Goal: Information Seeking & Learning: Learn about a topic

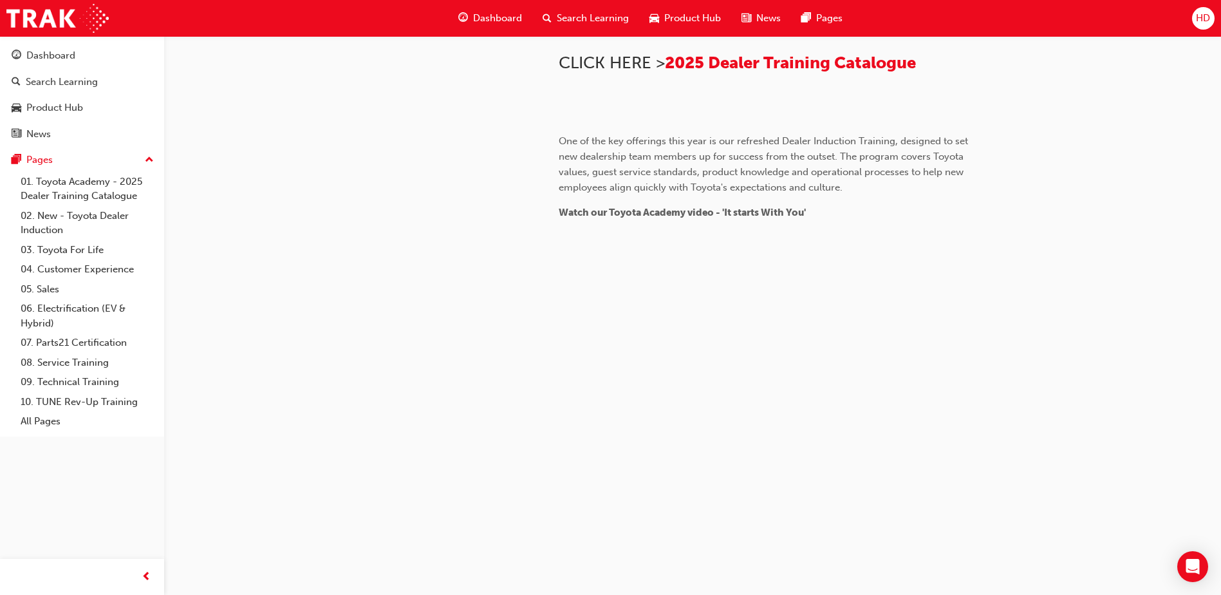
scroll to position [472, 0]
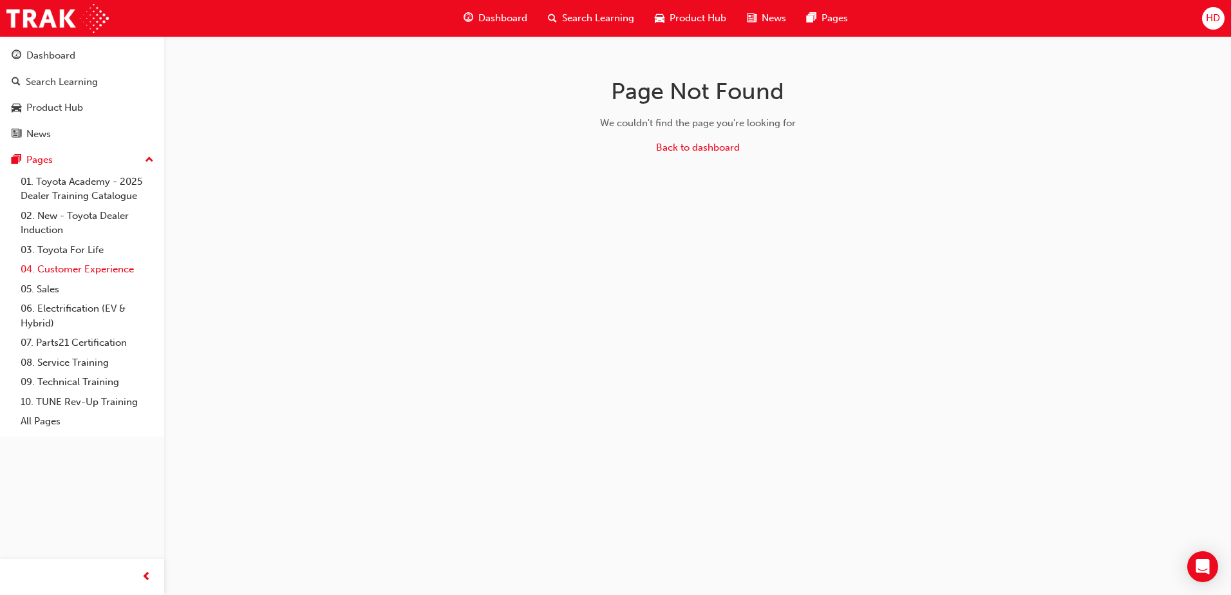
click at [88, 269] on link "04. Customer Experience" at bounding box center [87, 269] width 144 height 20
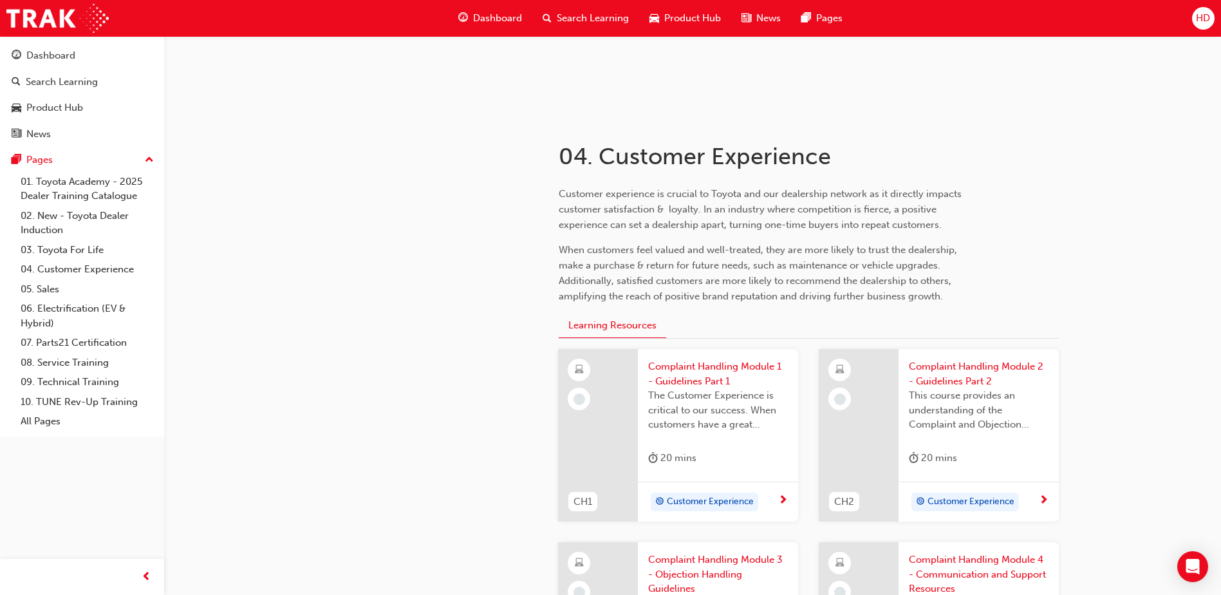
scroll to position [193, 0]
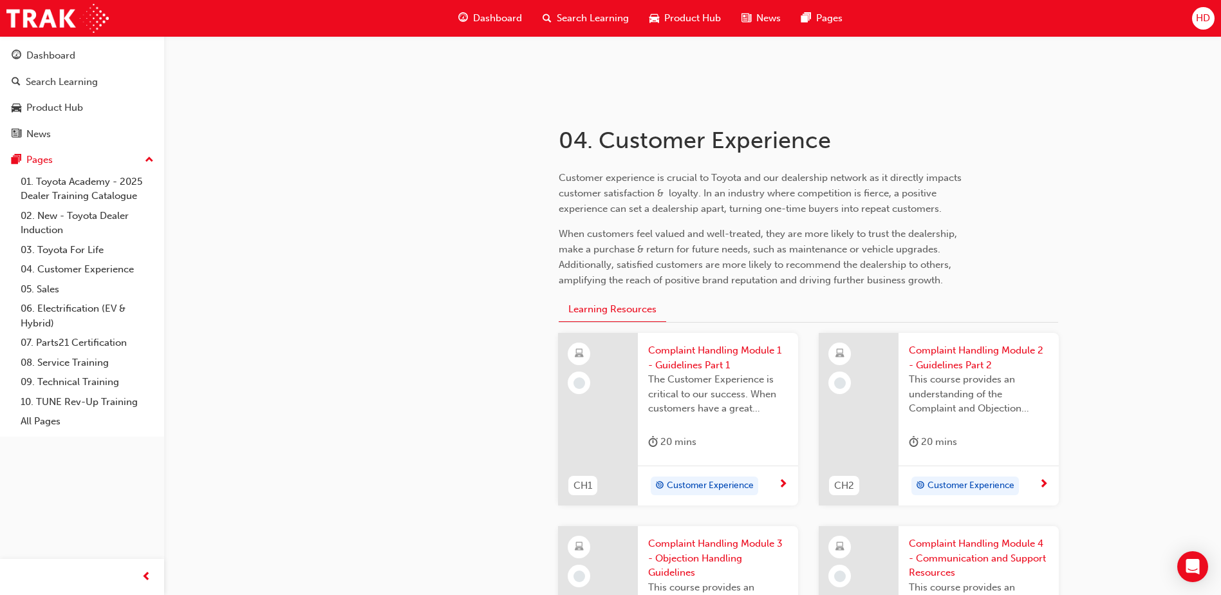
click at [703, 480] on span "Customer Experience" at bounding box center [710, 485] width 87 height 15
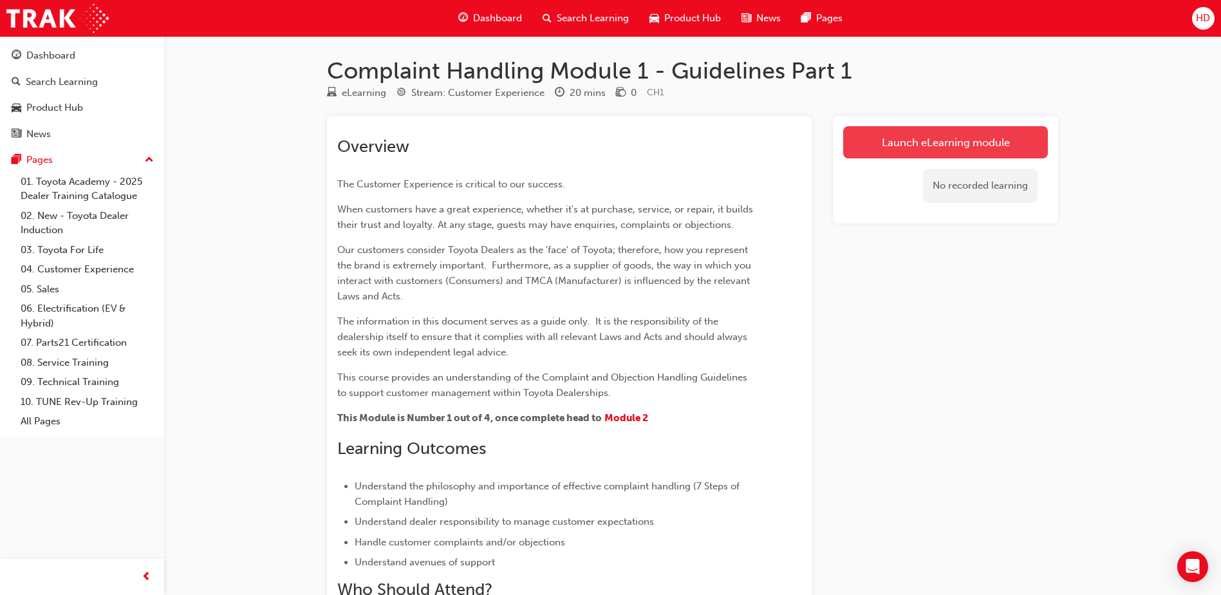
click at [991, 143] on link "Launch eLearning module" at bounding box center [945, 142] width 205 height 32
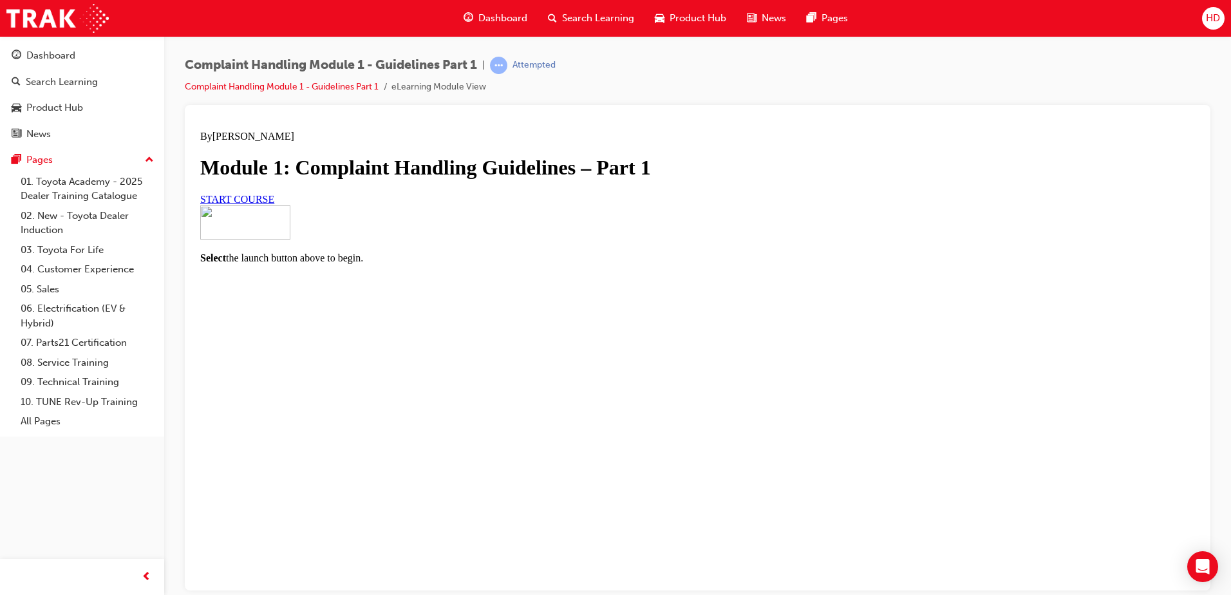
click at [274, 204] on link "START COURSE" at bounding box center [237, 198] width 74 height 11
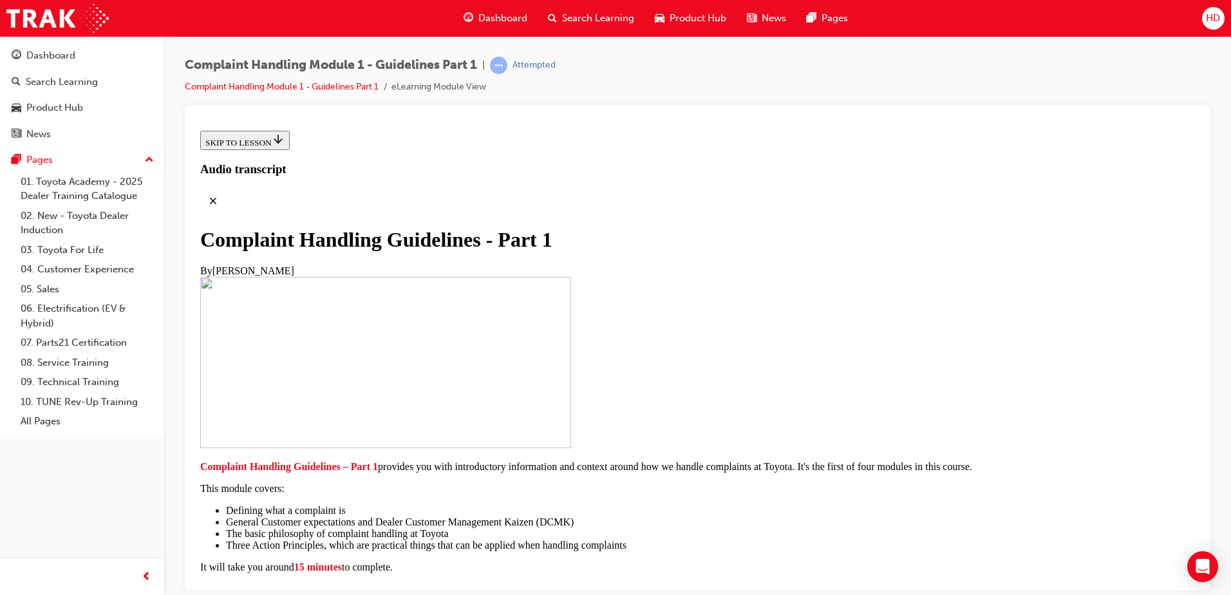
scroll to position [274, 0]
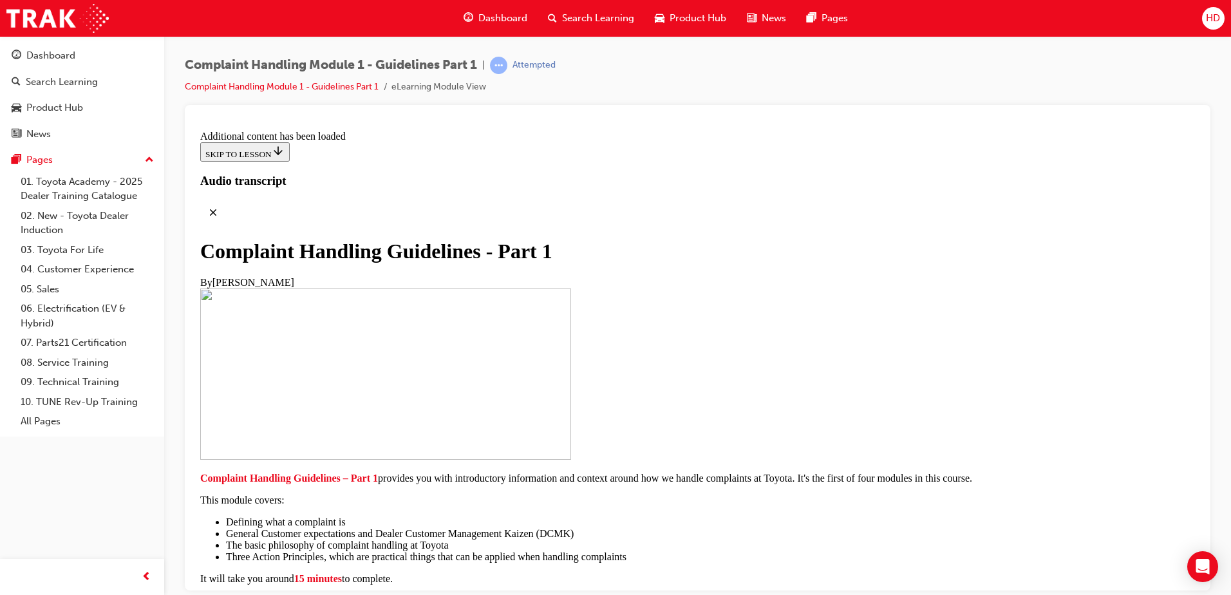
scroll to position [909, 0]
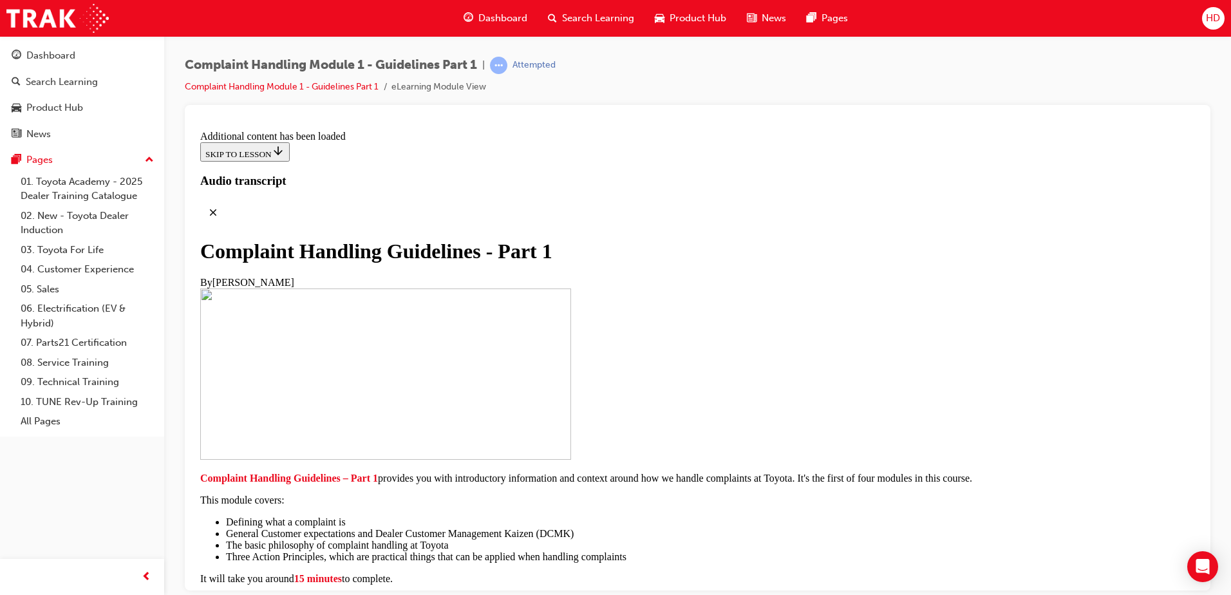
scroll to position [1529, 0]
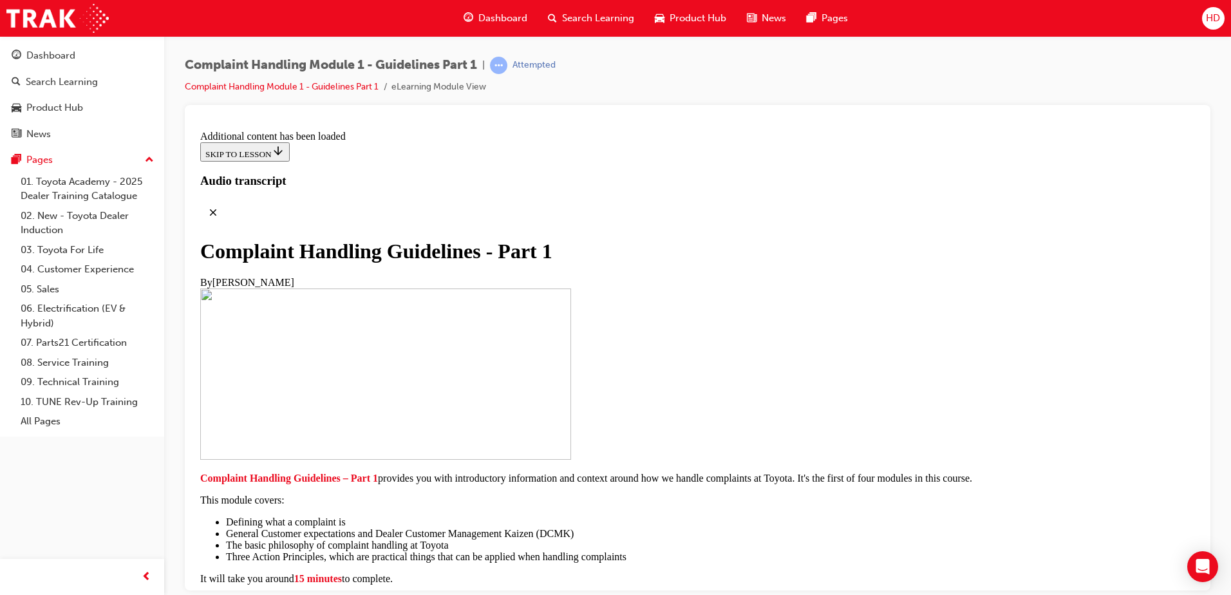
scroll to position [4750, 0]
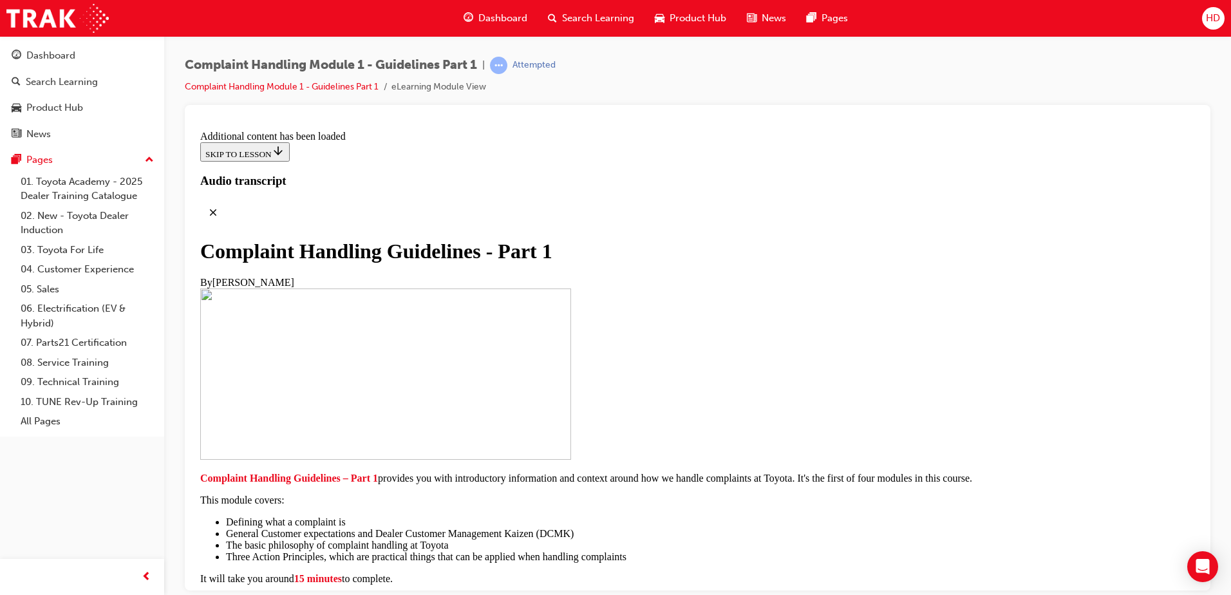
scroll to position [5072, 0]
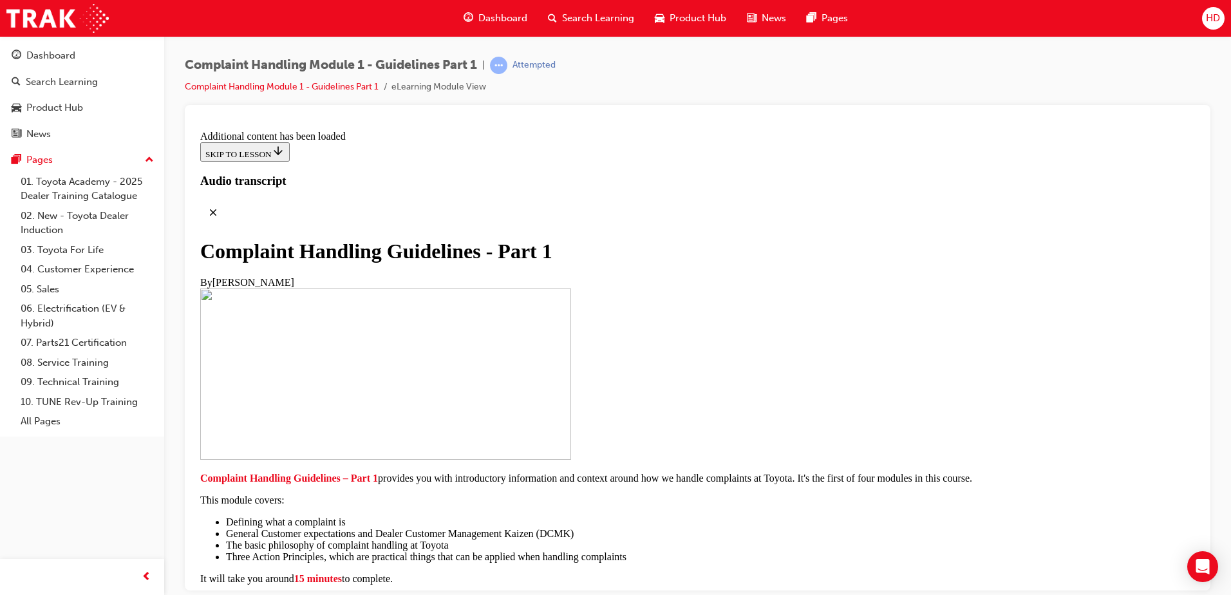
scroll to position [5411, 0]
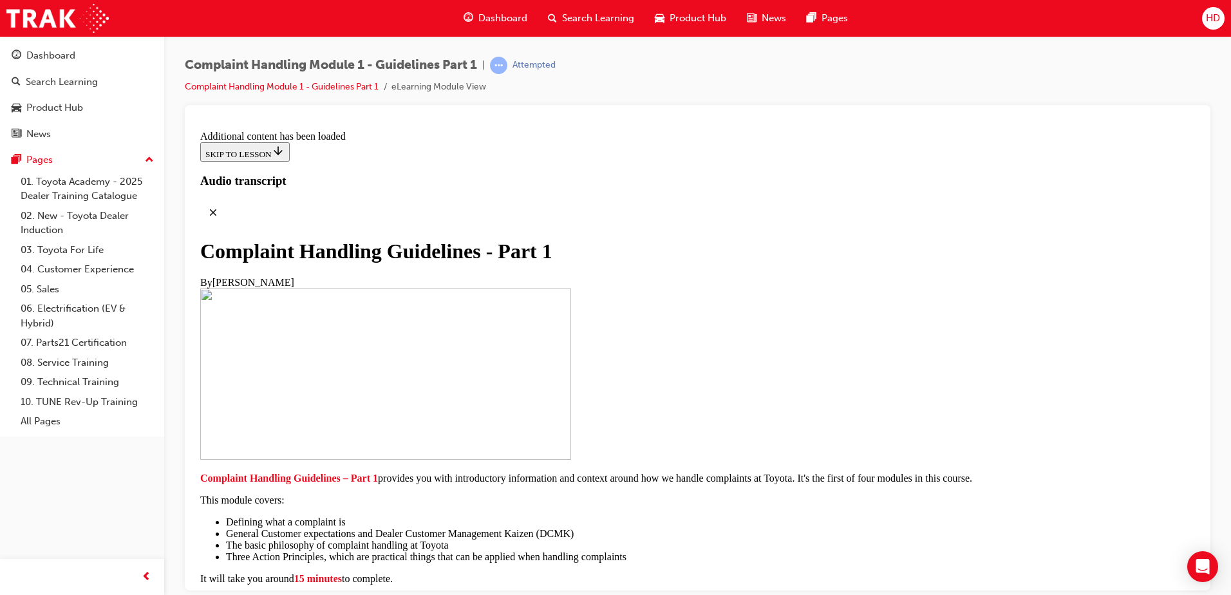
scroll to position [5951, 0]
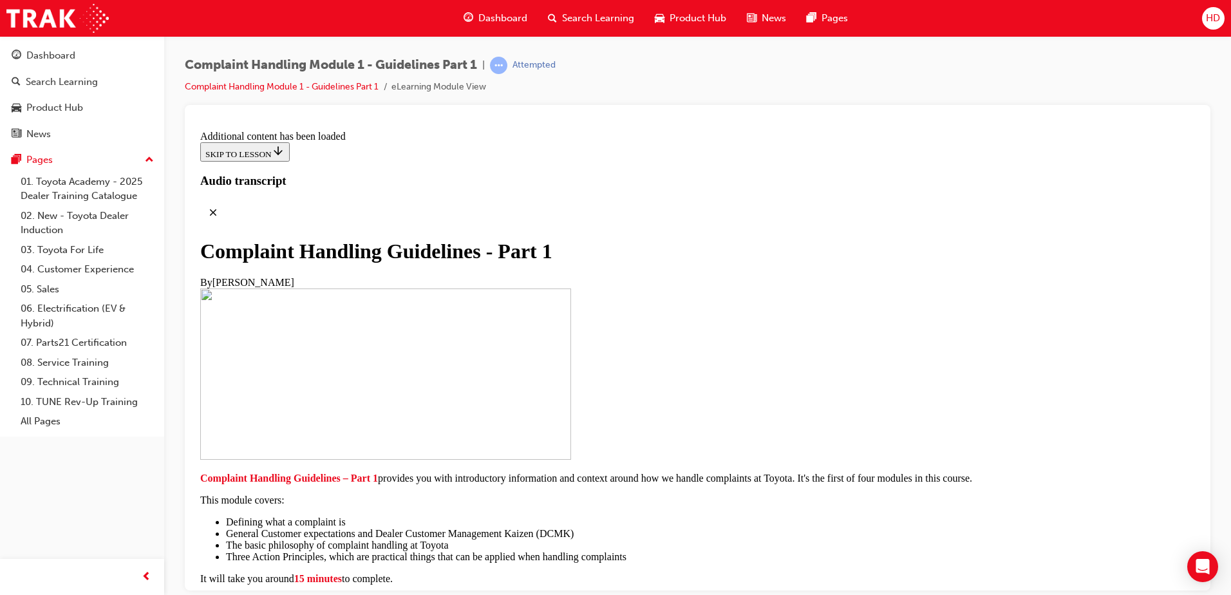
drag, startPoint x: 470, startPoint y: 289, endPoint x: 859, endPoint y: 344, distance: 393.2
copy div "What is fair (and sometimes firm) complaint handling? Fair complaint handling d…"
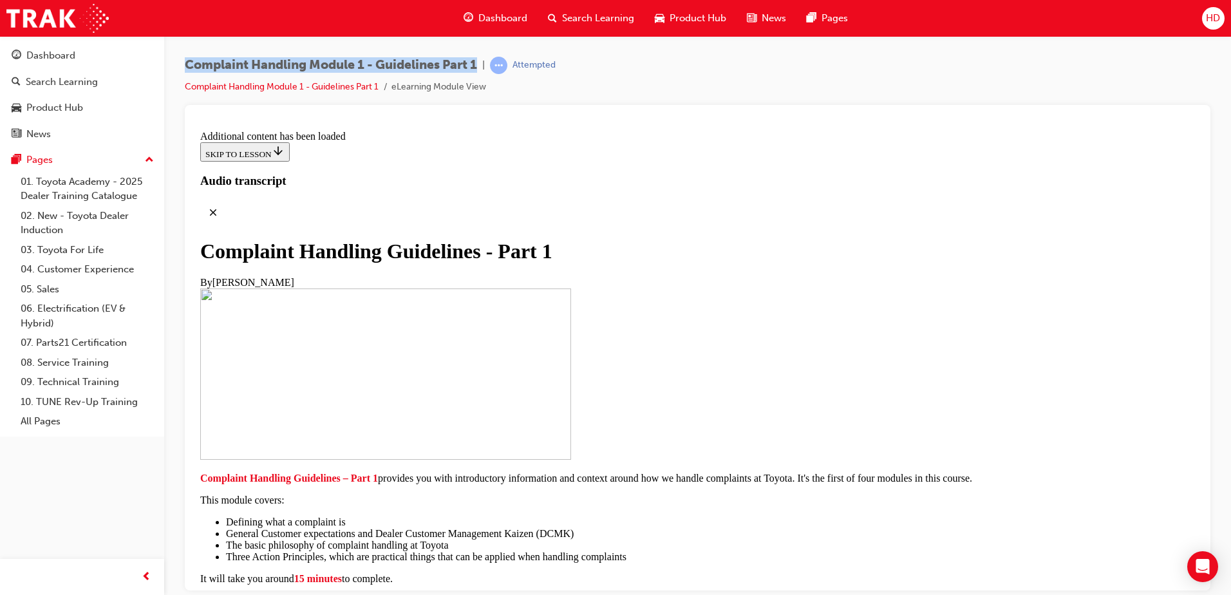
drag, startPoint x: 221, startPoint y: 59, endPoint x: 484, endPoint y: 65, distance: 263.3
click at [484, 65] on div "Complaint Handling Module 1 - Guidelines Part 1 | Attempted" at bounding box center [370, 65] width 371 height 17
drag, startPoint x: 484, startPoint y: 65, endPoint x: 472, endPoint y: 68, distance: 12.5
copy span "Complaint Handling Module 1 - Guidelines Part 1"
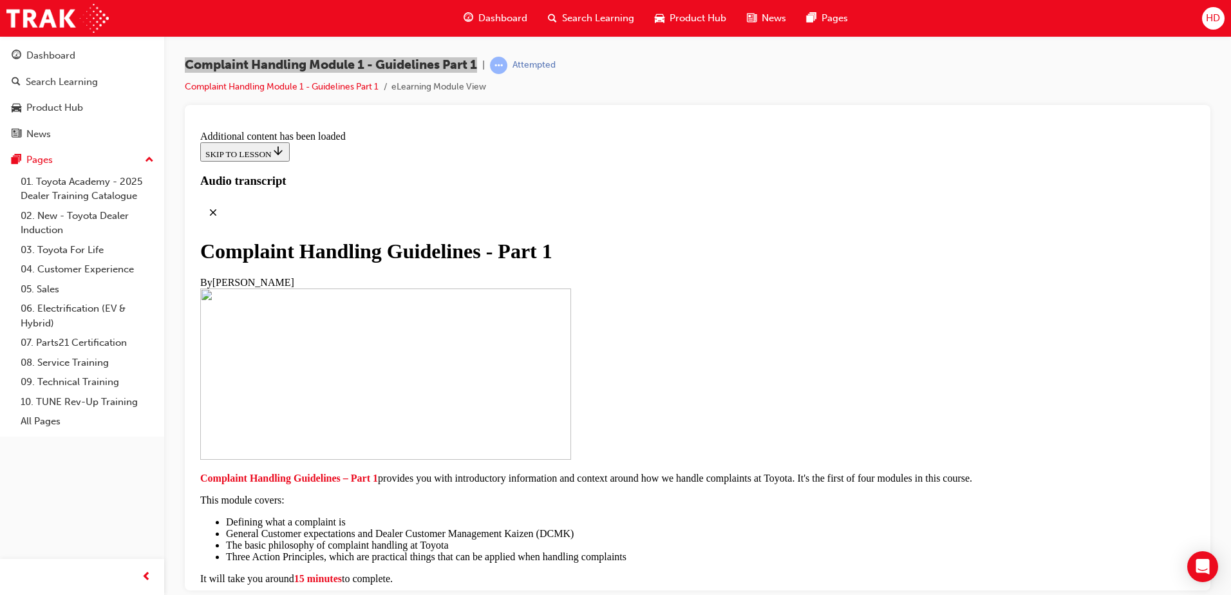
drag, startPoint x: 471, startPoint y: 231, endPoint x: 662, endPoint y: 376, distance: 239.8
drag, startPoint x: 754, startPoint y: 348, endPoint x: 467, endPoint y: 226, distance: 311.8
drag, startPoint x: 467, startPoint y: 226, endPoint x: 487, endPoint y: 236, distance: 23.0
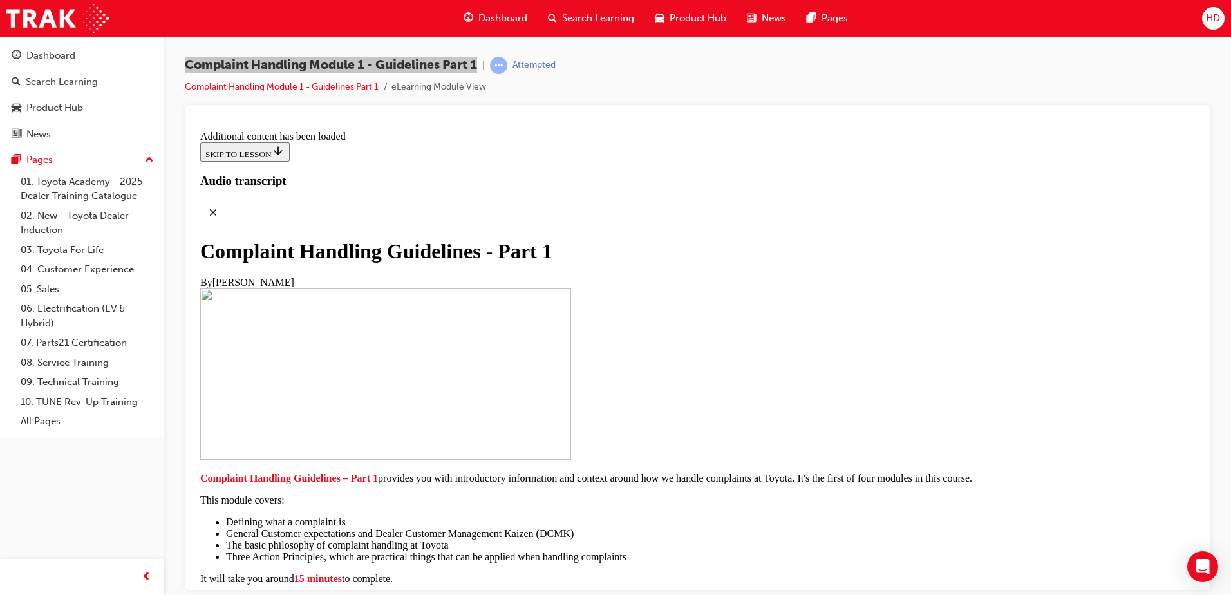
copy section "Sharing of Internal Information Avoid providing internal information that's not…"
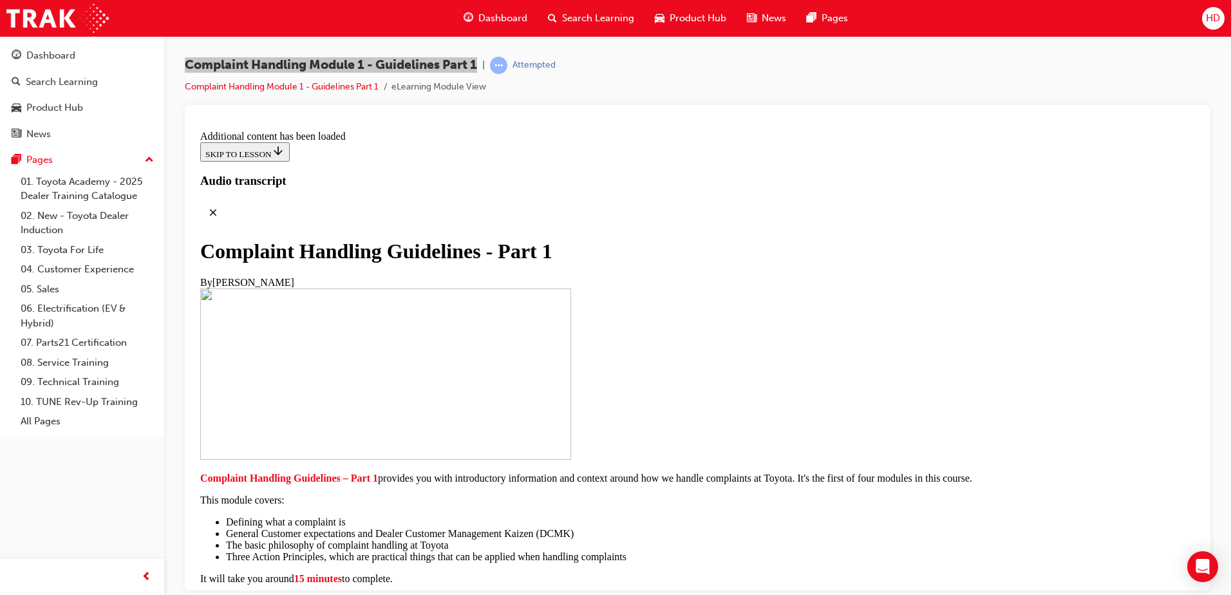
scroll to position [7319, 0]
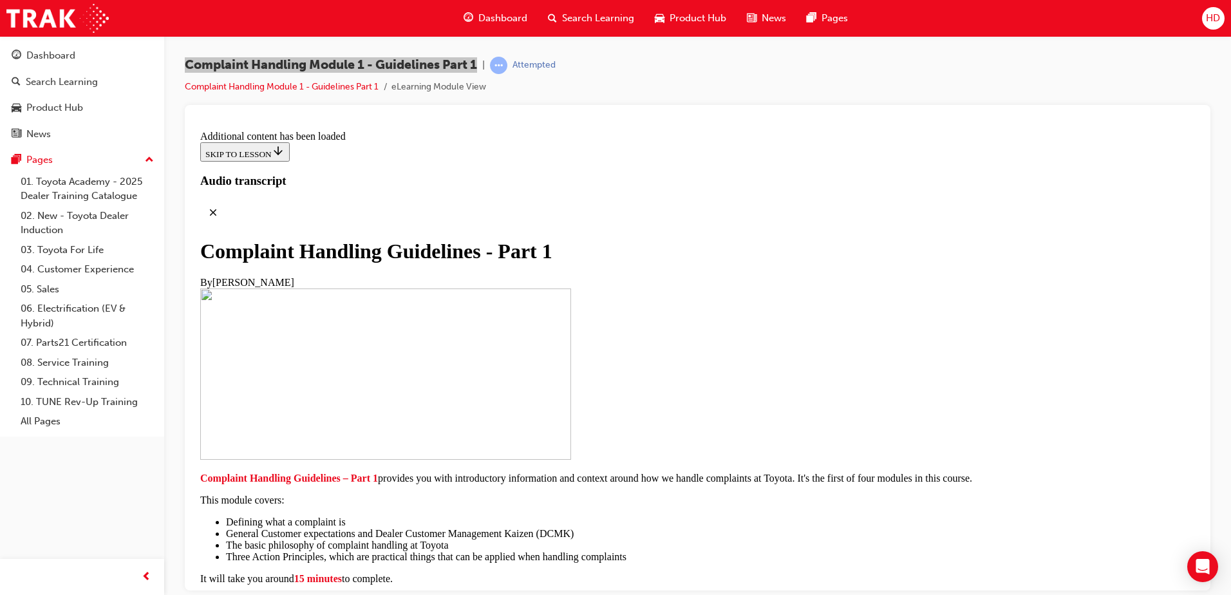
radio input "true"
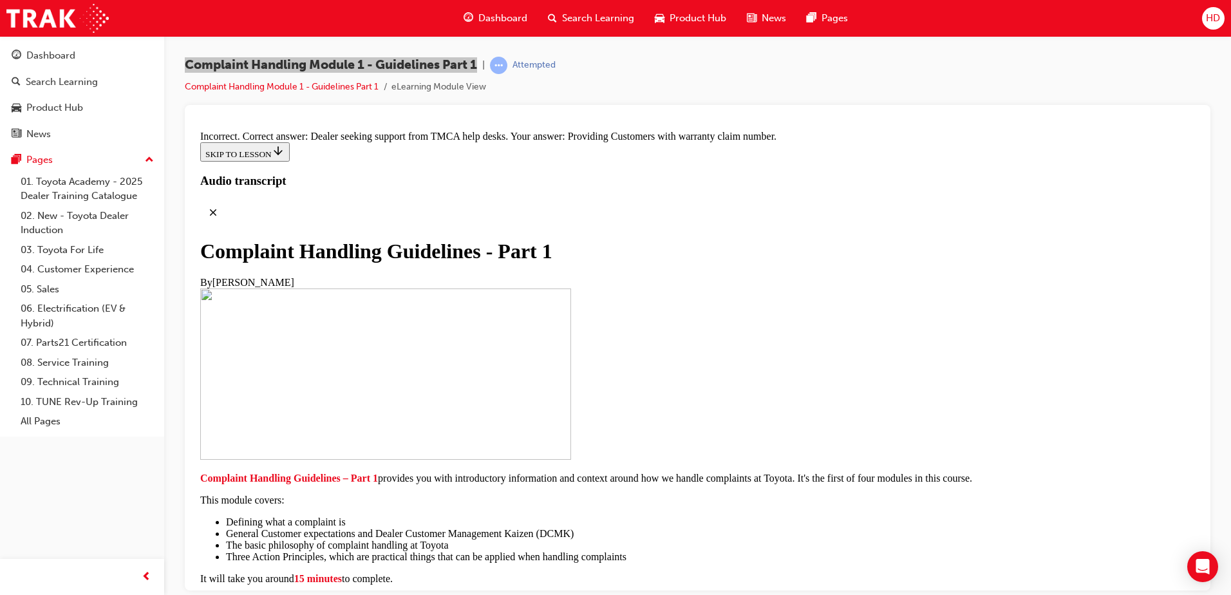
radio input "true"
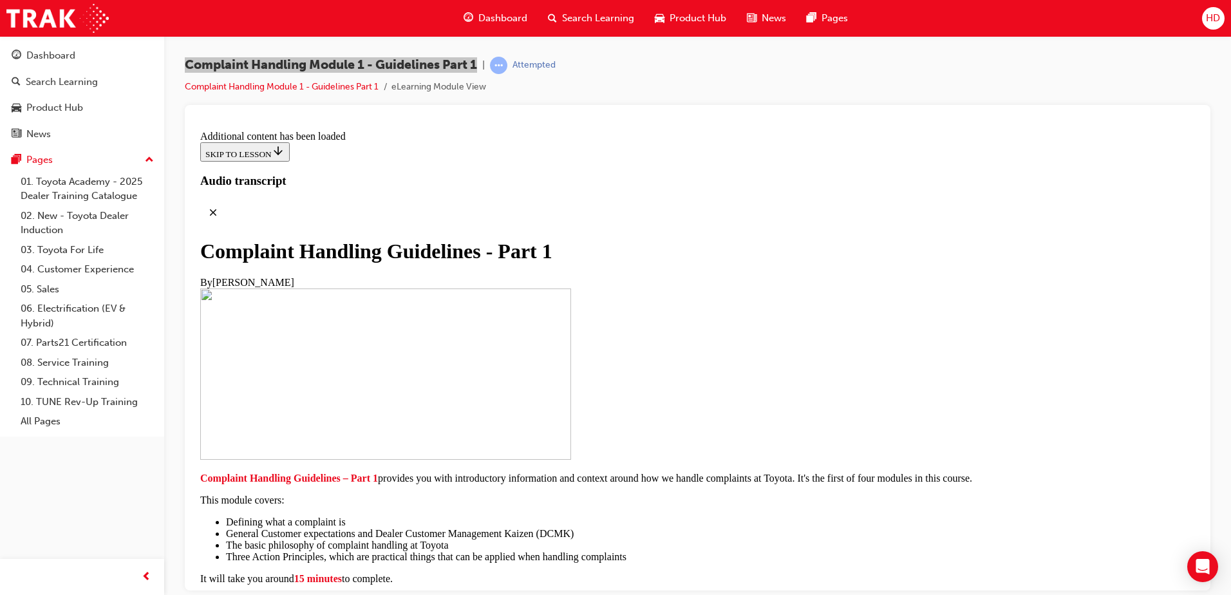
scroll to position [9458, 0]
drag, startPoint x: 447, startPoint y: 275, endPoint x: 717, endPoint y: 304, distance: 271.9
drag, startPoint x: 717, startPoint y: 304, endPoint x: 687, endPoint y: 297, distance: 31.1
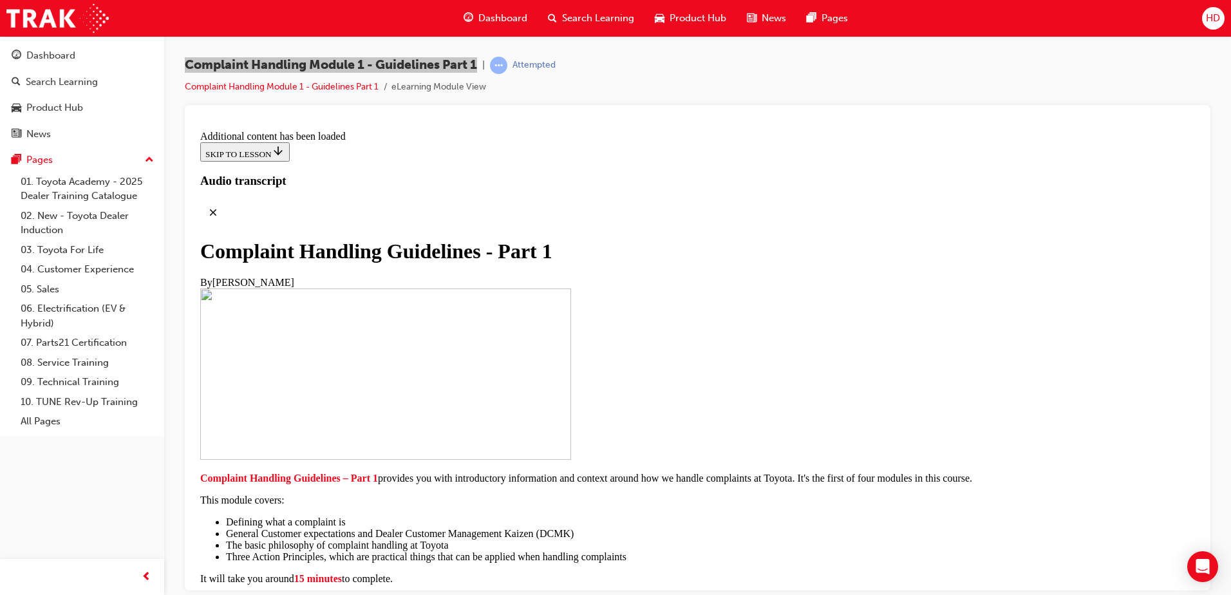
copy p "Module 2 will build on this module and cover the 7-step complaint handling proc…"
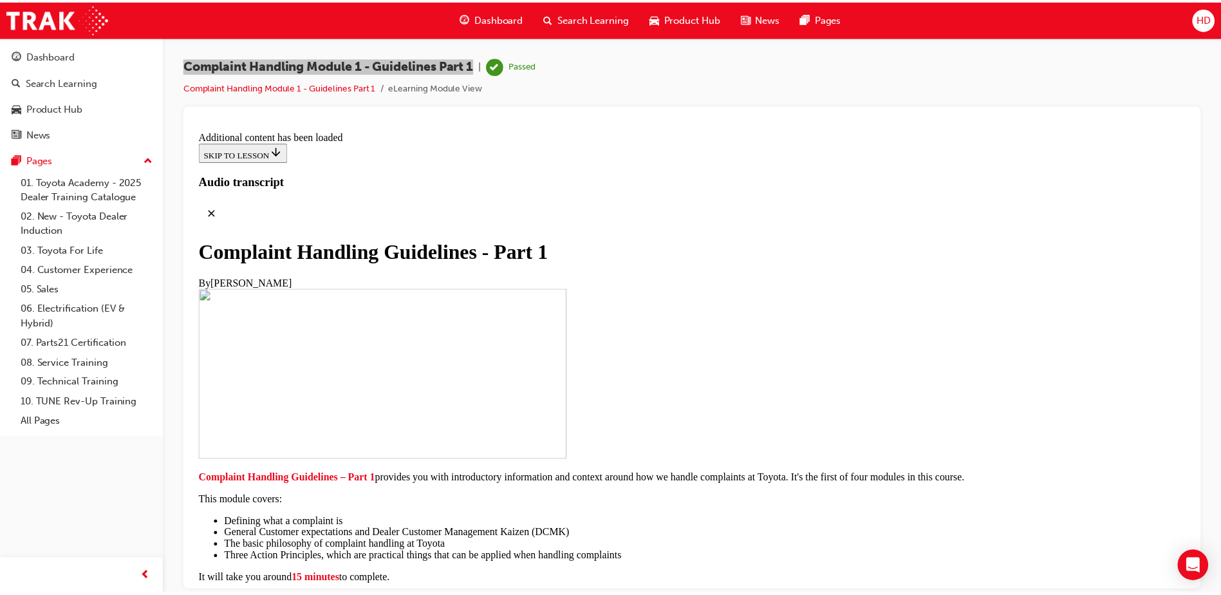
scroll to position [0, 0]
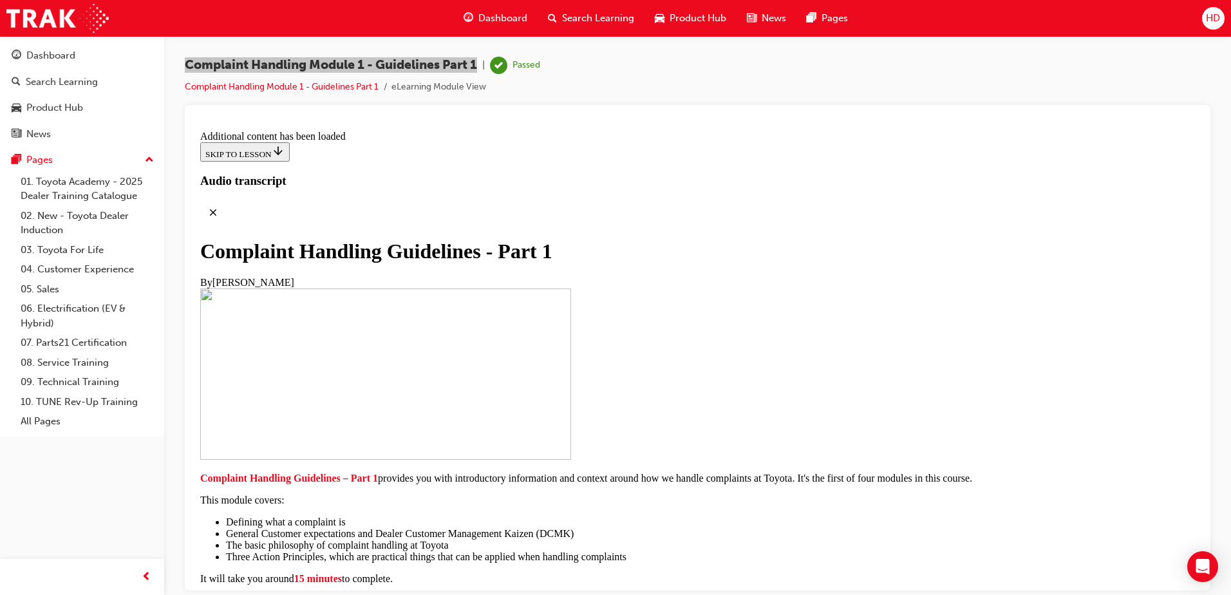
click at [668, 239] on header "Complaint Handling Guidelines - Part 1 By Cynthia Speed" at bounding box center [697, 263] width 994 height 49
click at [113, 270] on link "04. Customer Experience" at bounding box center [87, 269] width 144 height 20
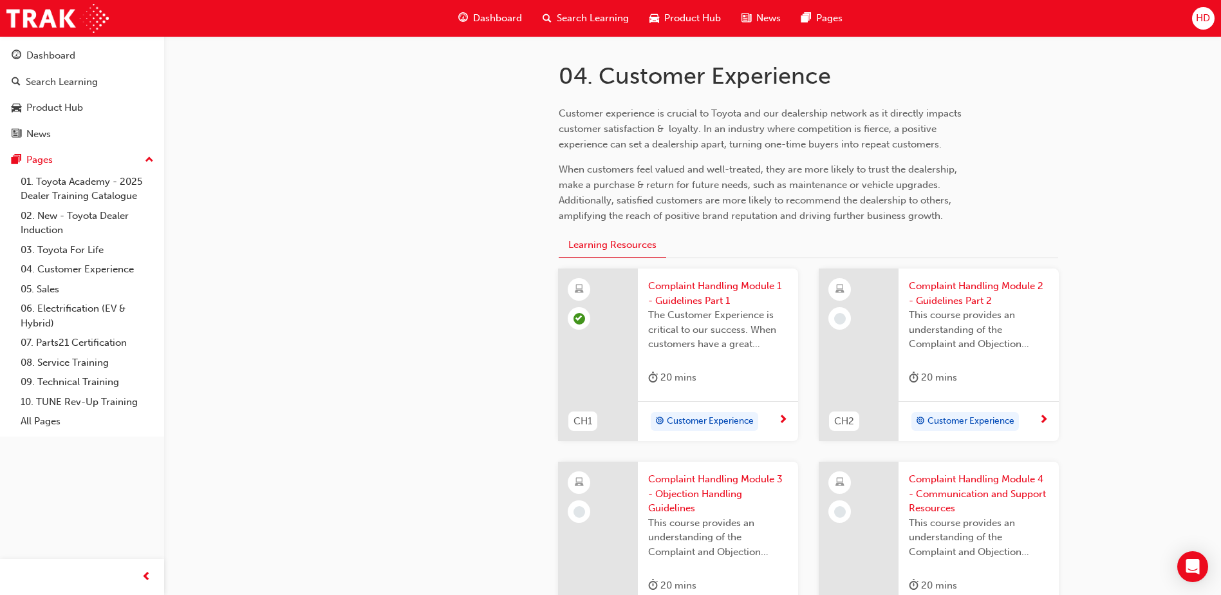
scroll to position [322, 0]
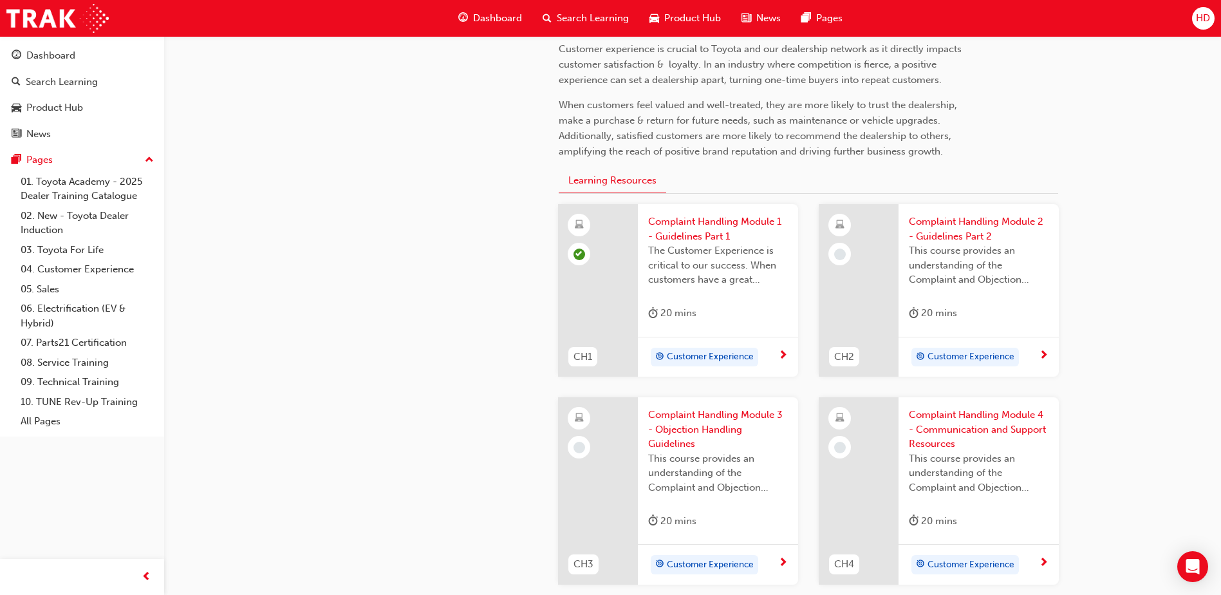
click at [962, 356] on span "Customer Experience" at bounding box center [971, 357] width 87 height 15
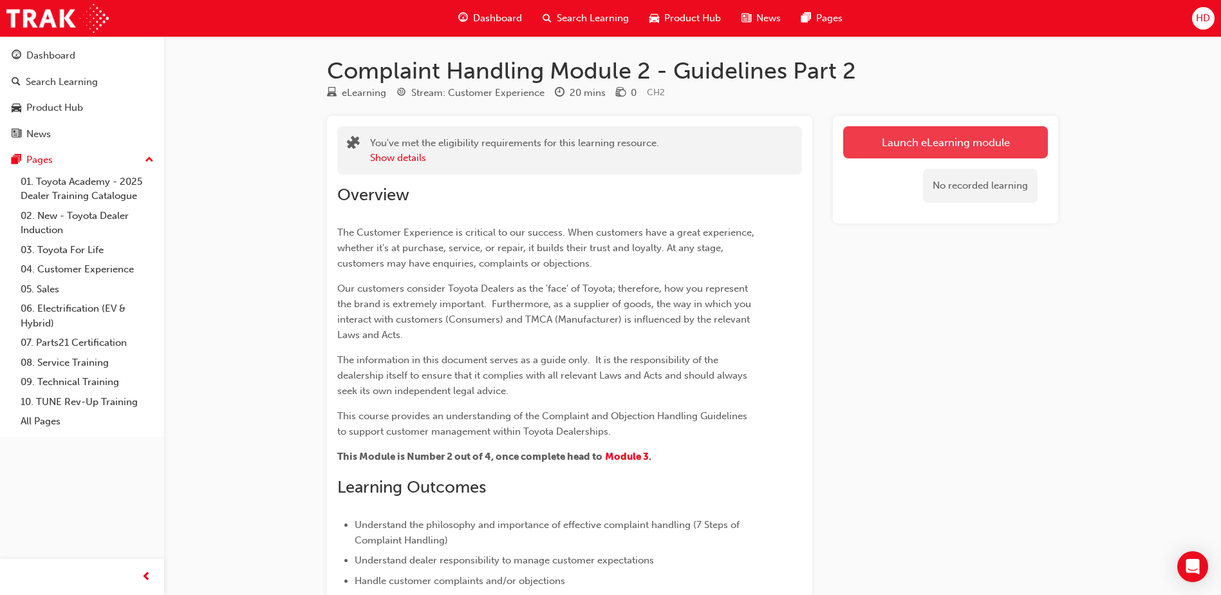
click at [963, 138] on link "Launch eLearning module" at bounding box center [945, 142] width 205 height 32
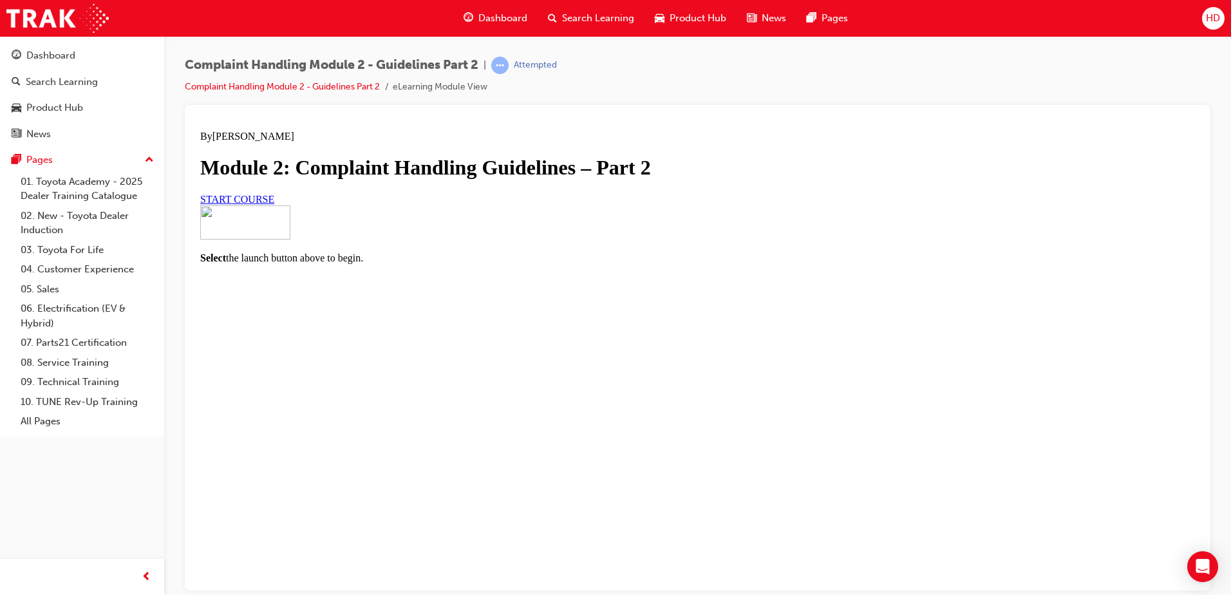
scroll to position [76, 0]
click at [274, 204] on span "START COURSE" at bounding box center [237, 198] width 74 height 11
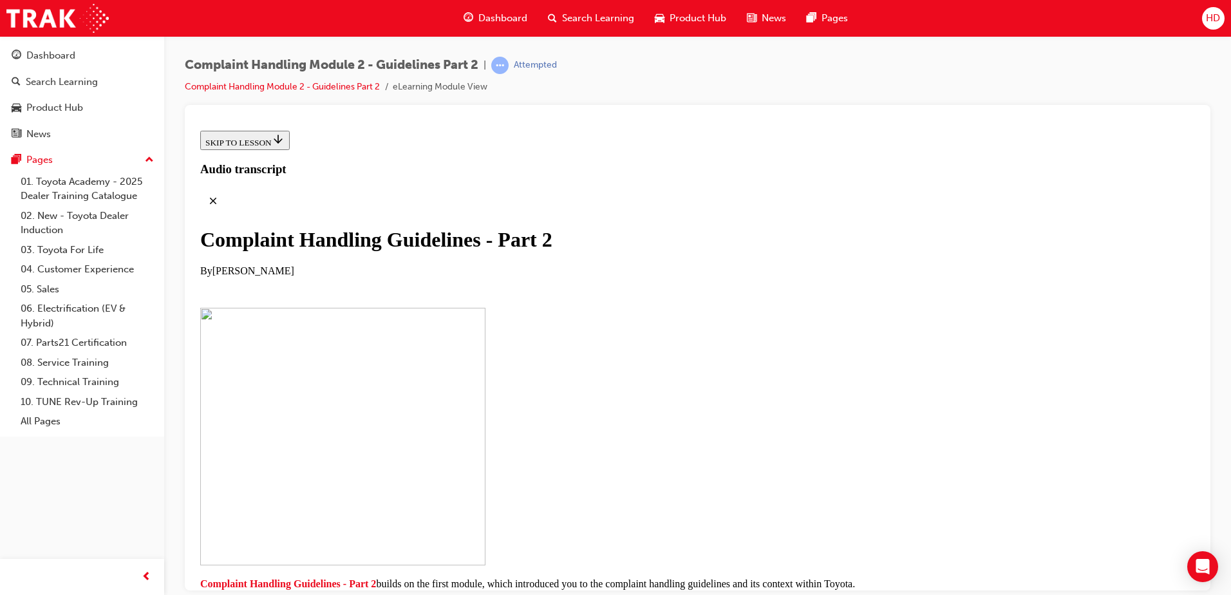
scroll to position [261, 0]
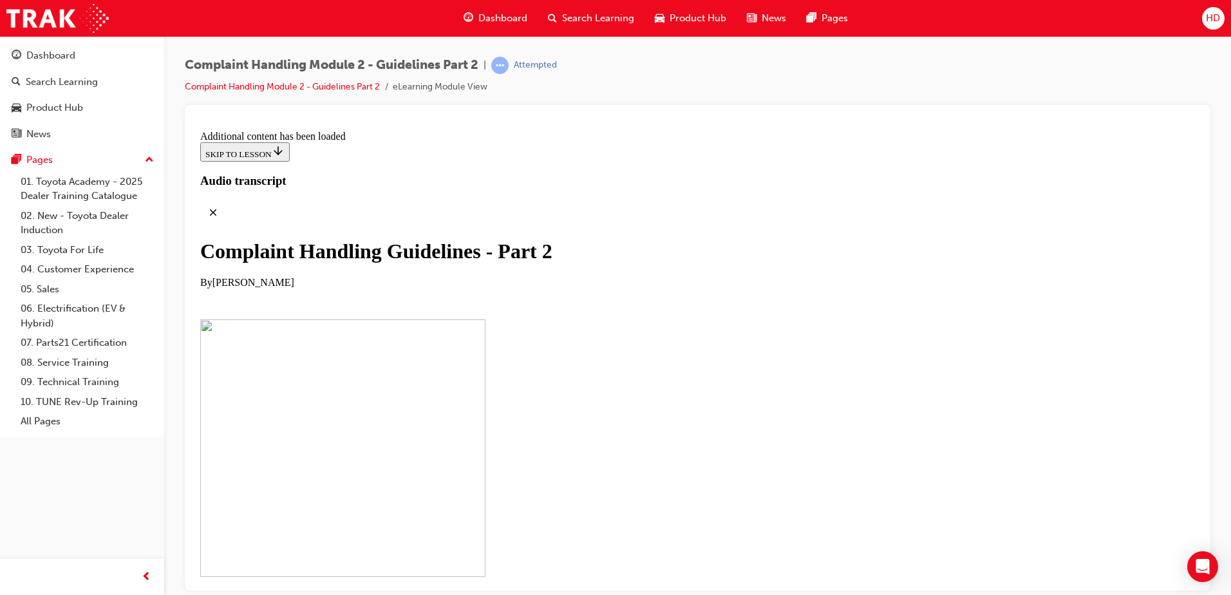
scroll to position [998, 0]
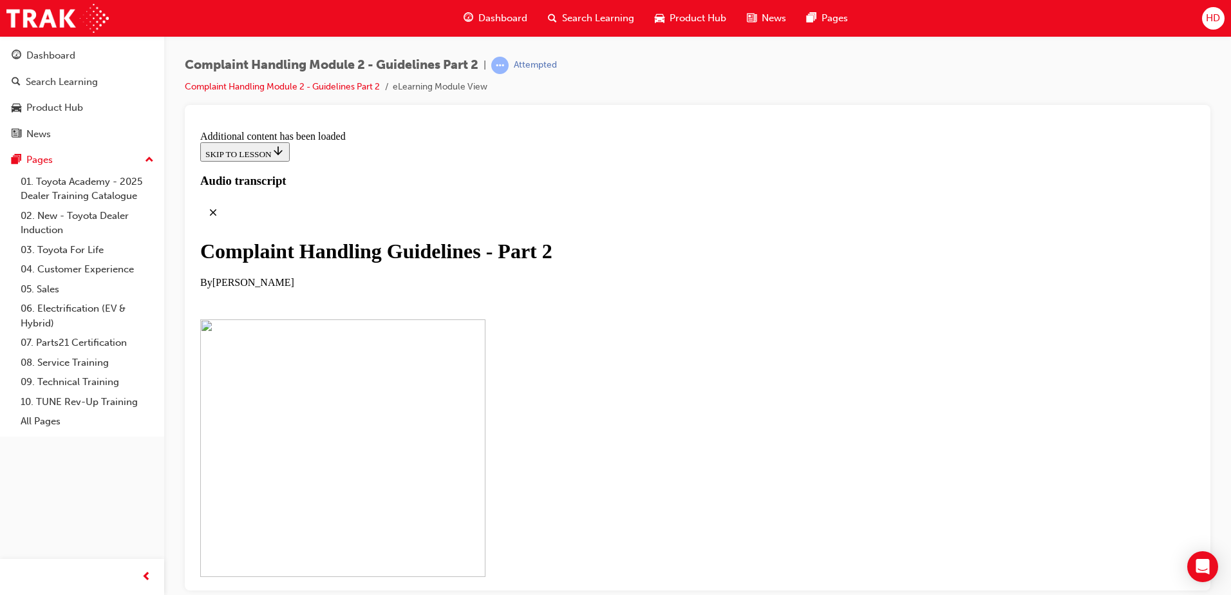
scroll to position [2674, 0]
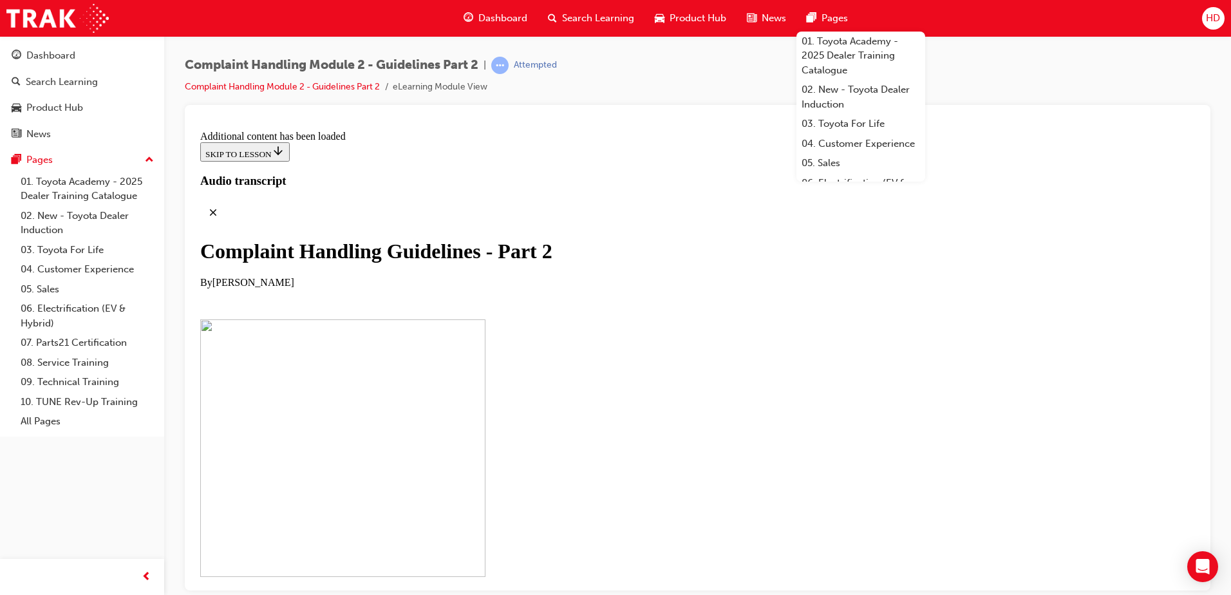
drag, startPoint x: 828, startPoint y: 283, endPoint x: 746, endPoint y: 286, distance: 81.8
copy li "ountermeasures"
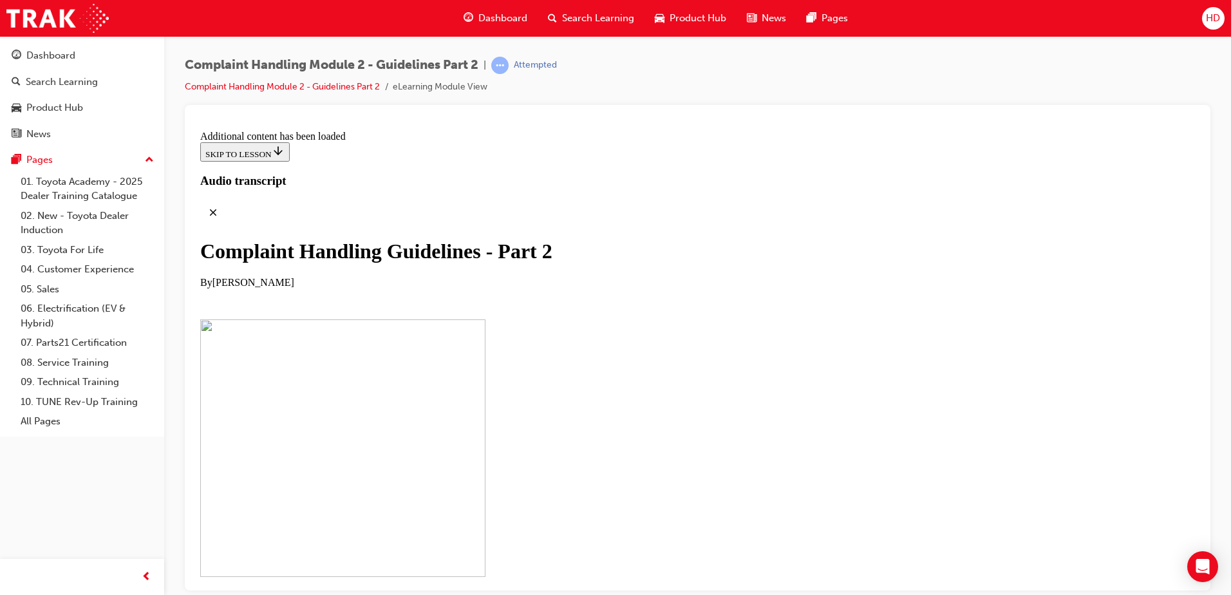
scroll to position [5612, 0]
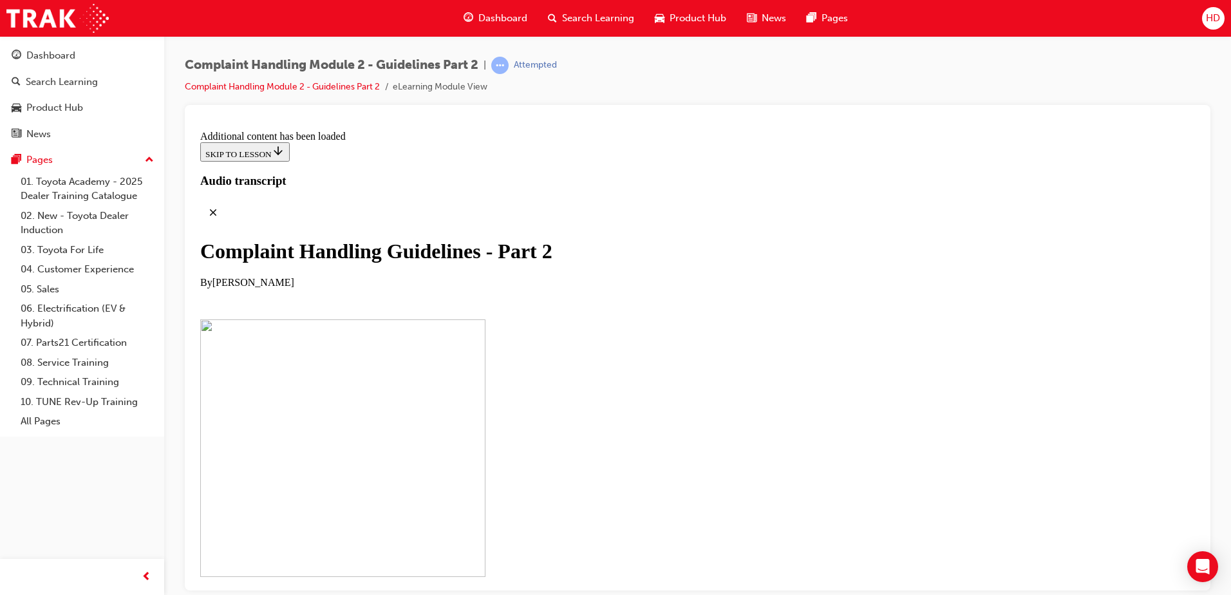
scroll to position [6698, 0]
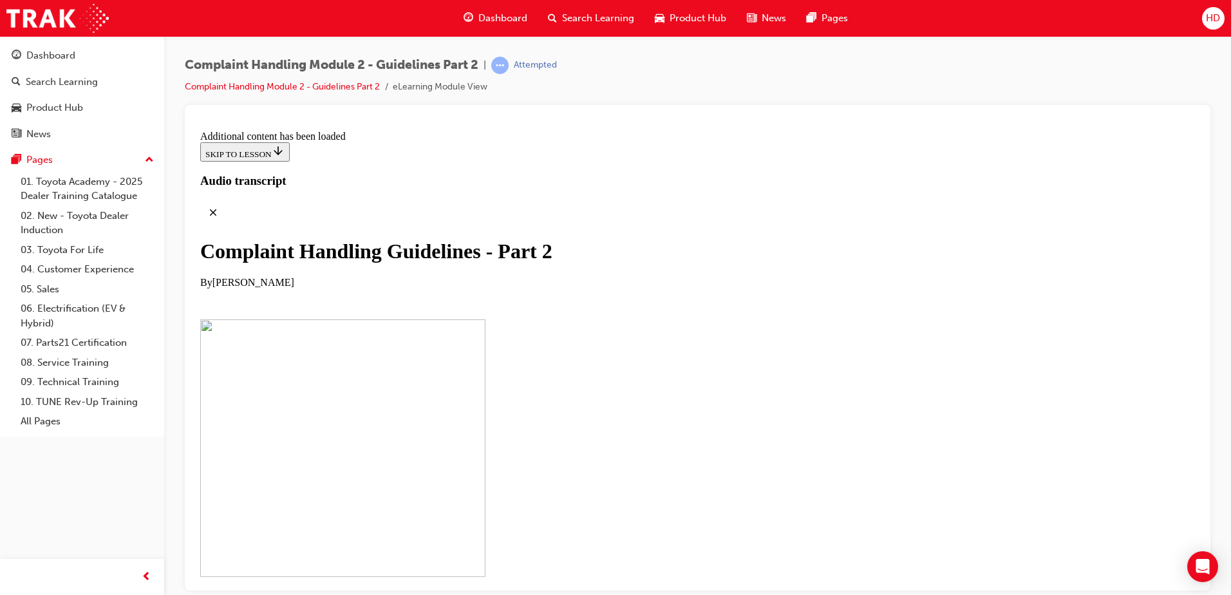
scroll to position [7682, 0]
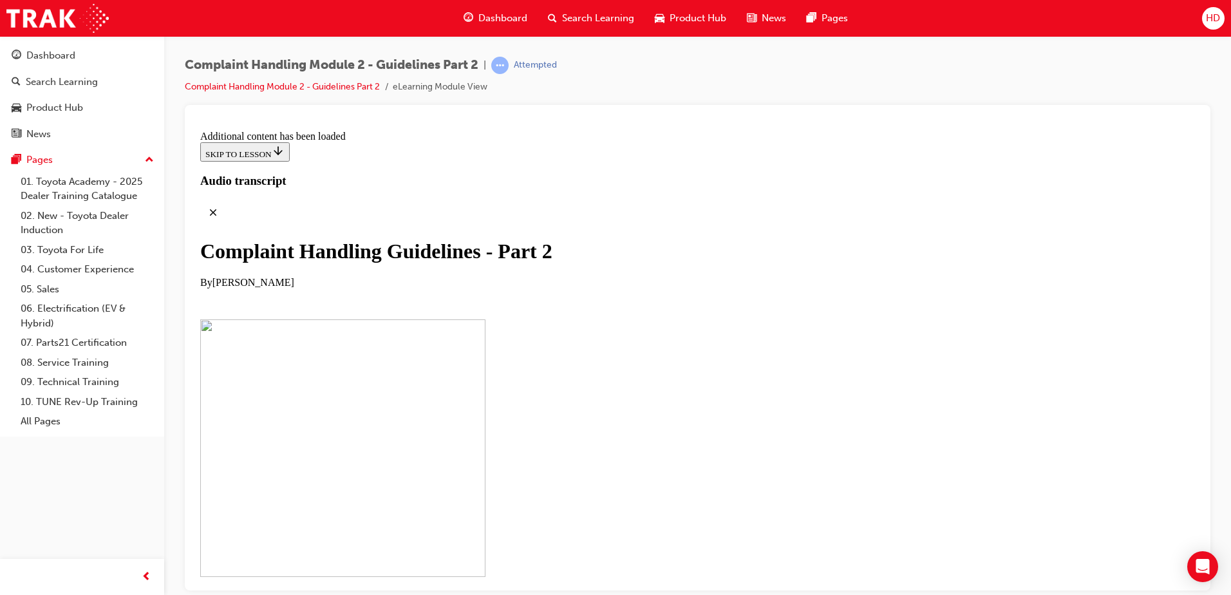
checkbox input "true"
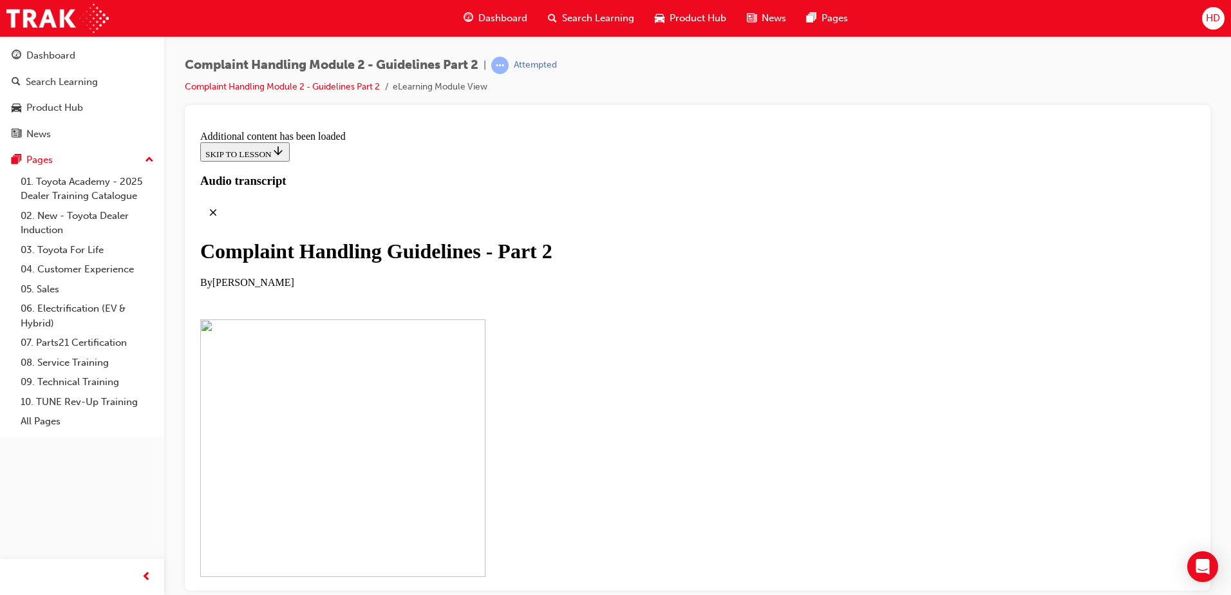
checkbox input "true"
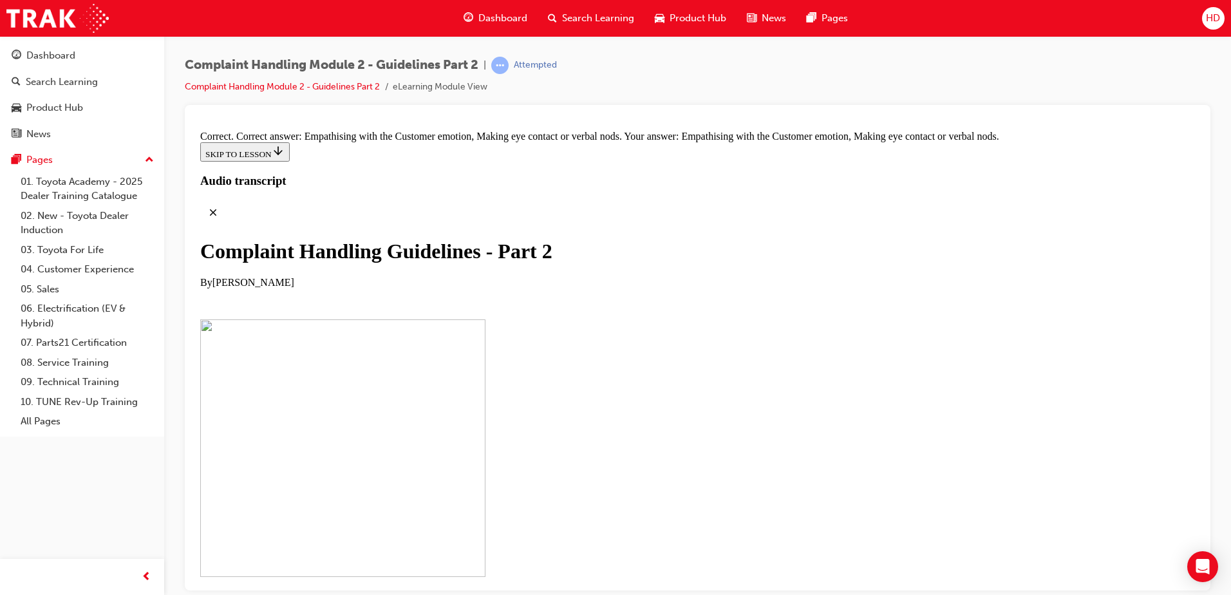
scroll to position [9163, 0]
drag, startPoint x: 534, startPoint y: 299, endPoint x: 769, endPoint y: 436, distance: 272.0
drag, startPoint x: 570, startPoint y: 369, endPoint x: 799, endPoint y: 236, distance: 264.2
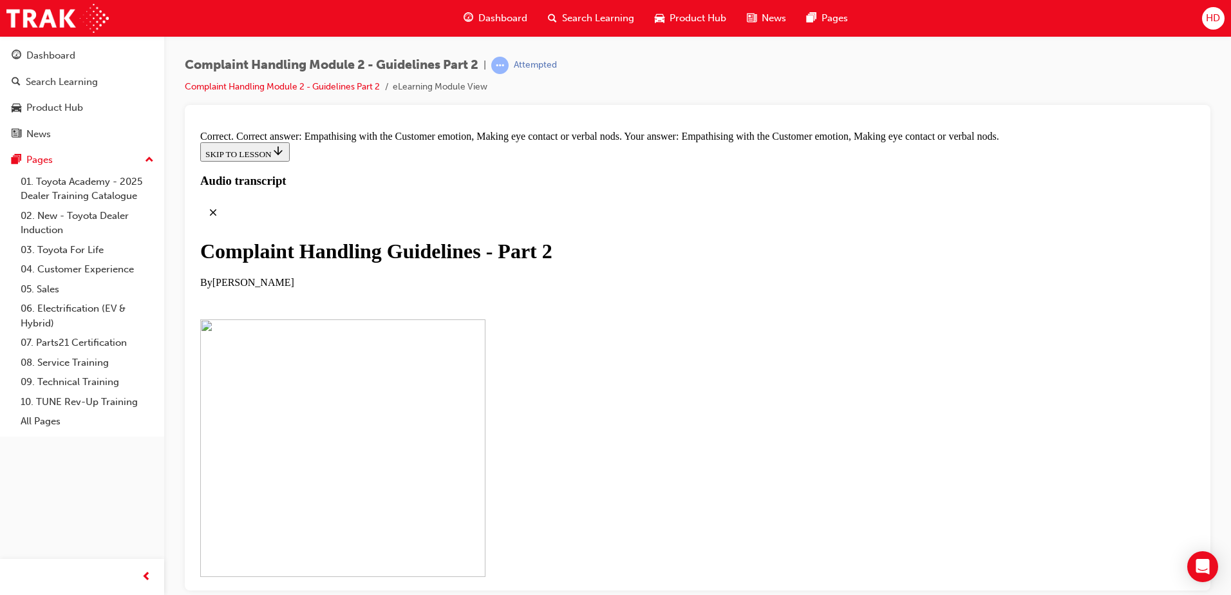
drag, startPoint x: 582, startPoint y: 357, endPoint x: 807, endPoint y: 286, distance: 235.3
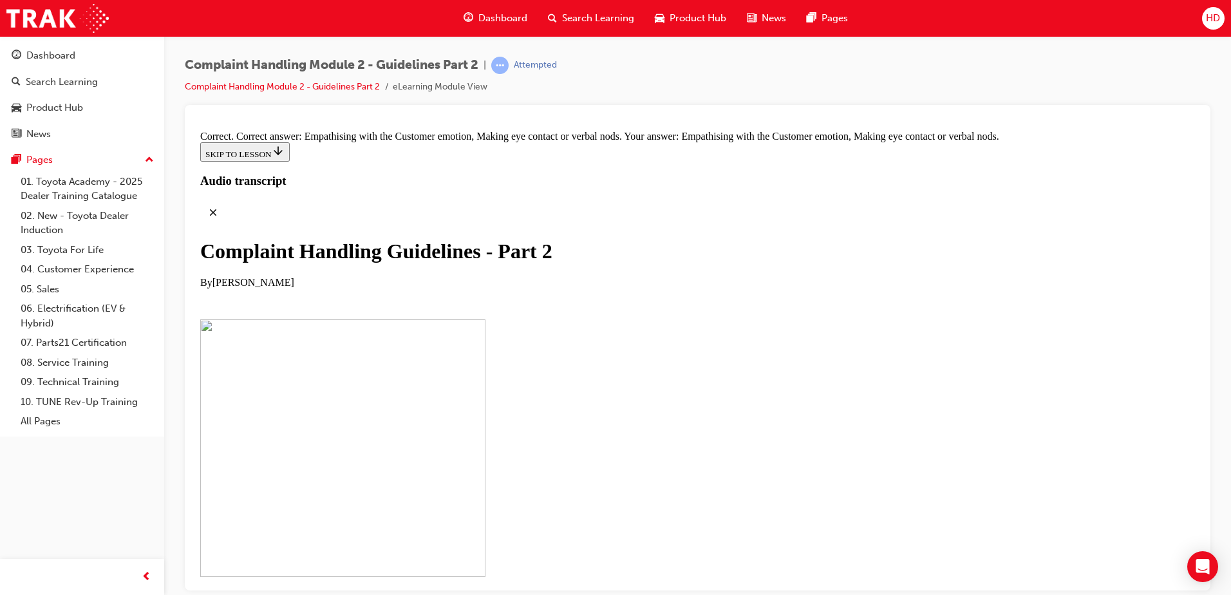
drag, startPoint x: 612, startPoint y: 421, endPoint x: 810, endPoint y: 282, distance: 241.6
drag, startPoint x: 593, startPoint y: 355, endPoint x: 791, endPoint y: 357, distance: 198.3
drag, startPoint x: 651, startPoint y: 507, endPoint x: 820, endPoint y: 416, distance: 191.5
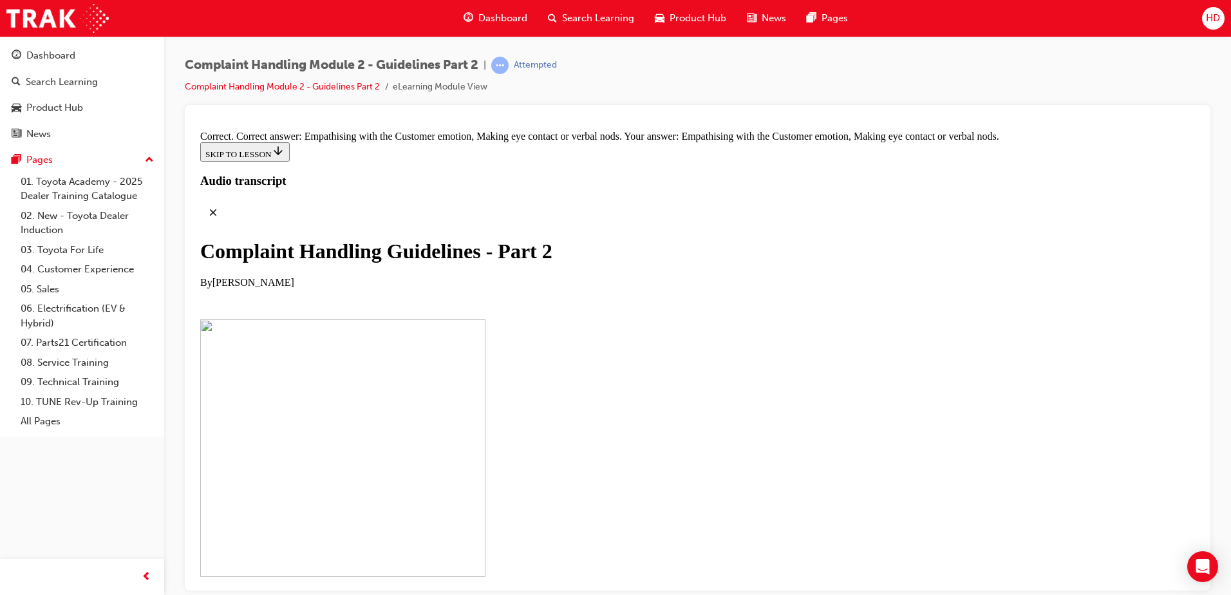
drag, startPoint x: 589, startPoint y: 493, endPoint x: 778, endPoint y: 493, distance: 188.6
drag, startPoint x: 658, startPoint y: 432, endPoint x: 814, endPoint y: 210, distance: 270.9
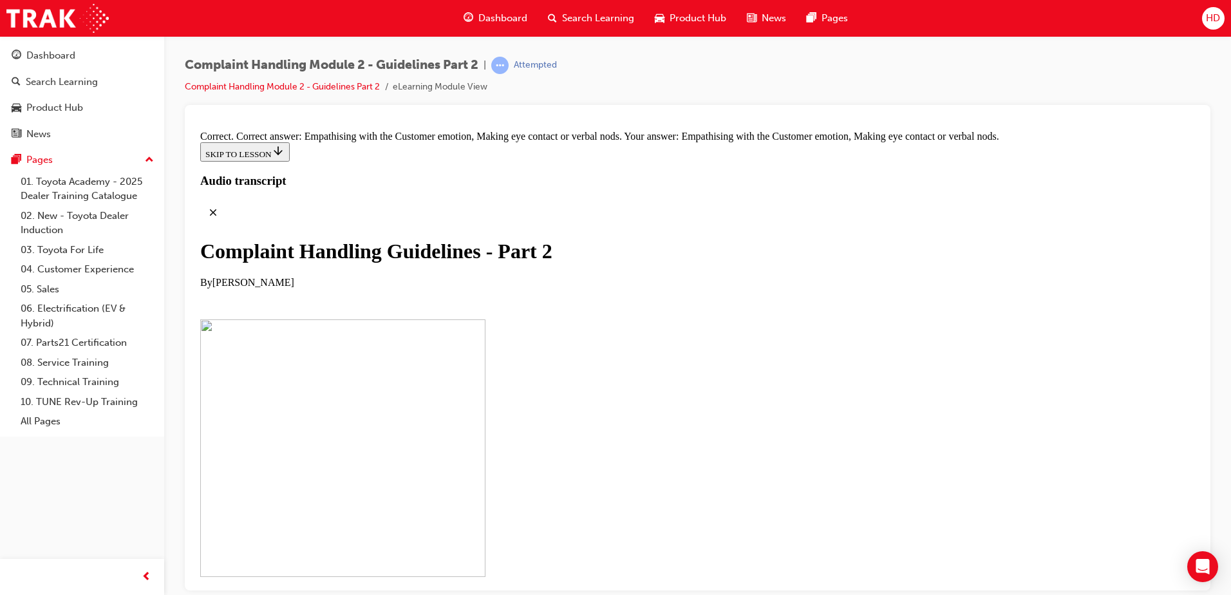
drag, startPoint x: 602, startPoint y: 419, endPoint x: 617, endPoint y: 419, distance: 15.4
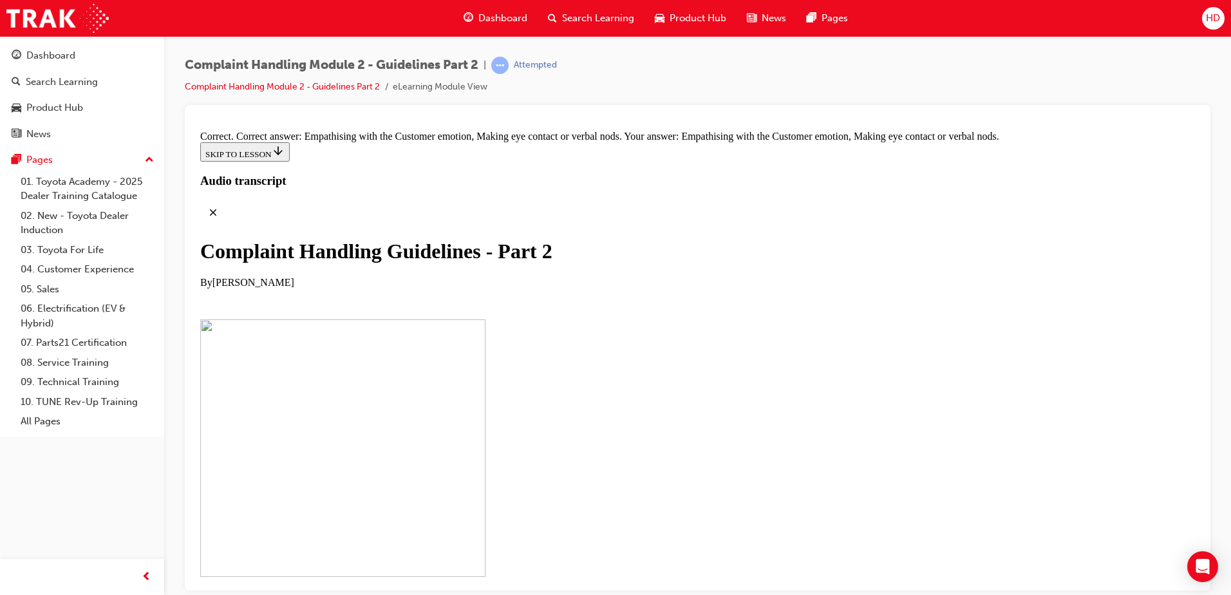
drag, startPoint x: 619, startPoint y: 424, endPoint x: 688, endPoint y: 431, distance: 69.8
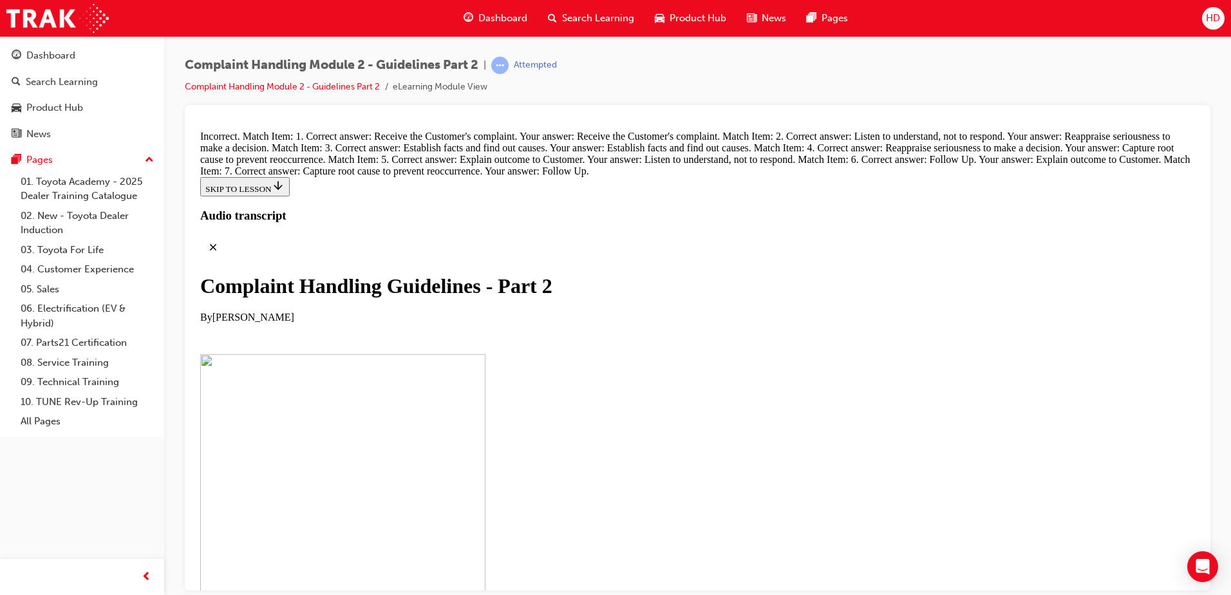
scroll to position [8970, 0]
drag, startPoint x: 615, startPoint y: 492, endPoint x: 643, endPoint y: 297, distance: 197.0
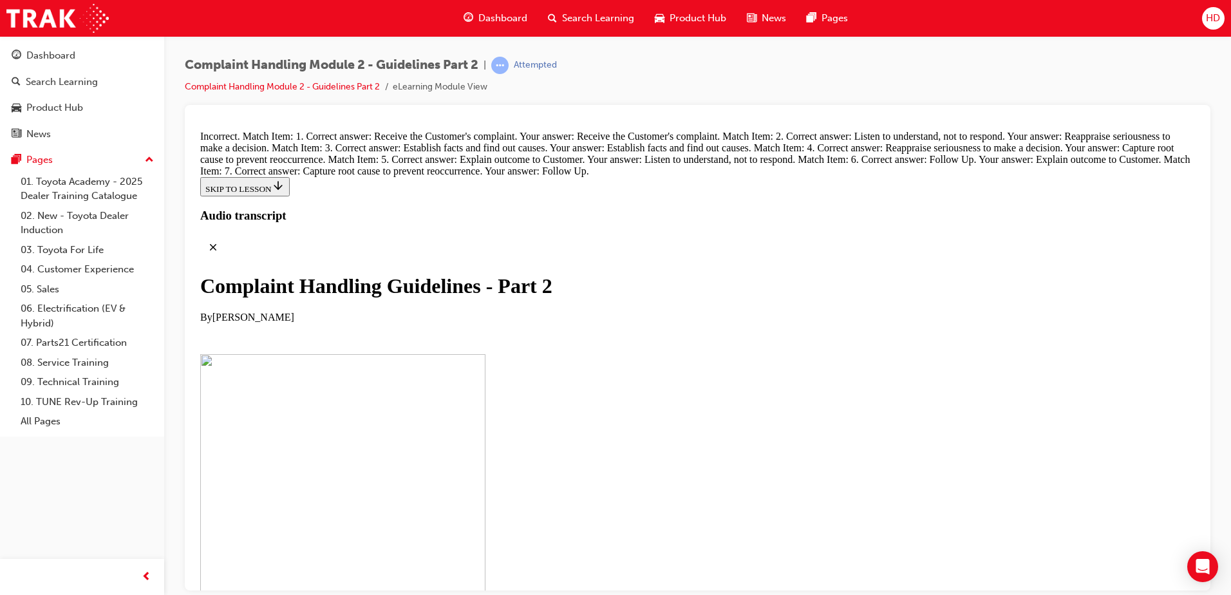
drag, startPoint x: 603, startPoint y: 368, endPoint x: 617, endPoint y: 223, distance: 145.5
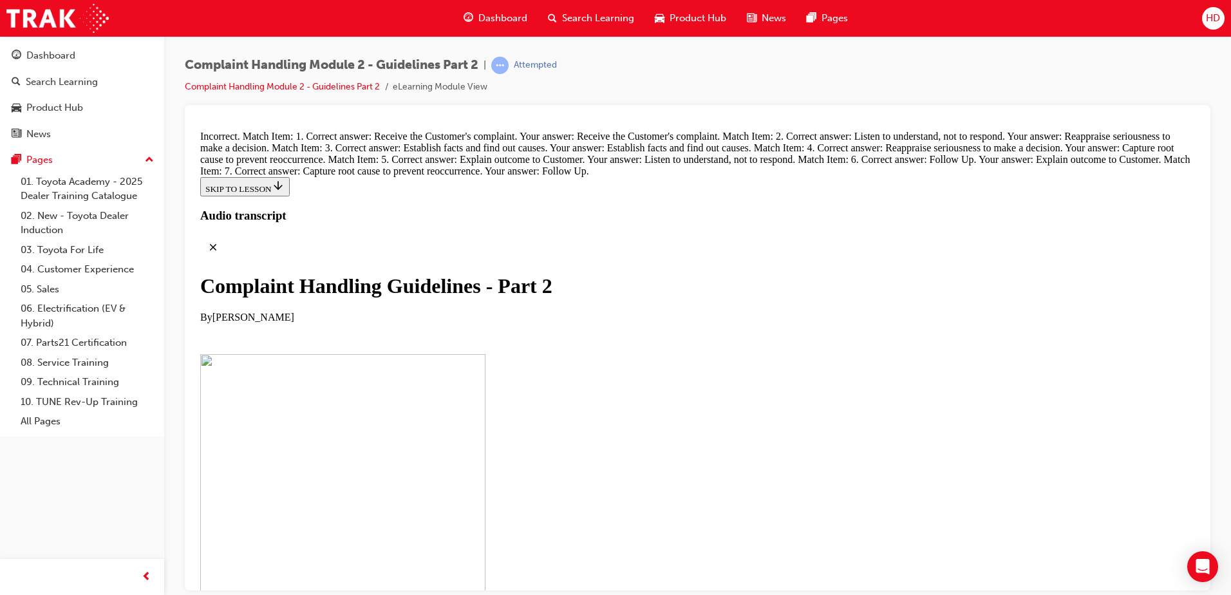
drag, startPoint x: 583, startPoint y: 496, endPoint x: 580, endPoint y: 510, distance: 13.9
drag, startPoint x: 586, startPoint y: 489, endPoint x: 751, endPoint y: 435, distance: 172.6
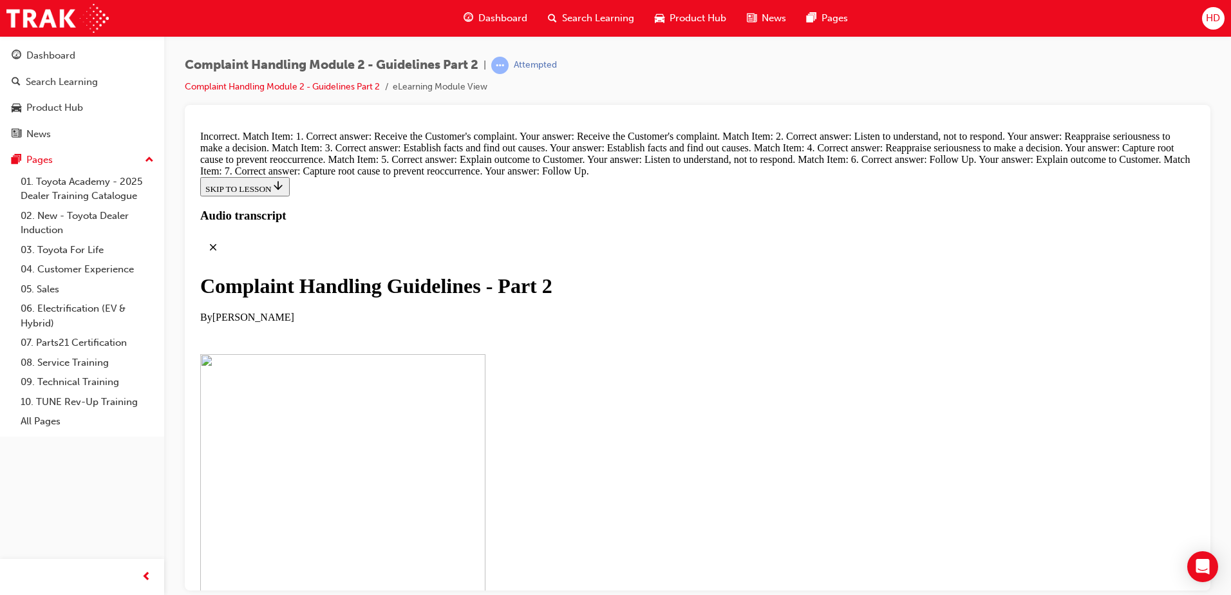
drag, startPoint x: 563, startPoint y: 369, endPoint x: 743, endPoint y: 372, distance: 179.6
drag, startPoint x: 576, startPoint y: 163, endPoint x: 810, endPoint y: 553, distance: 454.7
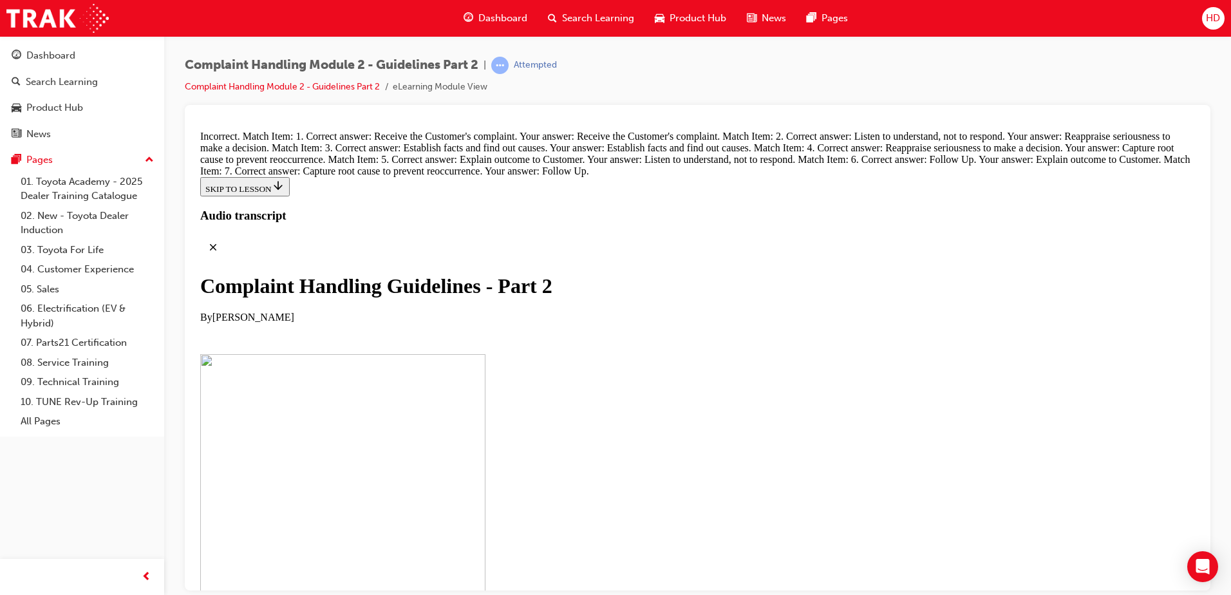
drag, startPoint x: 571, startPoint y: 340, endPoint x: 755, endPoint y: 283, distance: 192.6
drag, startPoint x: 597, startPoint y: 476, endPoint x: 763, endPoint y: 341, distance: 214.5
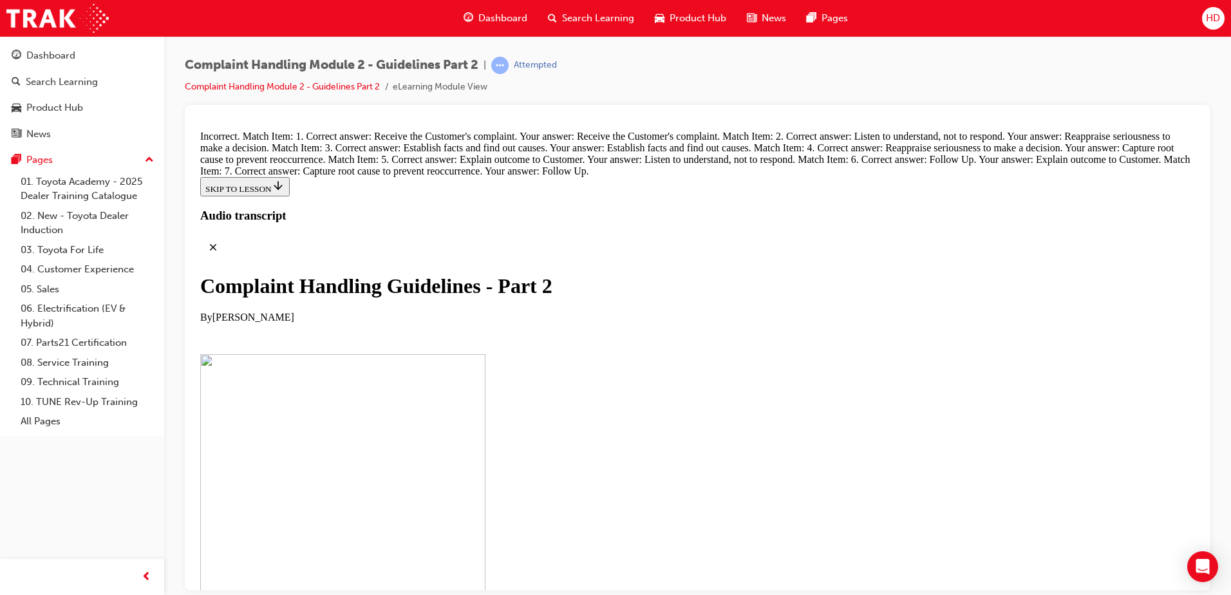
drag, startPoint x: 724, startPoint y: 311, endPoint x: 770, endPoint y: 257, distance: 70.3
drag, startPoint x: 649, startPoint y: 335, endPoint x: 709, endPoint y: 335, distance: 60.5
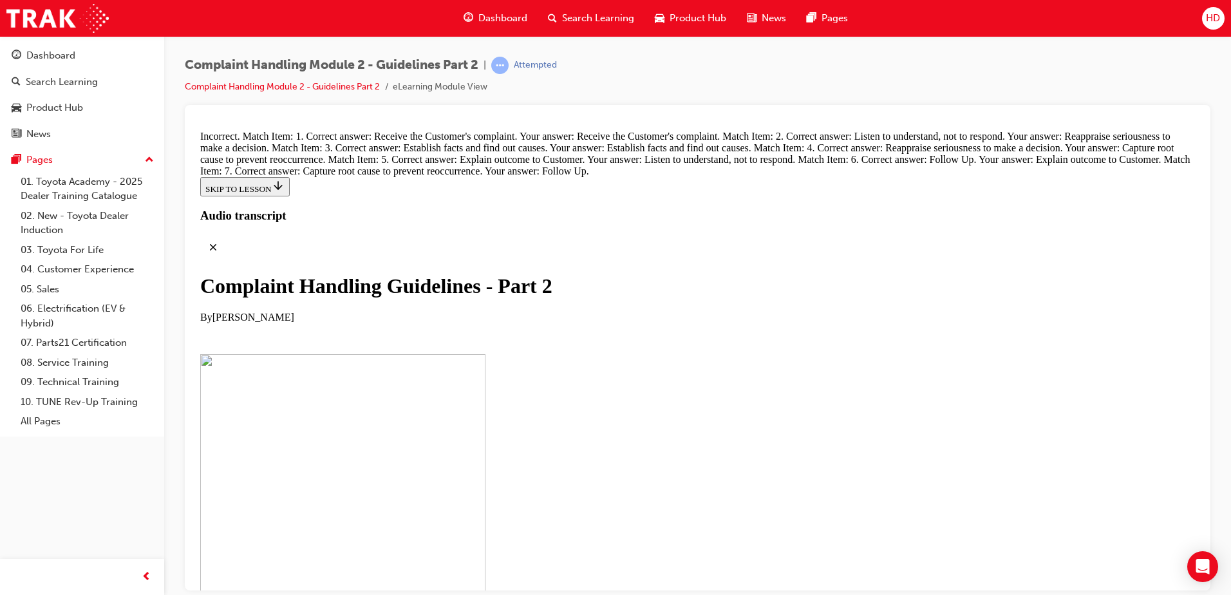
radio input "true"
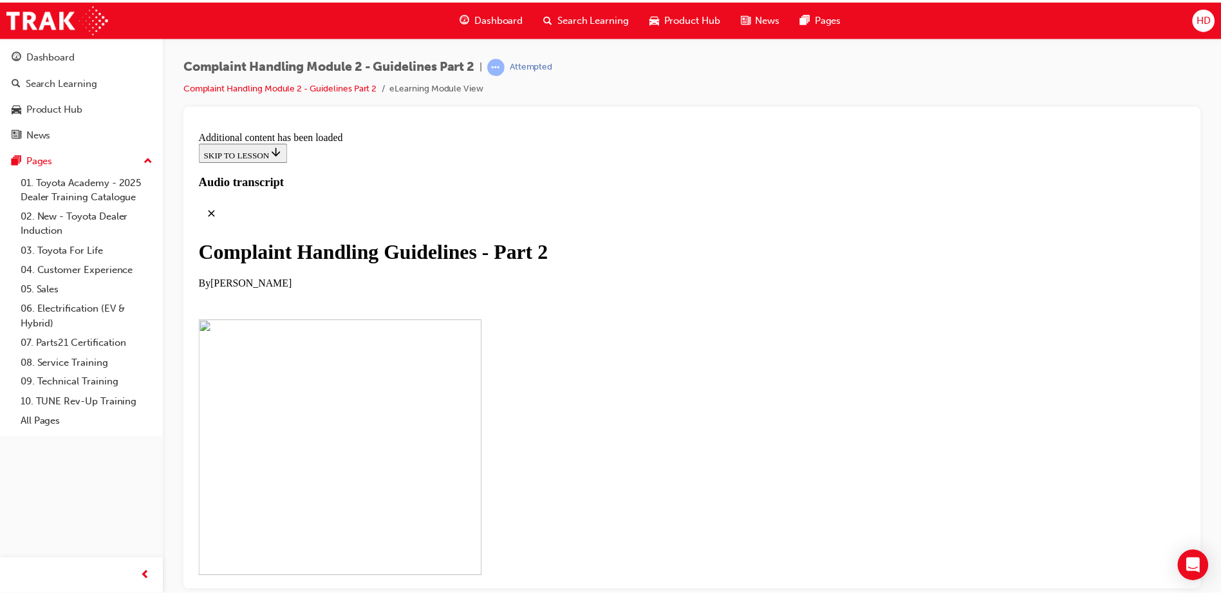
scroll to position [10425, 0]
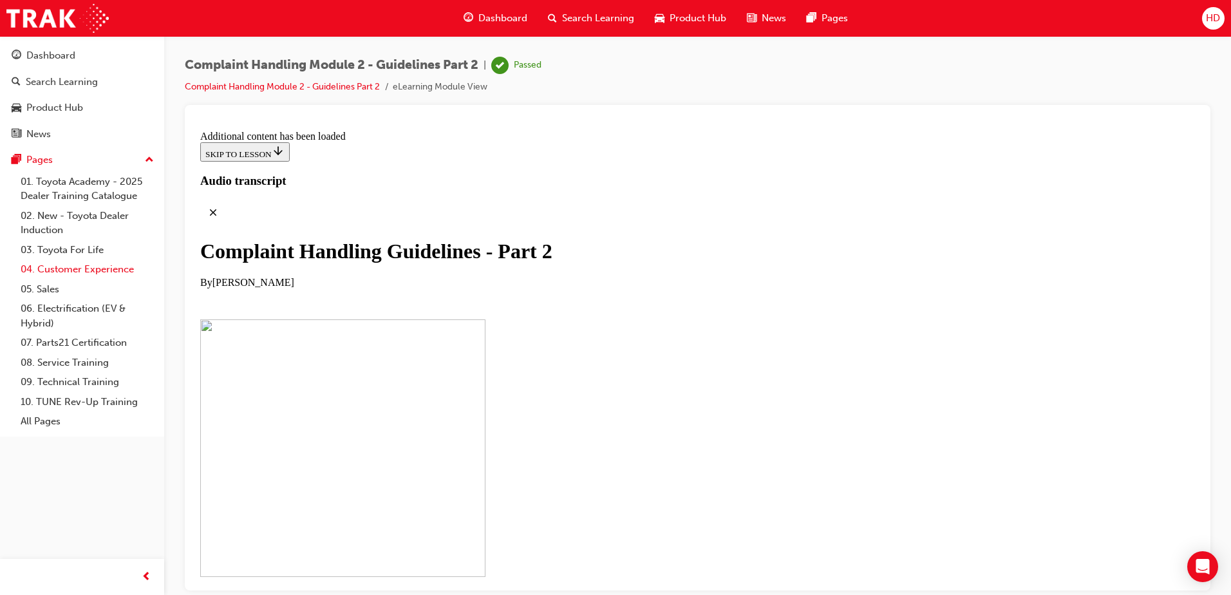
click at [113, 268] on link "04. Customer Experience" at bounding box center [87, 269] width 144 height 20
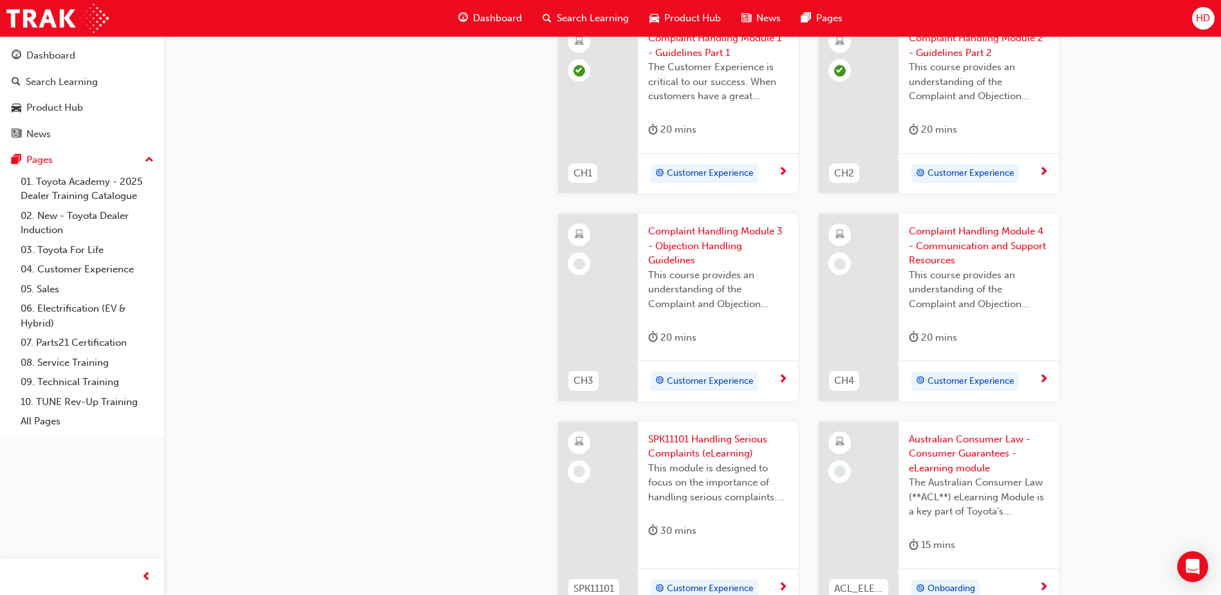
scroll to position [515, 0]
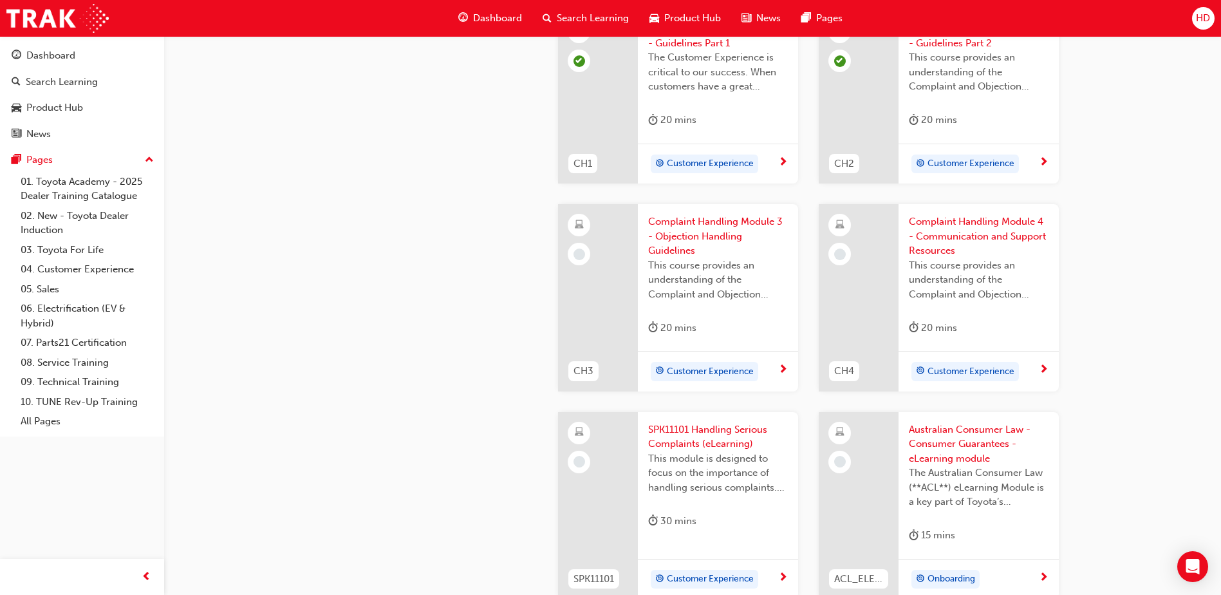
click at [714, 374] on span "Customer Experience" at bounding box center [710, 371] width 87 height 15
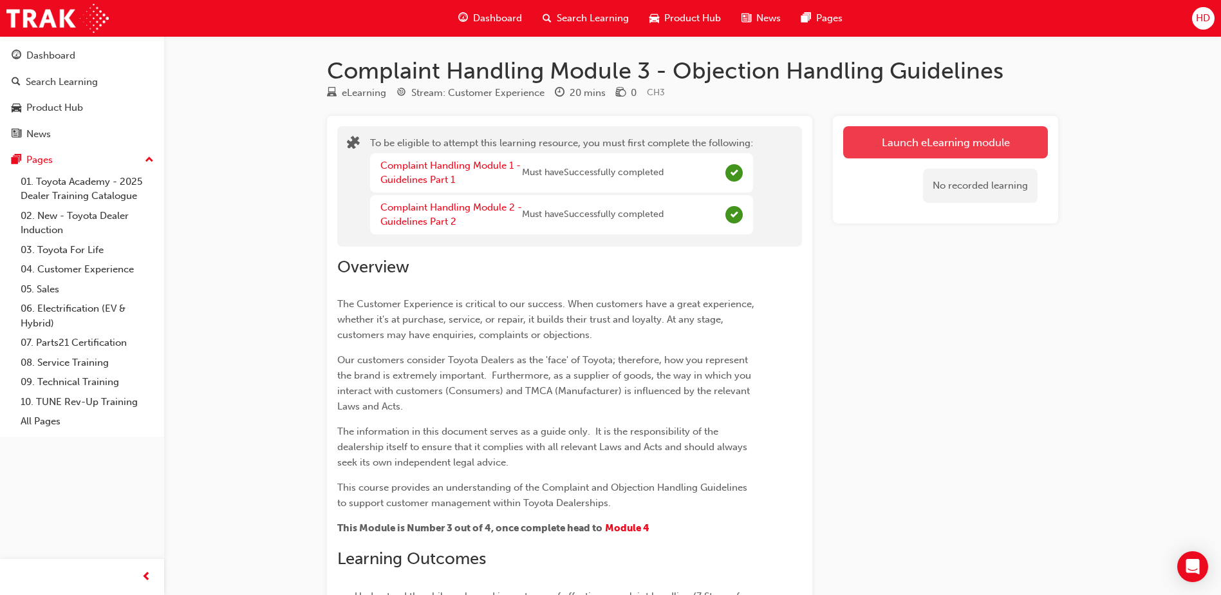
click at [945, 144] on button "Launch eLearning module" at bounding box center [945, 142] width 205 height 32
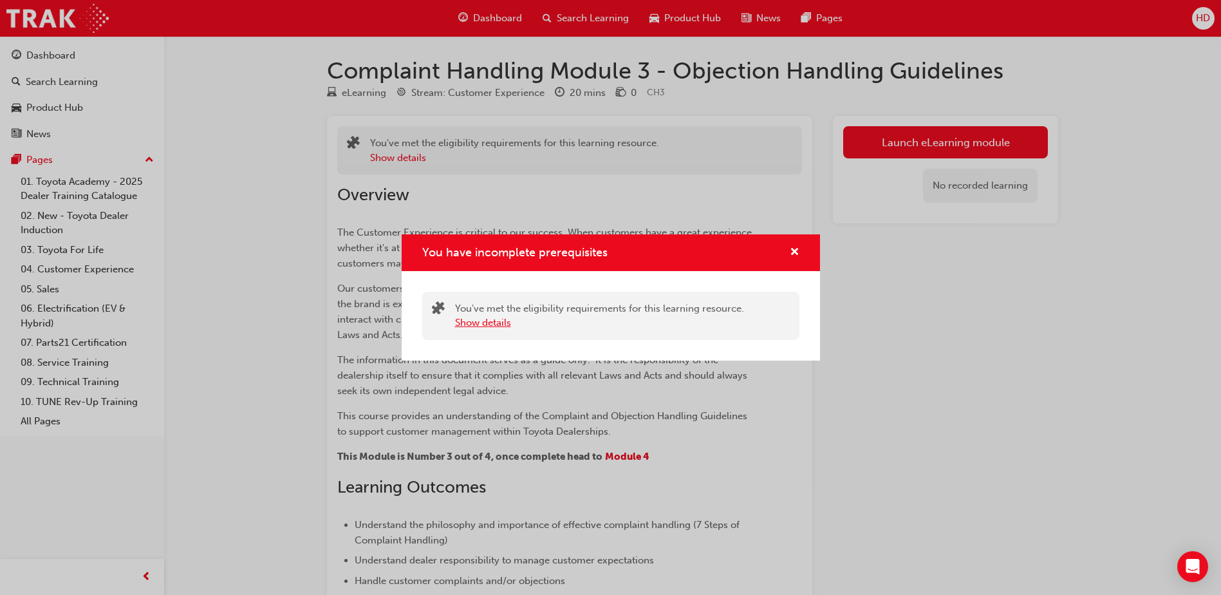
click at [498, 322] on button "Show details" at bounding box center [483, 322] width 56 height 15
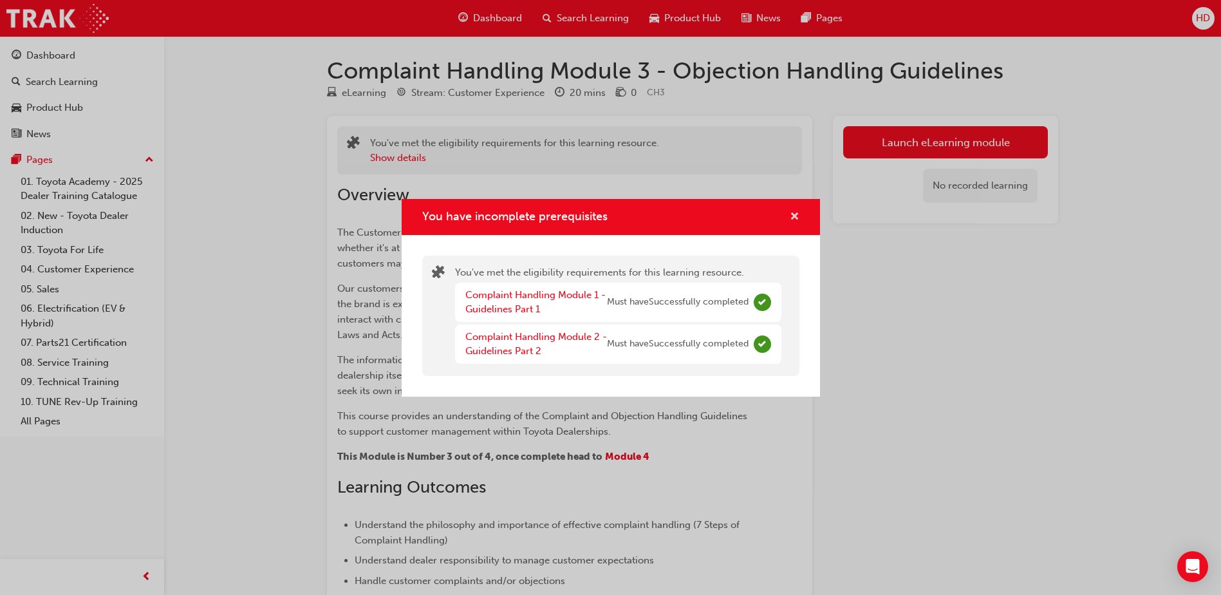
click at [792, 213] on span "cross-icon" at bounding box center [795, 218] width 10 height 12
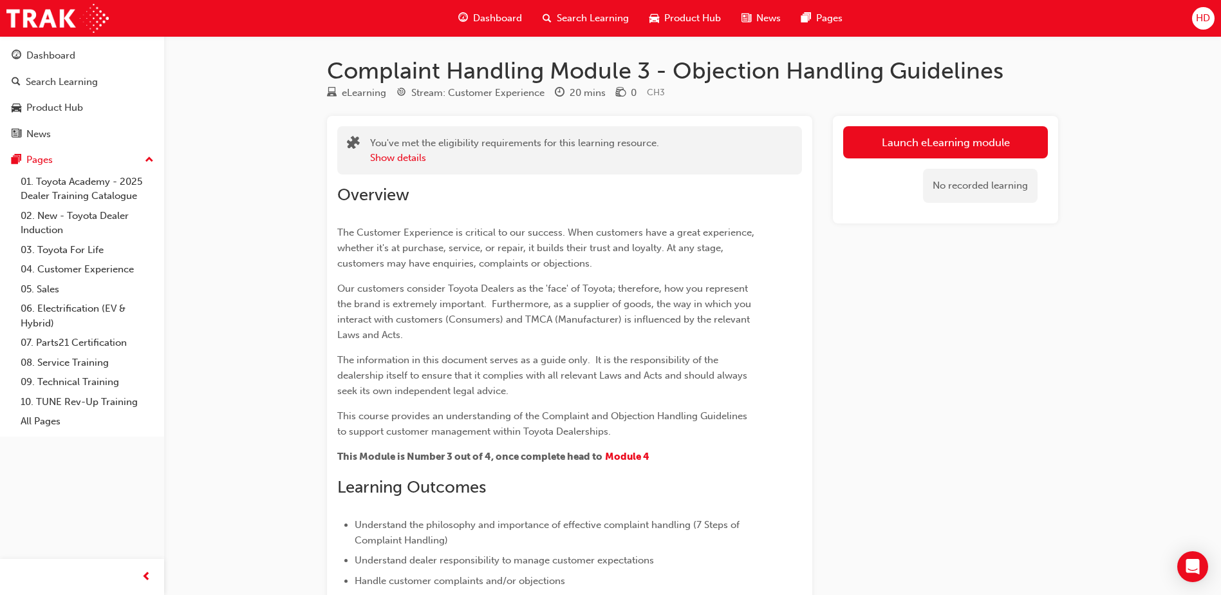
click at [1038, 315] on div "Launch eLearning module No recorded learning" at bounding box center [945, 428] width 225 height 624
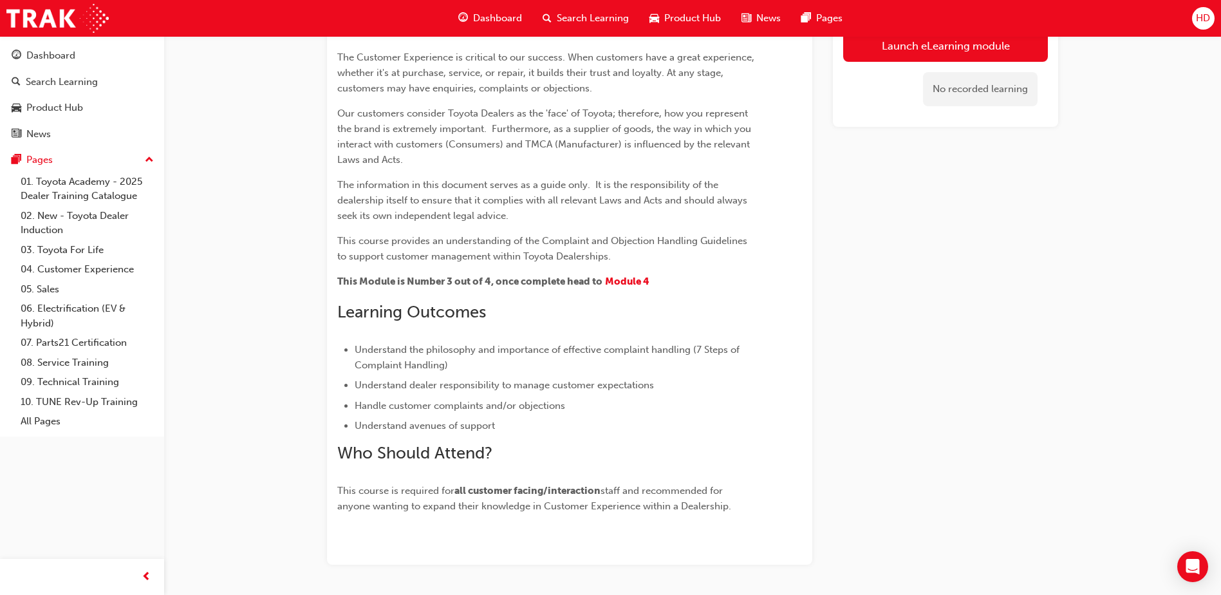
scroll to position [193, 0]
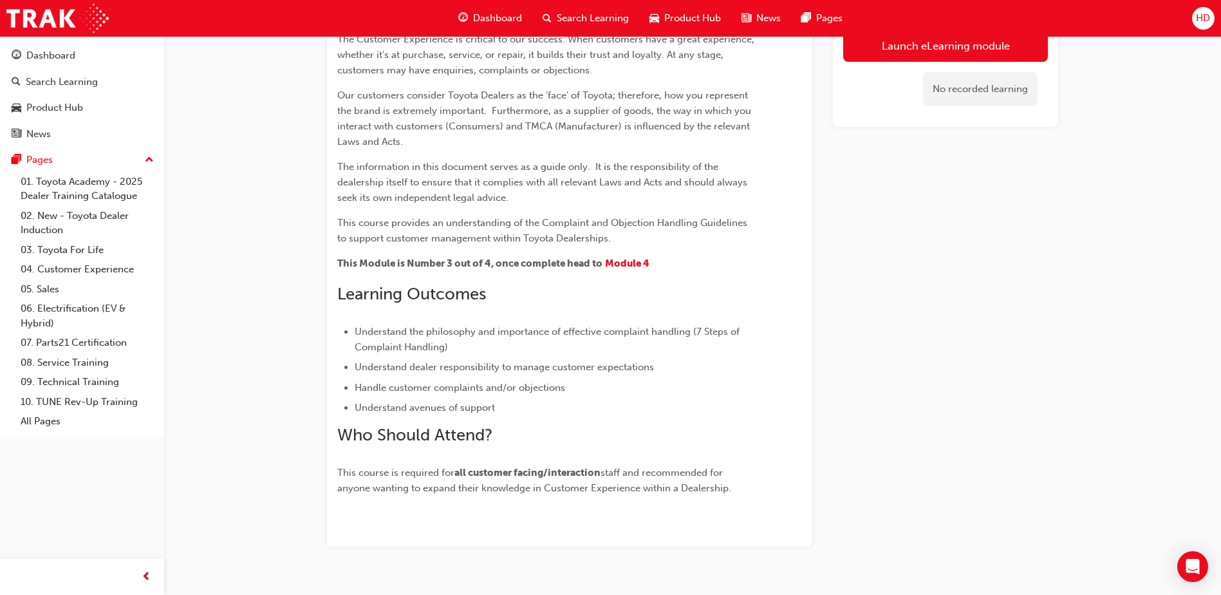
click at [498, 365] on span "Understand dealer responsibility to manage customer expectations" at bounding box center [504, 367] width 299 height 12
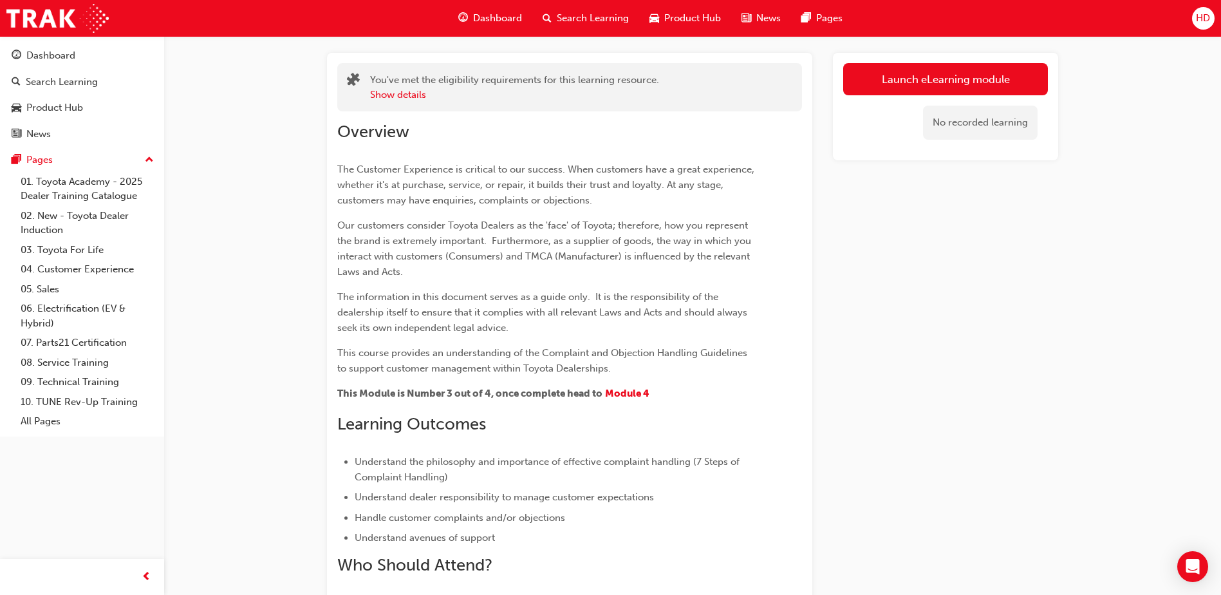
scroll to position [0, 0]
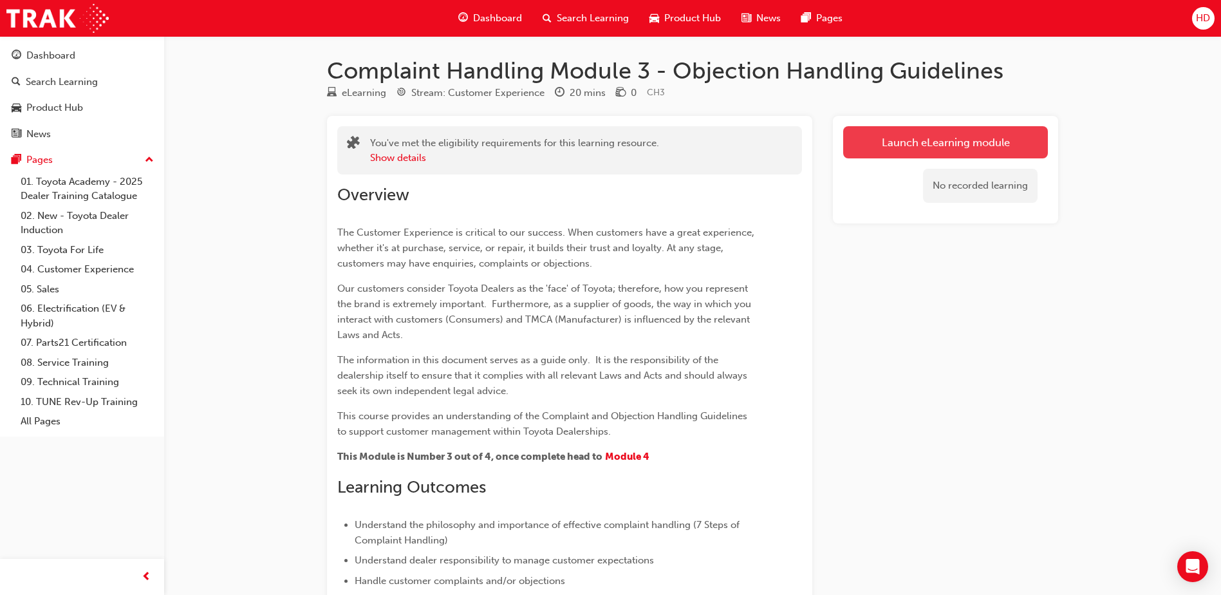
click at [921, 145] on button "Launch eLearning module" at bounding box center [945, 142] width 205 height 32
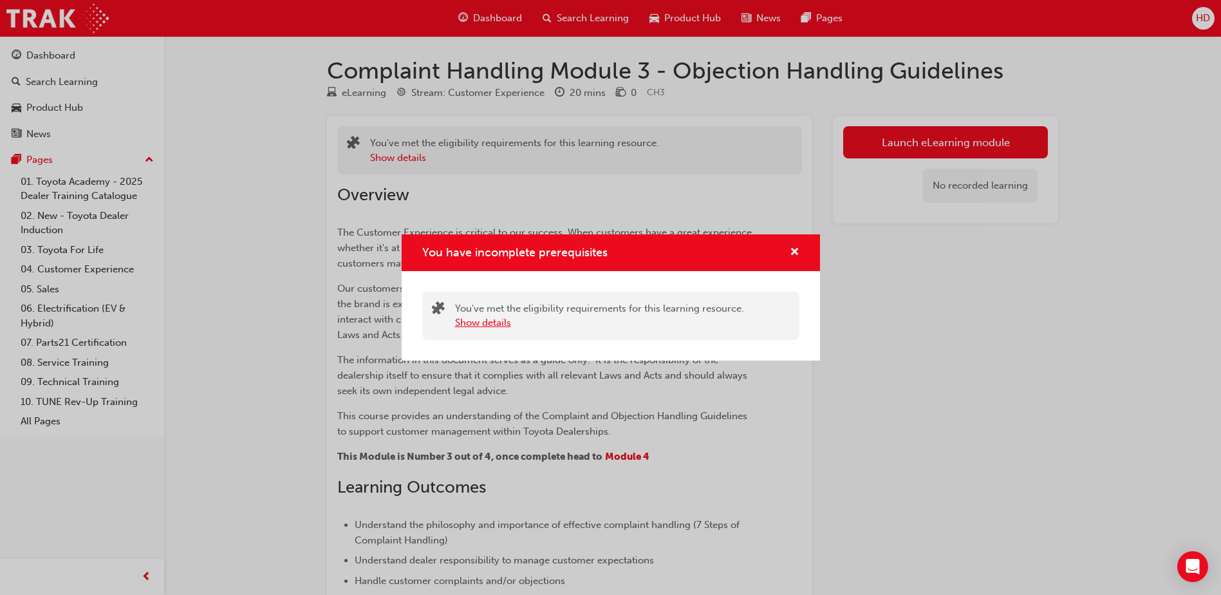
click at [494, 322] on button "Show details" at bounding box center [483, 322] width 56 height 15
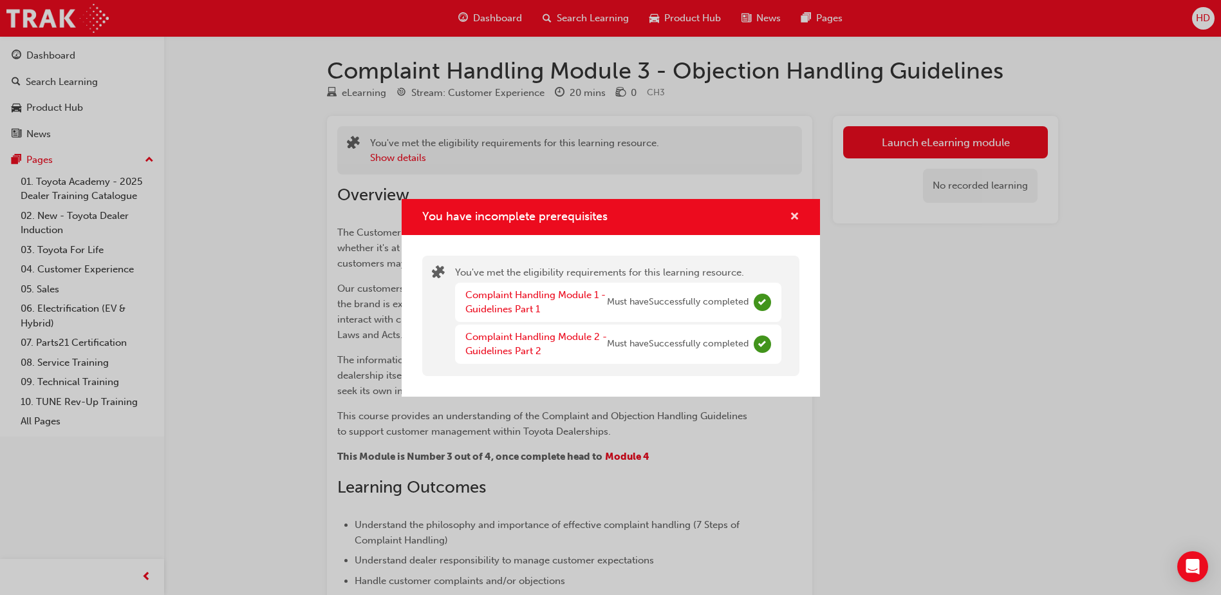
click at [792, 214] on span "cross-icon" at bounding box center [795, 218] width 10 height 12
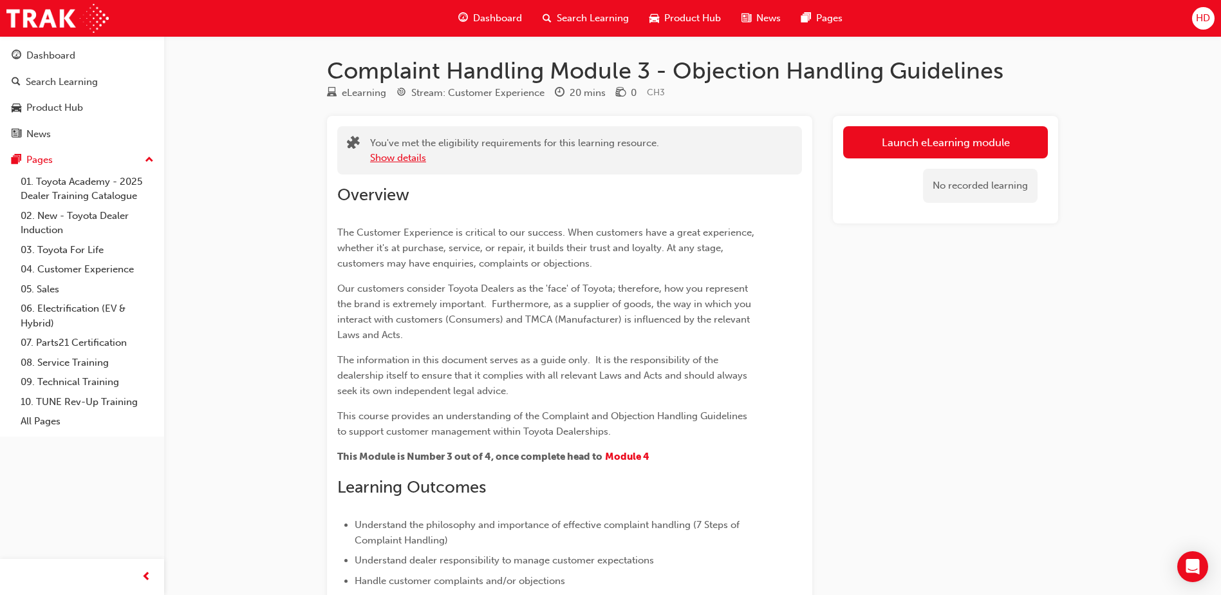
click at [418, 157] on button "Show details" at bounding box center [398, 158] width 56 height 15
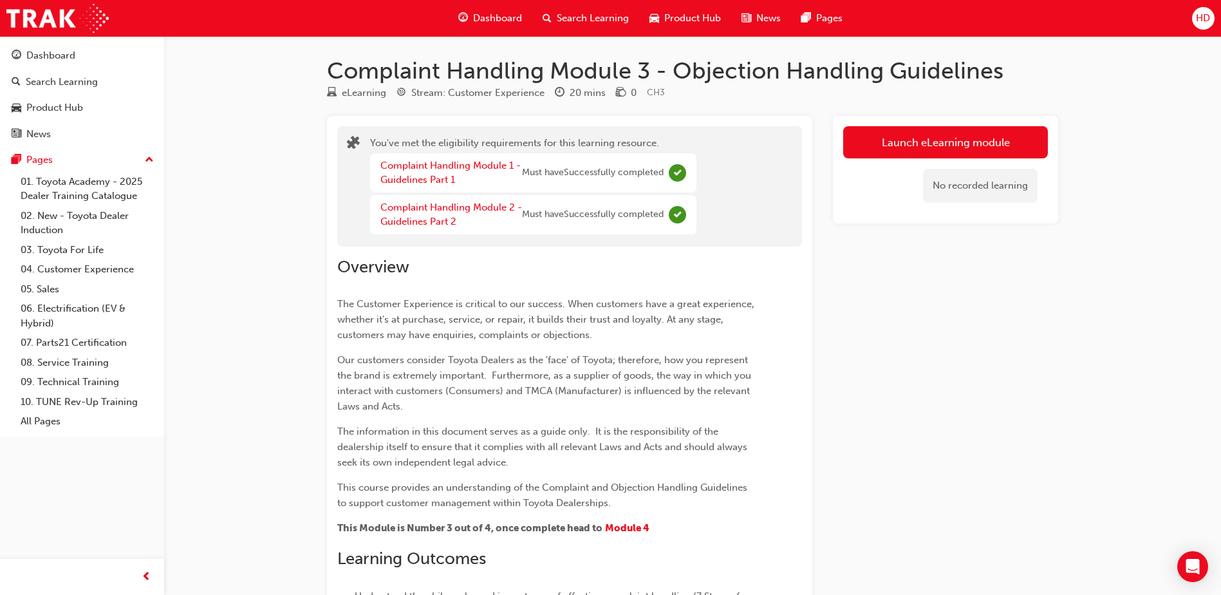
click at [563, 279] on div "Overview The Customer Experience is critical to our success. When customers hav…" at bounding box center [546, 509] width 418 height 504
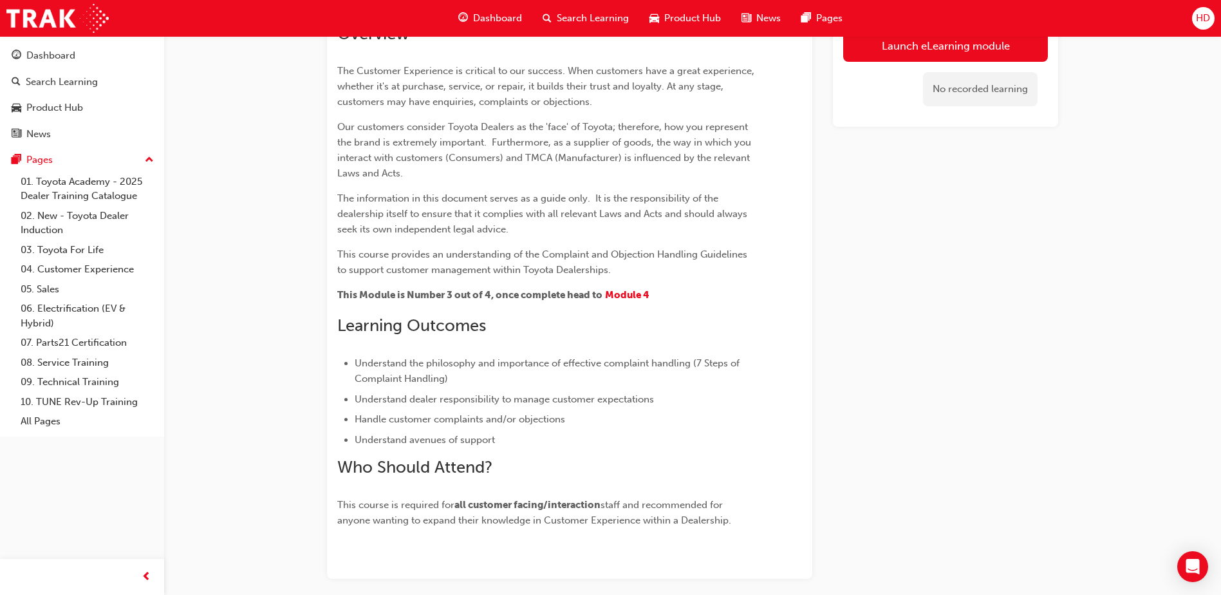
scroll to position [290, 0]
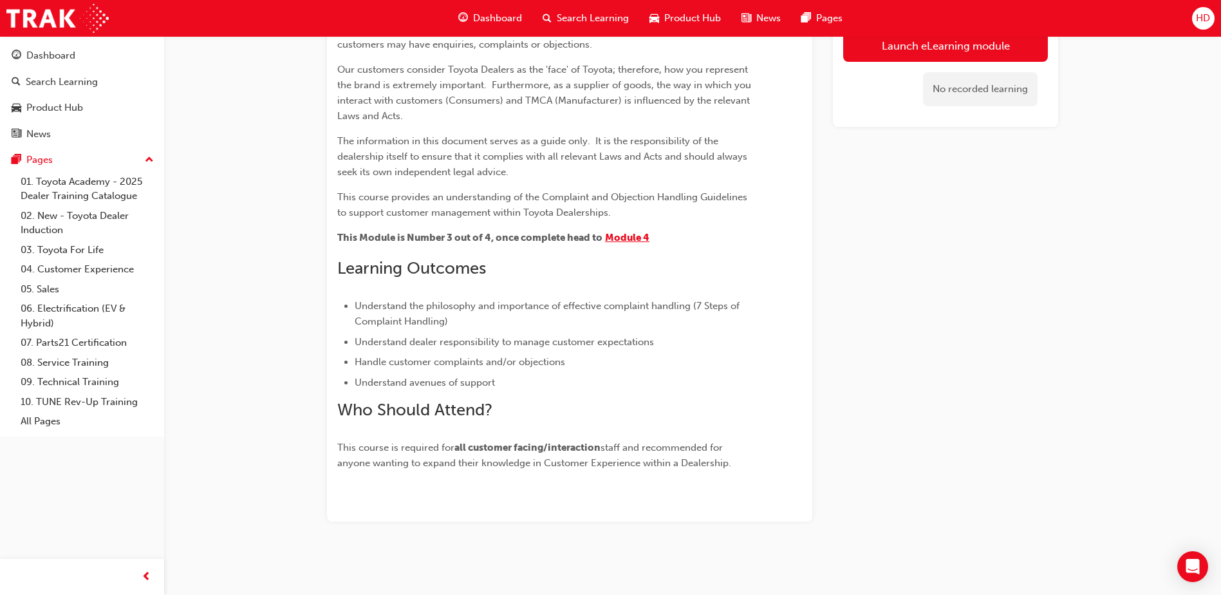
click at [637, 238] on span "Module 4" at bounding box center [627, 238] width 44 height 12
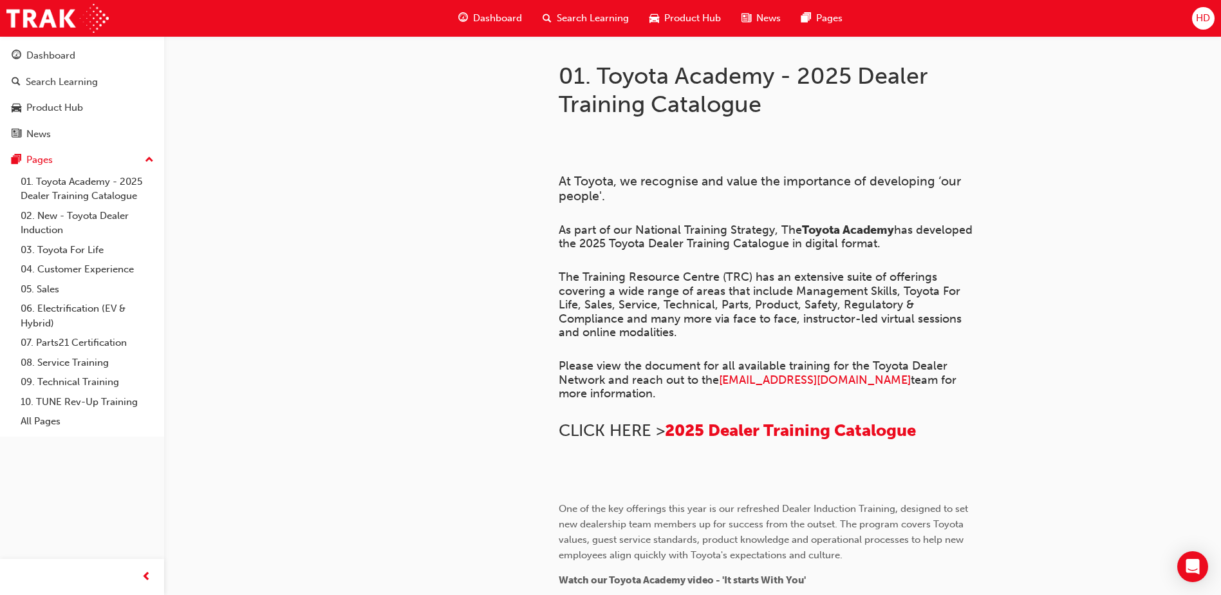
scroll to position [472, 0]
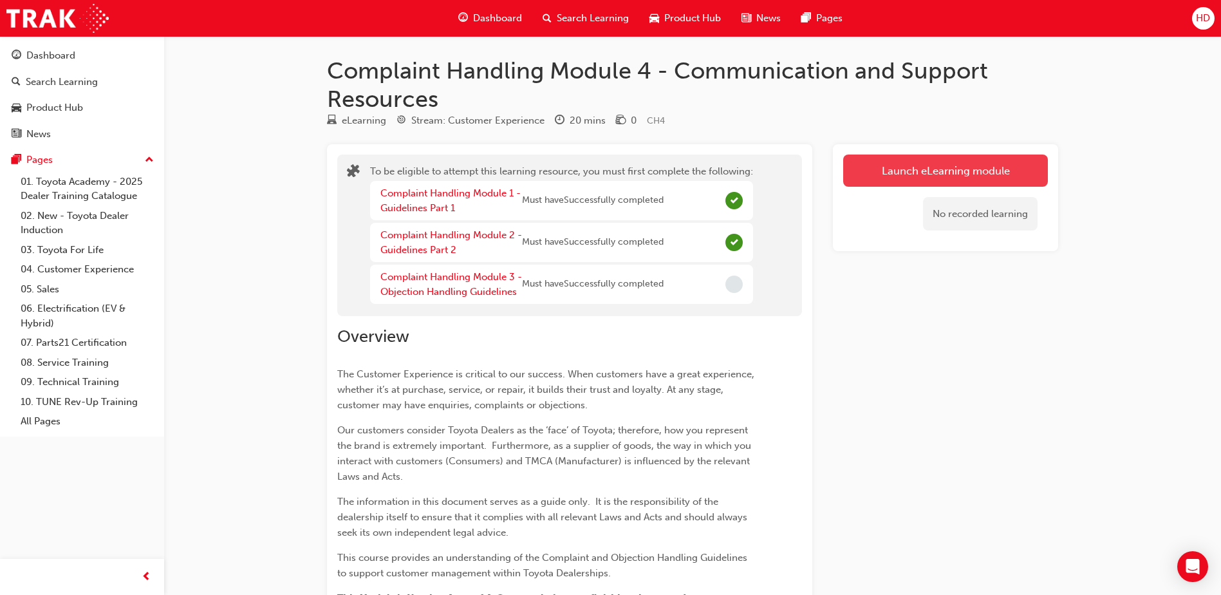
click at [930, 178] on button "Launch eLearning module" at bounding box center [945, 170] width 205 height 32
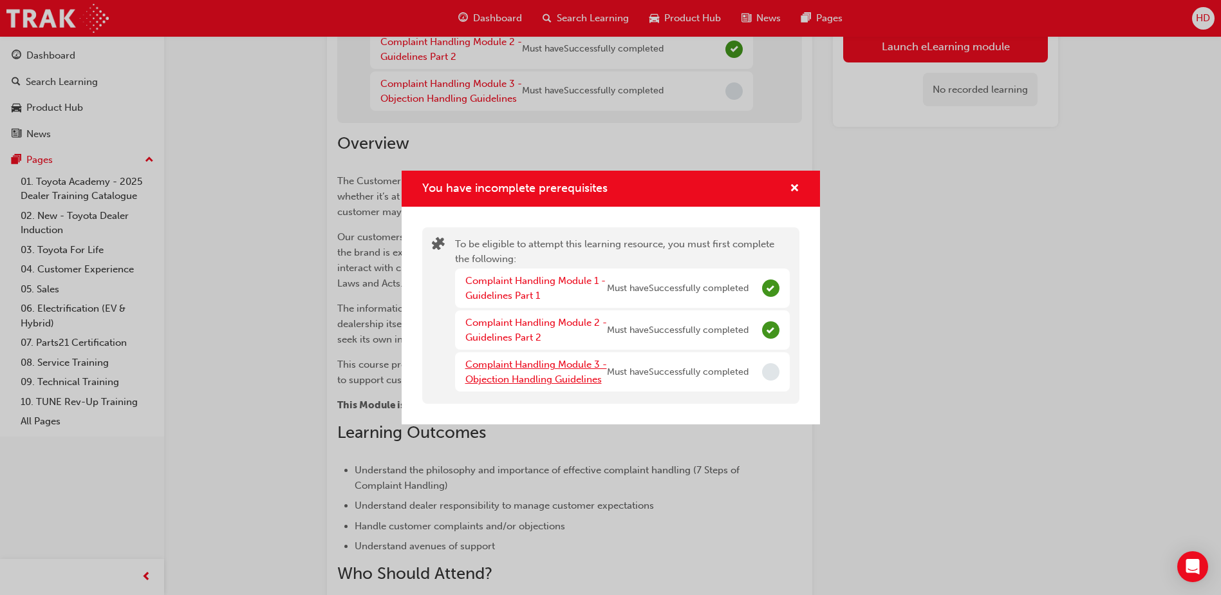
click at [574, 362] on link "Complaint Handling Module 3 - Objection Handling Guidelines" at bounding box center [536, 372] width 142 height 26
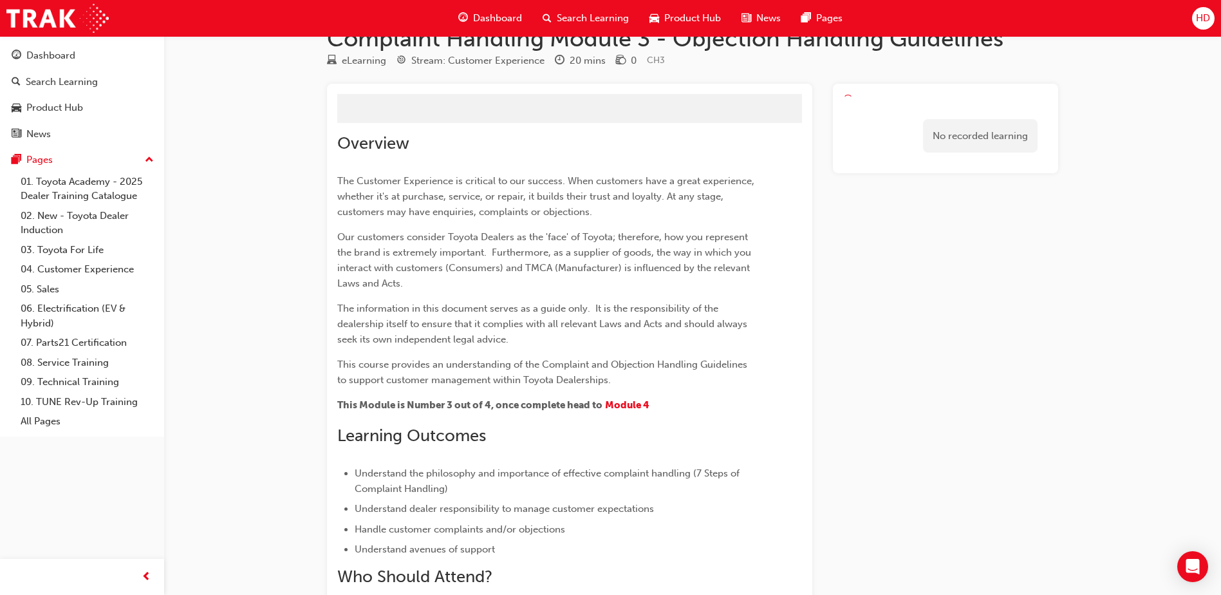
scroll to position [51, 0]
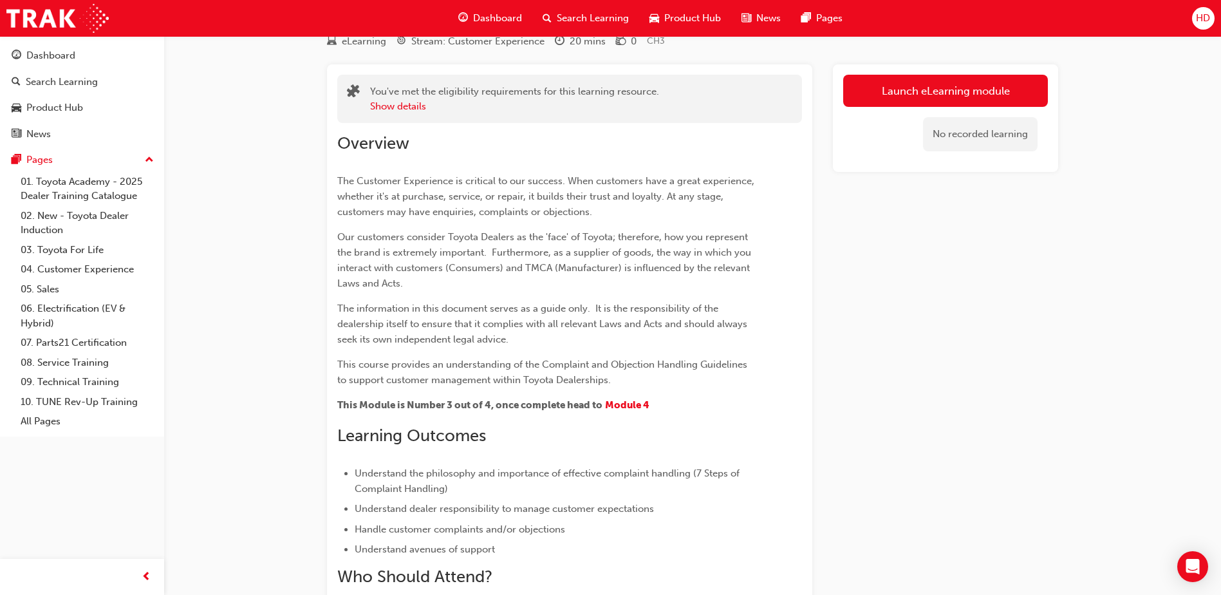
click at [646, 236] on span "Our customers consider Toyota Dealers as the 'face' of Toyota; therefore, how y…" at bounding box center [545, 260] width 416 height 58
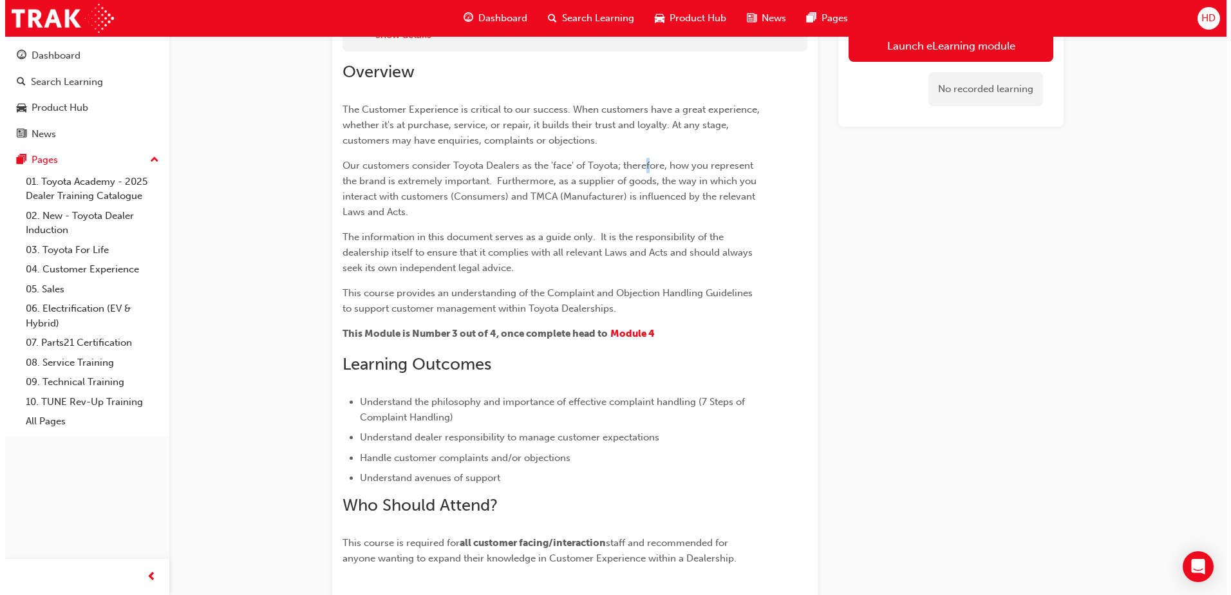
scroll to position [0, 0]
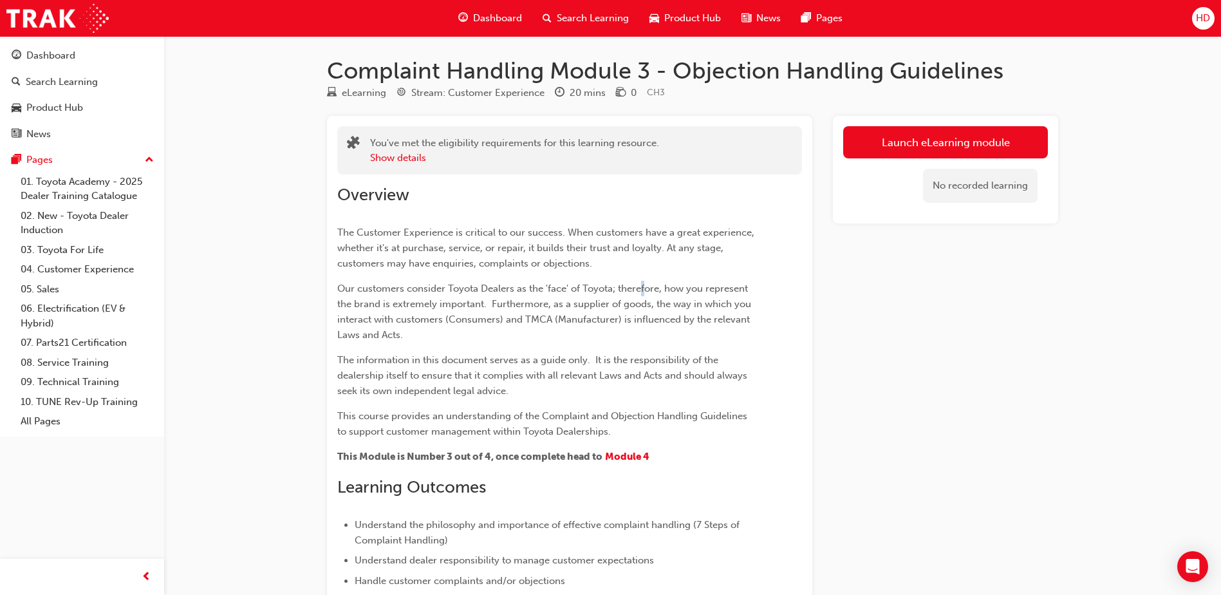
drag, startPoint x: 952, startPoint y: 143, endPoint x: 965, endPoint y: 142, distance: 12.9
click at [952, 143] on link "Launch eLearning module" at bounding box center [945, 142] width 205 height 32
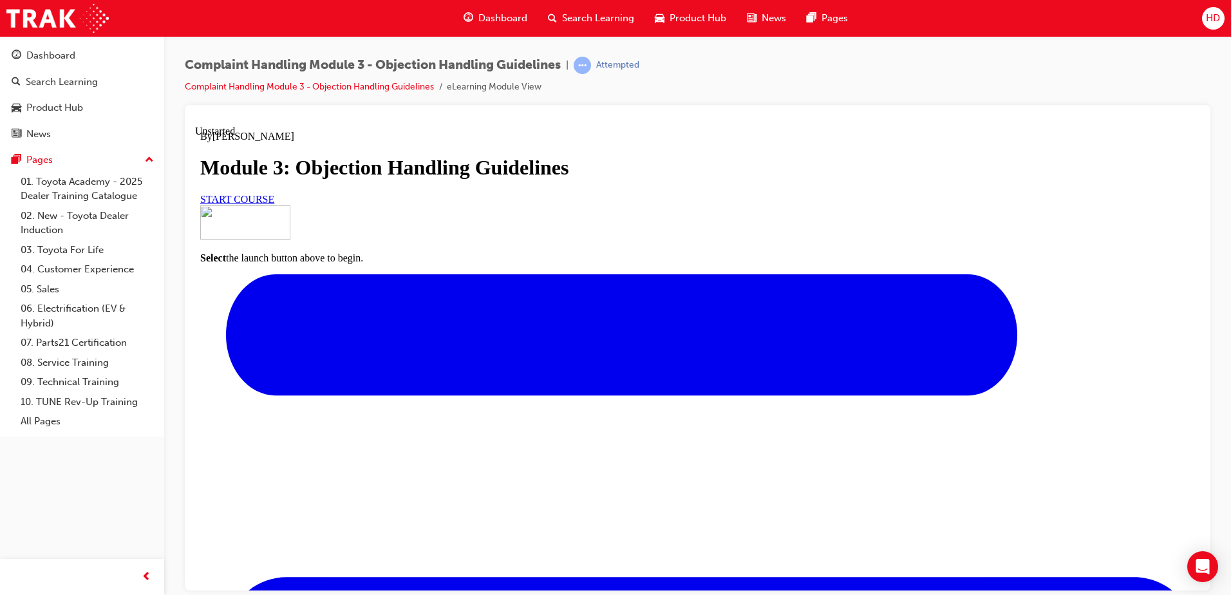
scroll to position [107, 0]
click at [274, 204] on span "START COURSE" at bounding box center [237, 198] width 74 height 11
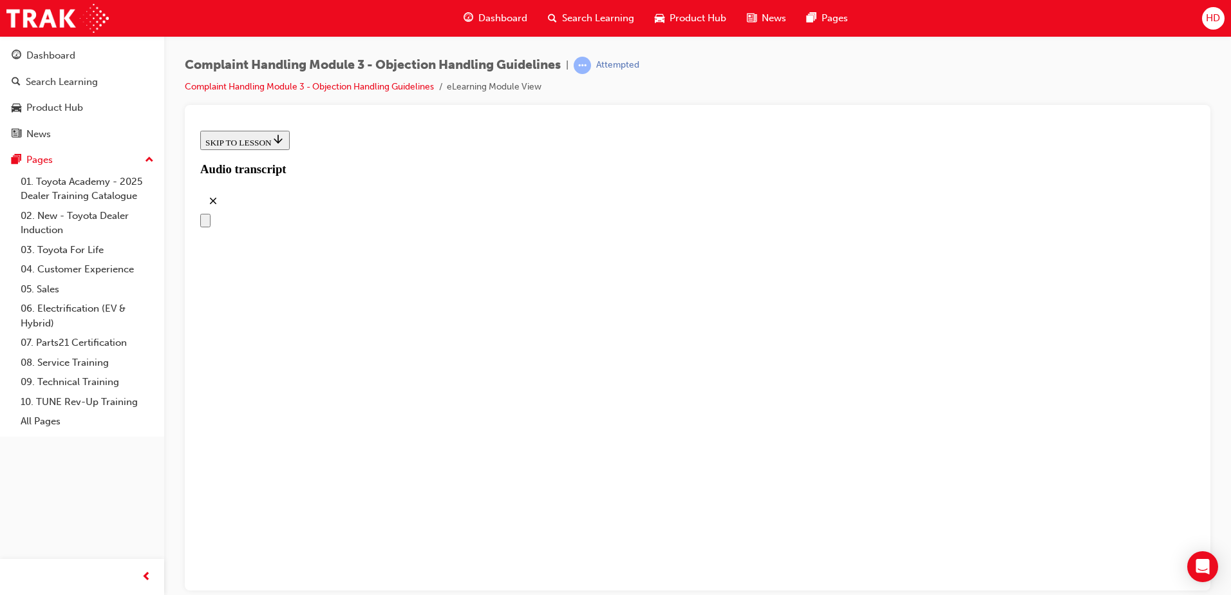
scroll to position [180, 0]
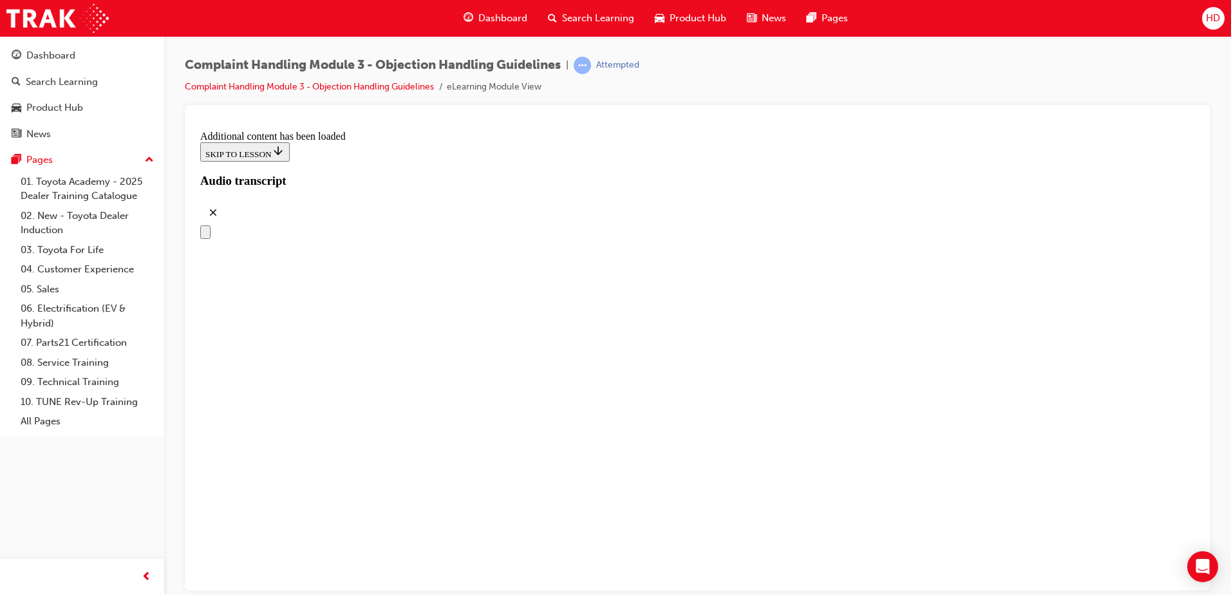
scroll to position [1511, 0]
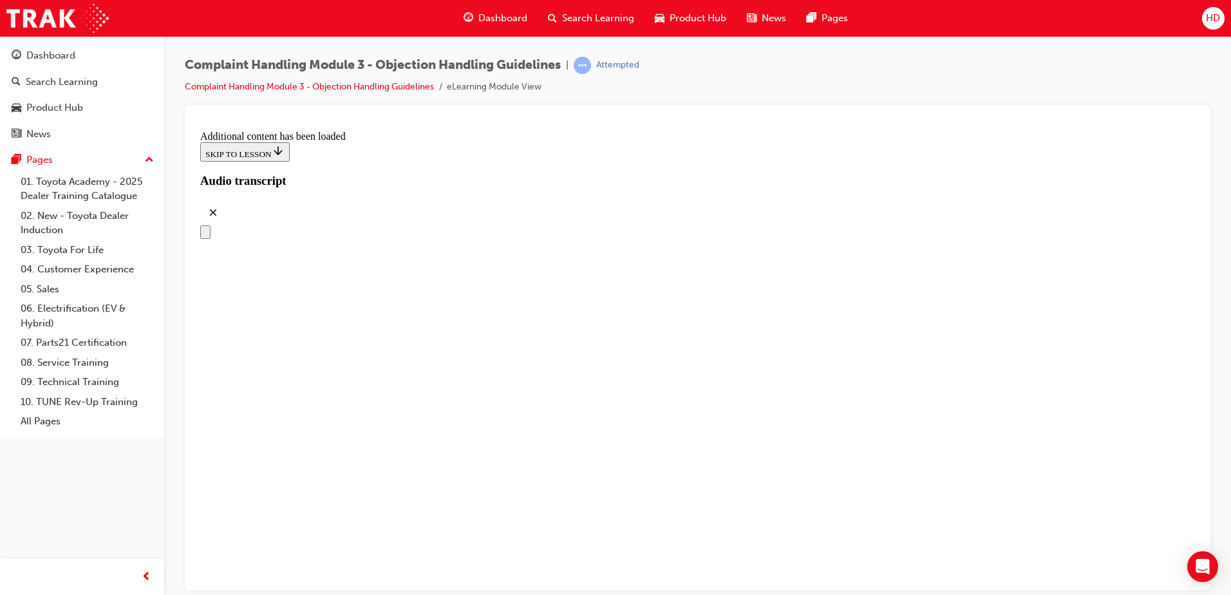
scroll to position [4159, 0]
drag, startPoint x: 599, startPoint y: 254, endPoint x: 823, endPoint y: 528, distance: 354.1
drag, startPoint x: 650, startPoint y: 398, endPoint x: 823, endPoint y: 274, distance: 212.2
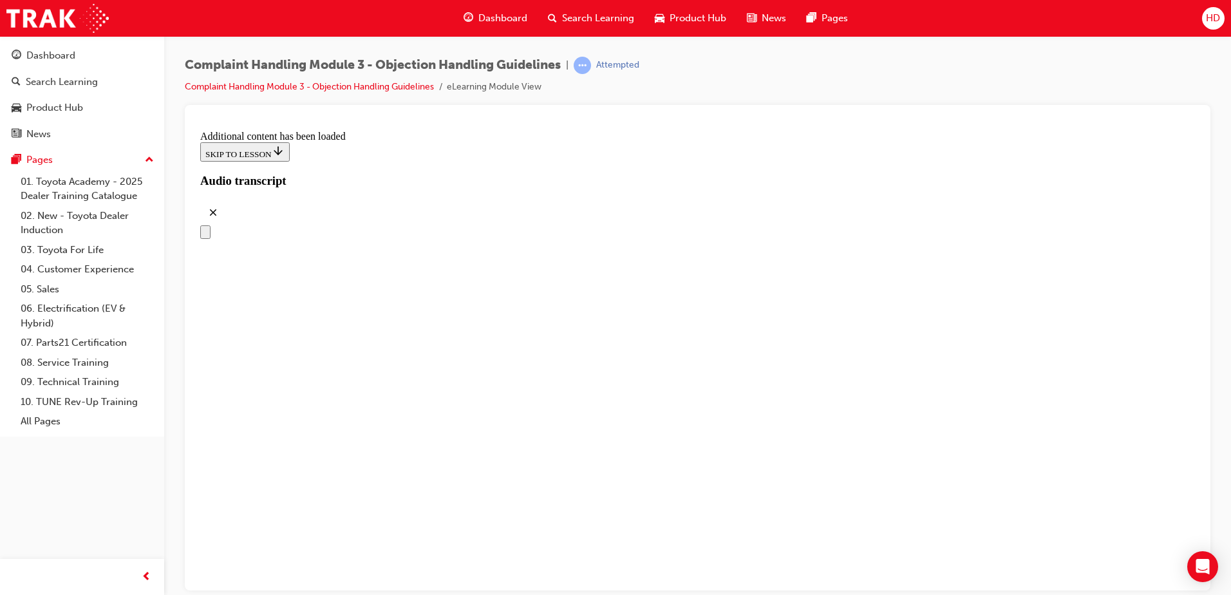
drag, startPoint x: 592, startPoint y: 329, endPoint x: 823, endPoint y: 341, distance: 230.7
drag, startPoint x: 667, startPoint y: 396, endPoint x: 752, endPoint y: 397, distance: 85.0
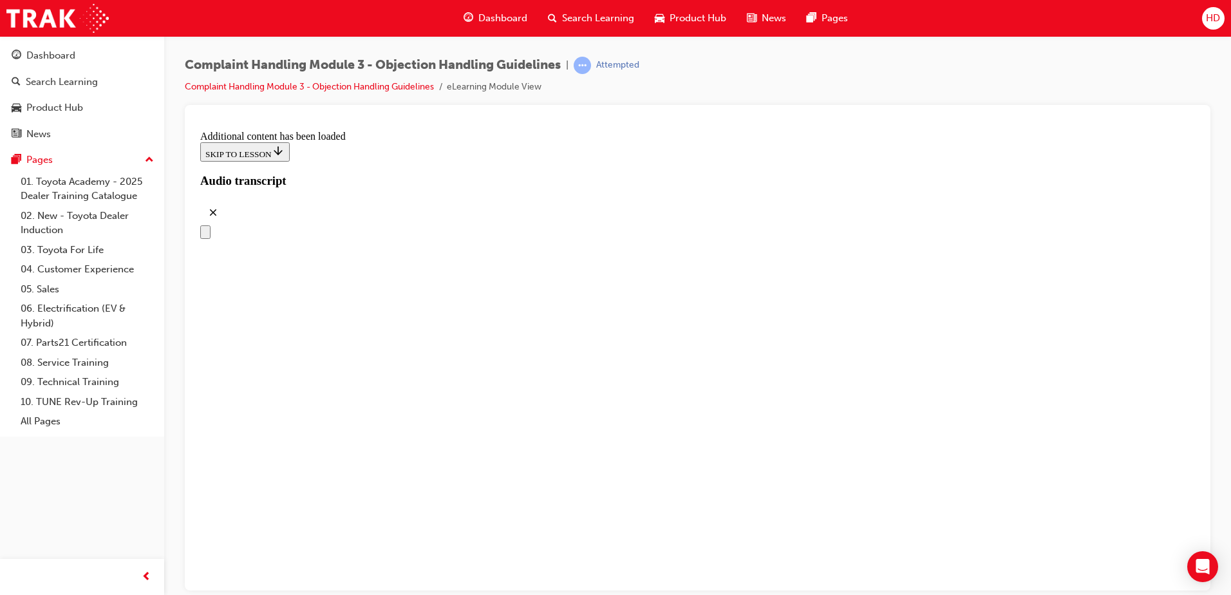
drag, startPoint x: 613, startPoint y: 456, endPoint x: 813, endPoint y: 480, distance: 201.6
drag, startPoint x: 626, startPoint y: 463, endPoint x: 778, endPoint y: 463, distance: 151.9
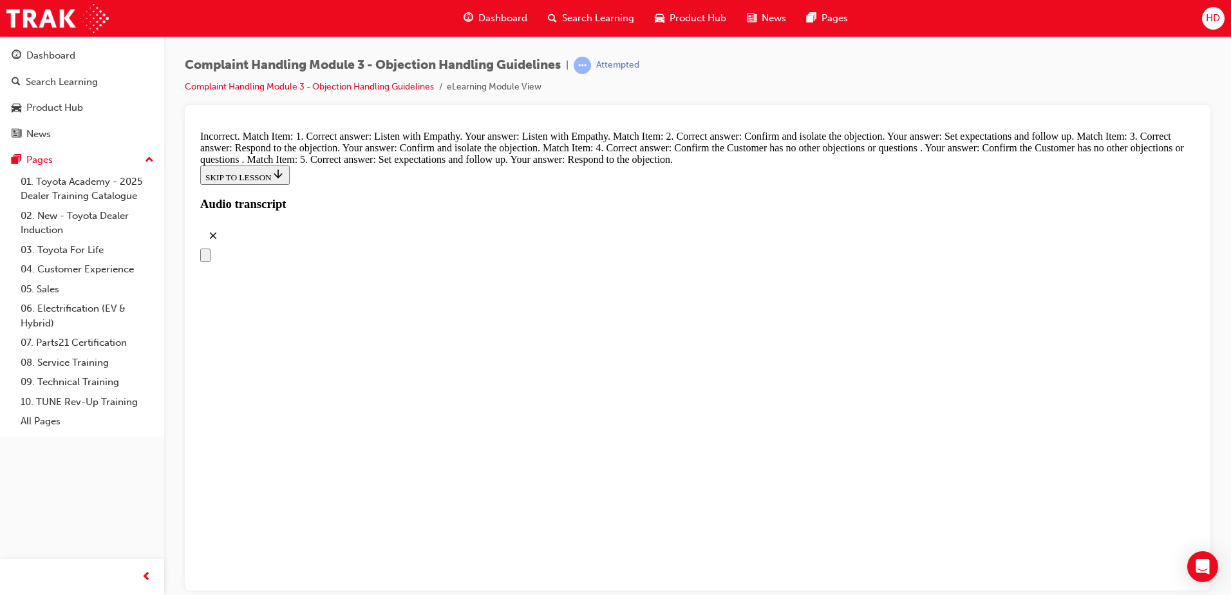
scroll to position [5254, 0]
drag, startPoint x: 621, startPoint y: 499, endPoint x: 830, endPoint y: 489, distance: 209.4
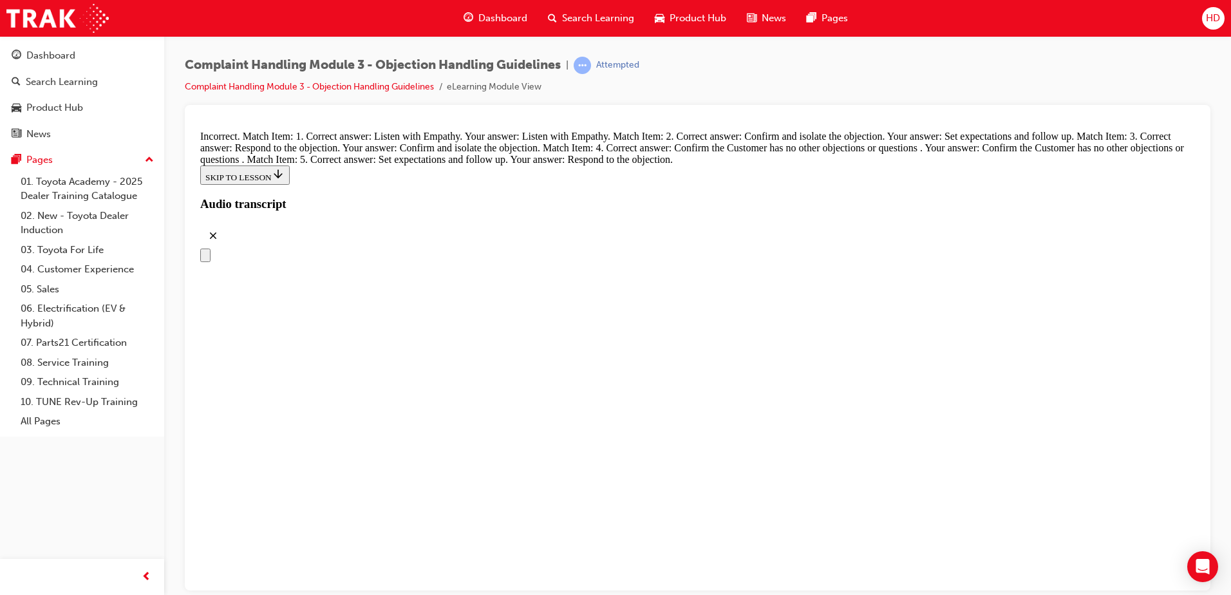
drag, startPoint x: 694, startPoint y: 393, endPoint x: 780, endPoint y: 305, distance: 122.9
drag, startPoint x: 623, startPoint y: 299, endPoint x: 736, endPoint y: 218, distance: 139.2
drag, startPoint x: 559, startPoint y: 312, endPoint x: 823, endPoint y: 319, distance: 264.0
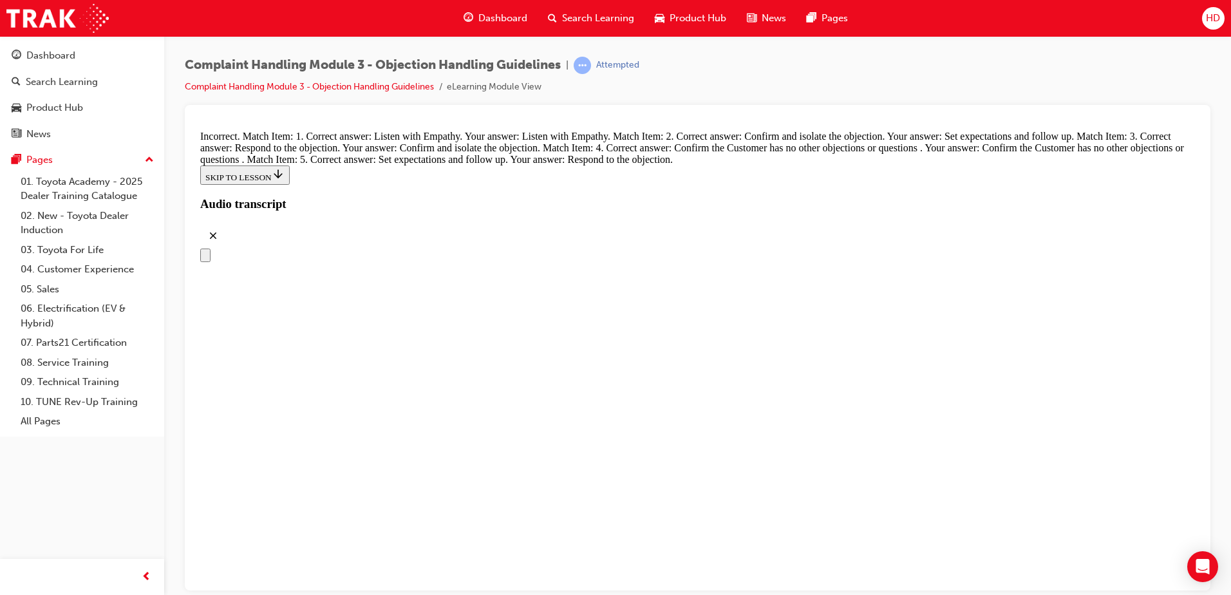
drag, startPoint x: 614, startPoint y: 502, endPoint x: 592, endPoint y: 510, distance: 23.8
drag, startPoint x: 636, startPoint y: 290, endPoint x: 663, endPoint y: 373, distance: 87.3
drag, startPoint x: 588, startPoint y: 366, endPoint x: 788, endPoint y: 322, distance: 204.4
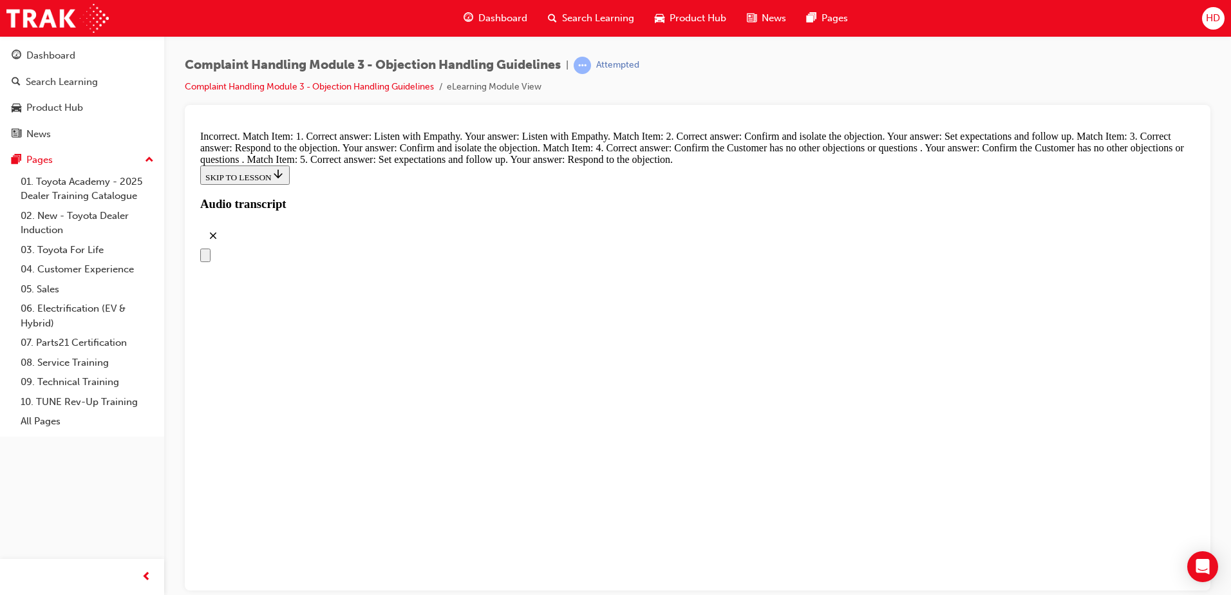
drag, startPoint x: 620, startPoint y: 363, endPoint x: 812, endPoint y: 299, distance: 202.3
drag, startPoint x: 635, startPoint y: 410, endPoint x: 792, endPoint y: 345, distance: 170.6
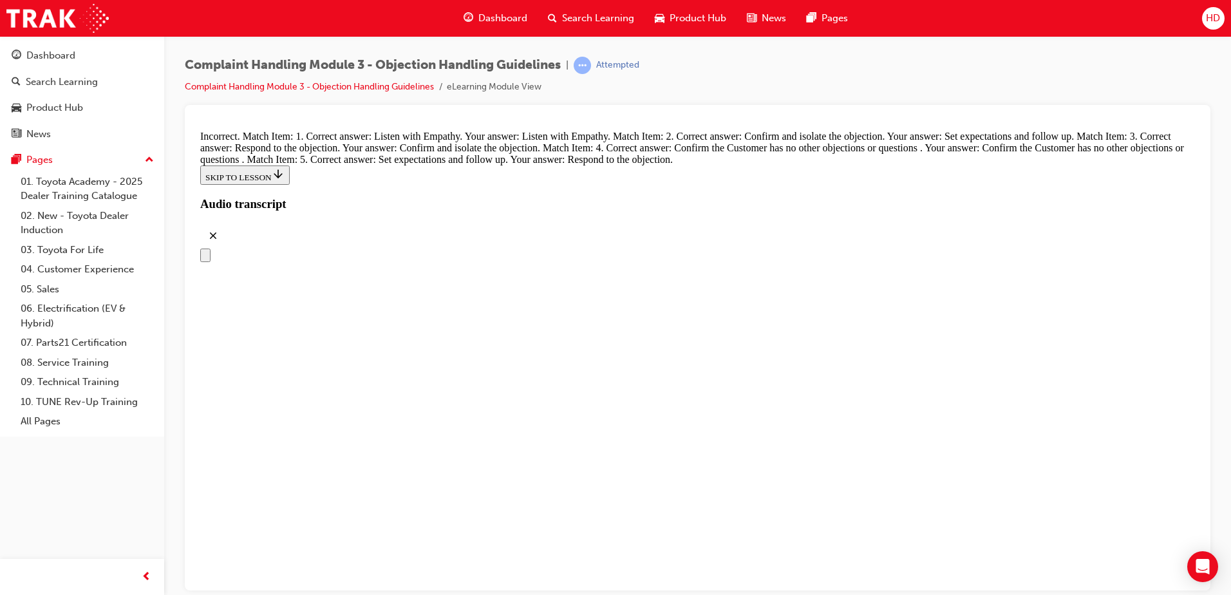
drag, startPoint x: 555, startPoint y: 503, endPoint x: 557, endPoint y: 515, distance: 11.9
drag, startPoint x: 607, startPoint y: 490, endPoint x: 785, endPoint y: 406, distance: 196.6
drag, startPoint x: 602, startPoint y: 505, endPoint x: 779, endPoint y: 513, distance: 177.2
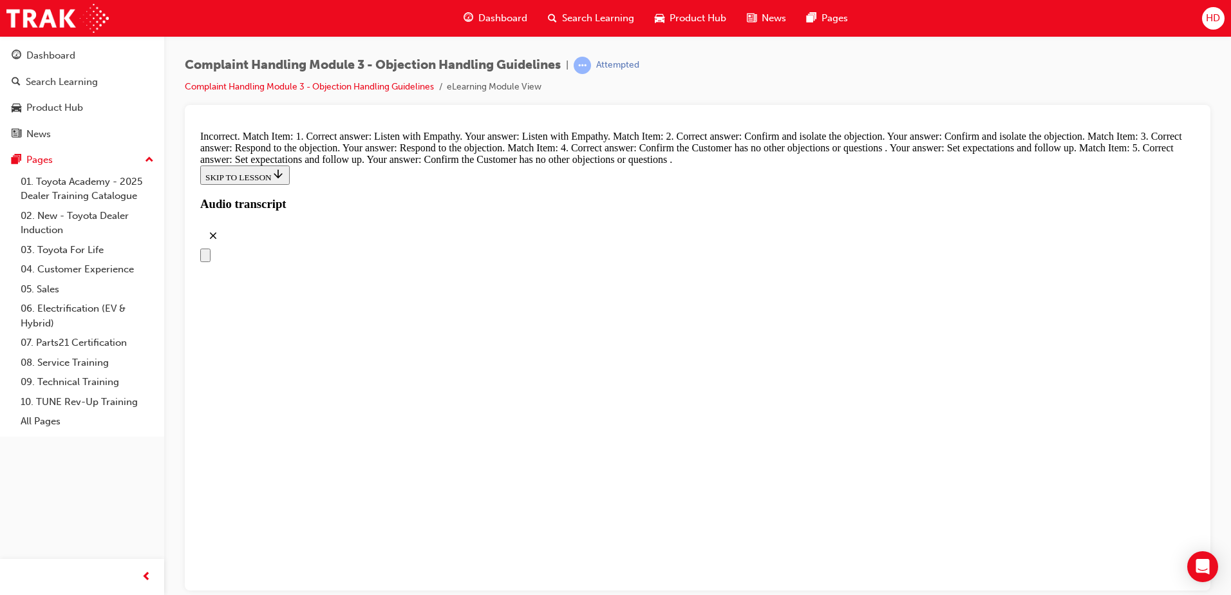
scroll to position [4838, 0]
drag, startPoint x: 607, startPoint y: 430, endPoint x: 772, endPoint y: 374, distance: 174.0
drag, startPoint x: 664, startPoint y: 476, endPoint x: 783, endPoint y: 420, distance: 131.6
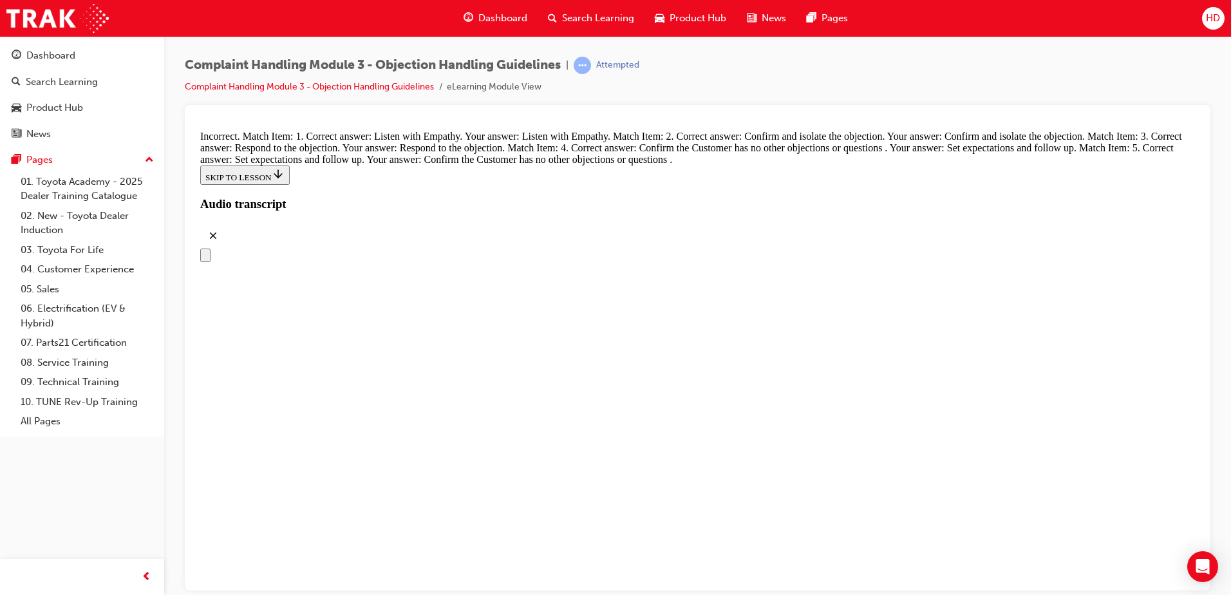
scroll to position [5031, 0]
drag, startPoint x: 599, startPoint y: 313, endPoint x: 732, endPoint y: 324, distance: 133.1
drag, startPoint x: 637, startPoint y: 426, endPoint x: 713, endPoint y: 366, distance: 97.2
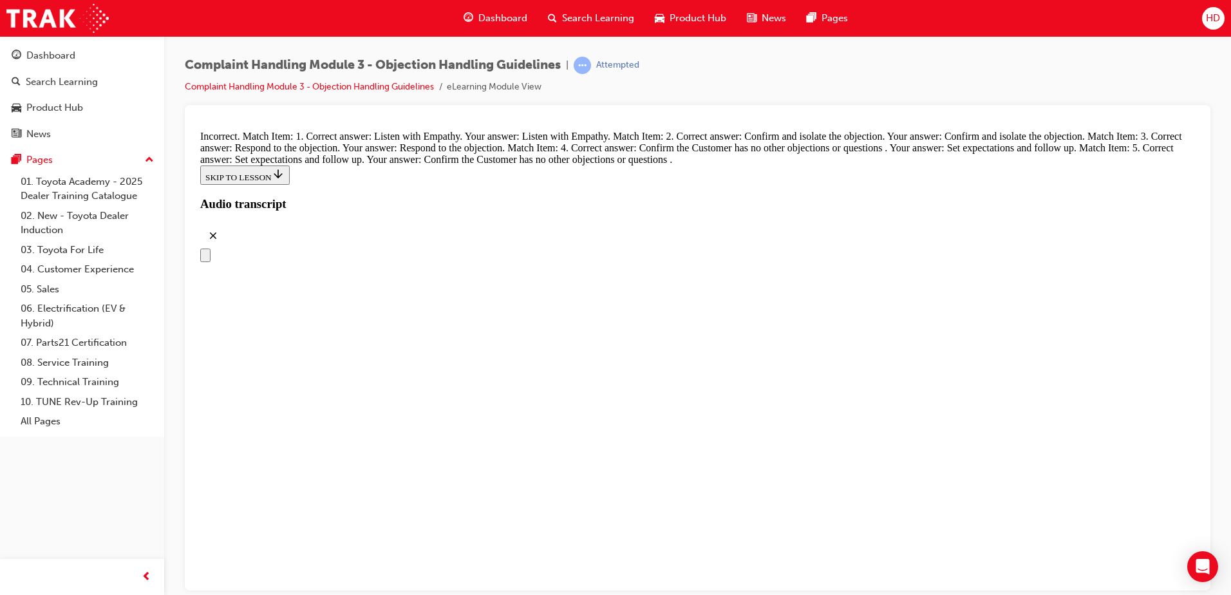
drag, startPoint x: 561, startPoint y: 434, endPoint x: 772, endPoint y: 443, distance: 211.3
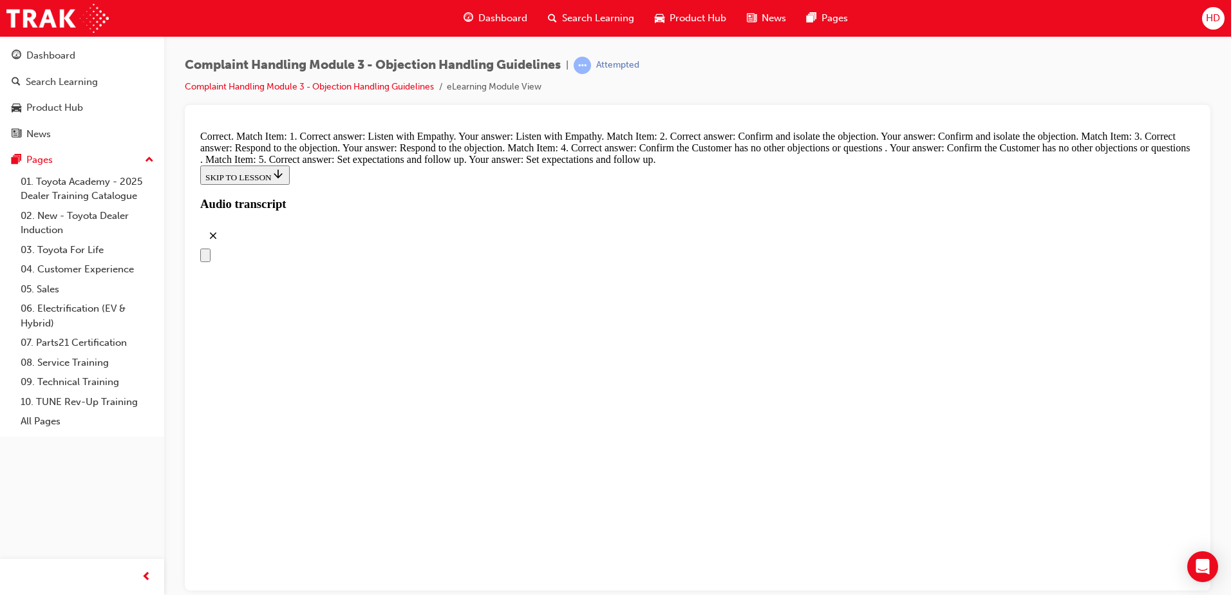
radio input "true"
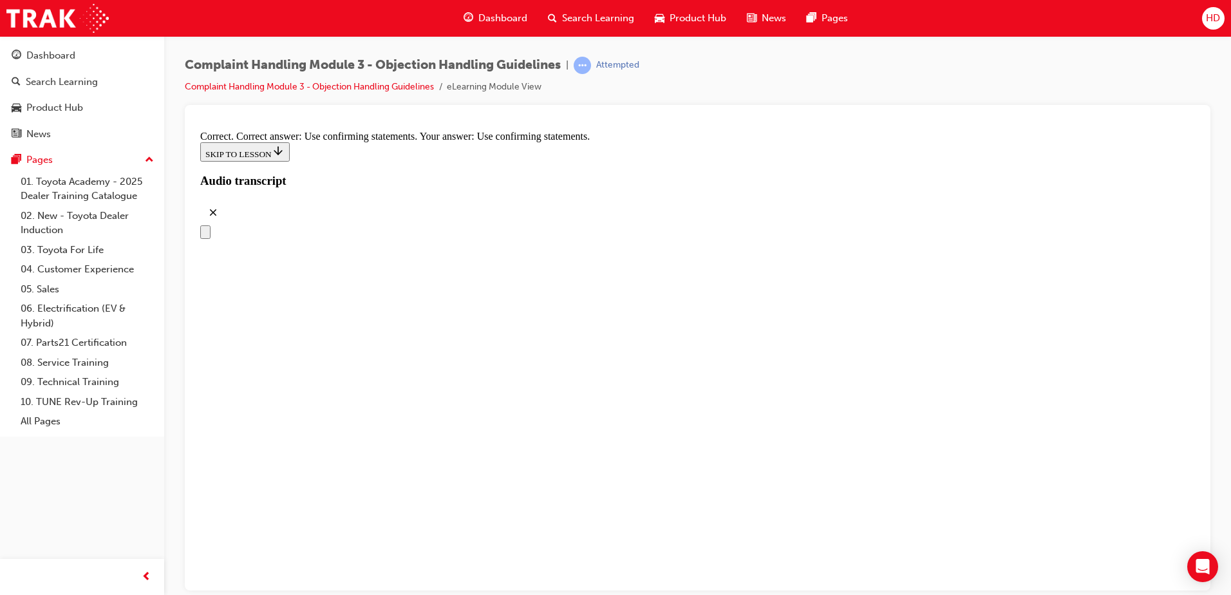
scroll to position [6125, 0]
drag, startPoint x: 511, startPoint y: 274, endPoint x: 549, endPoint y: 274, distance: 38.0
radio input "true"
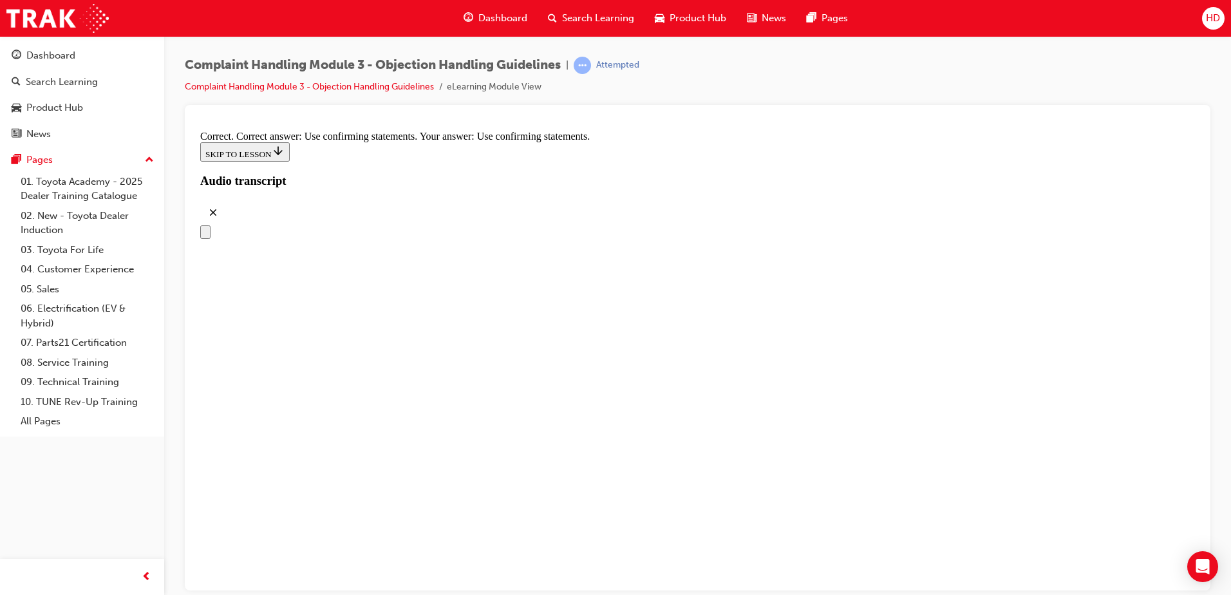
drag, startPoint x: 667, startPoint y: 404, endPoint x: 895, endPoint y: 385, distance: 228.0
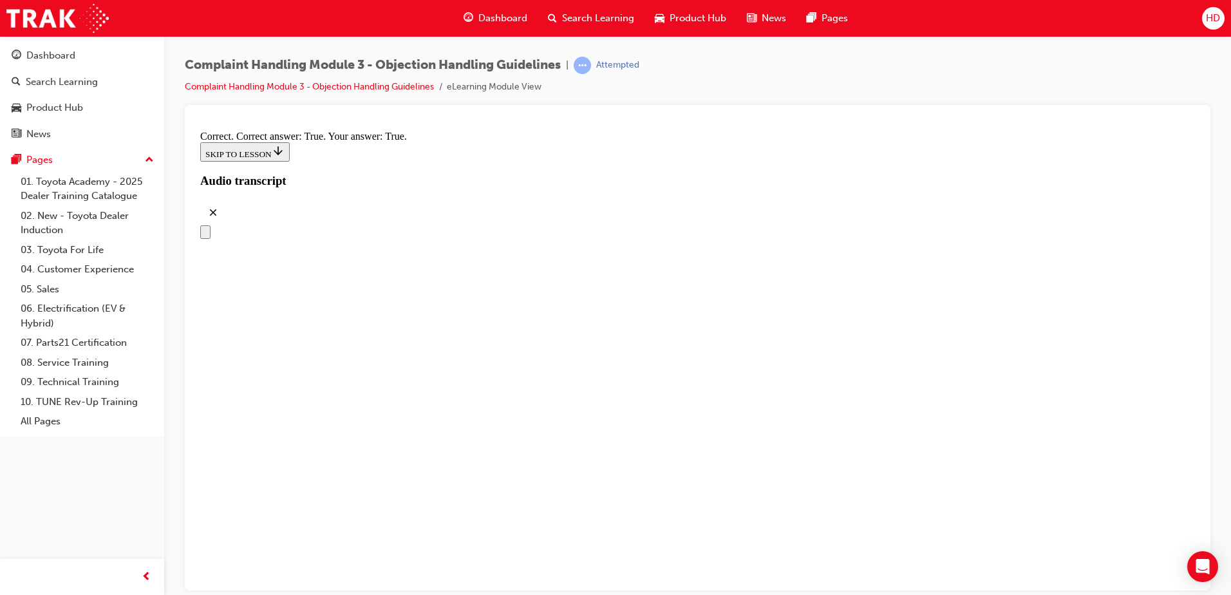
checkbox input "true"
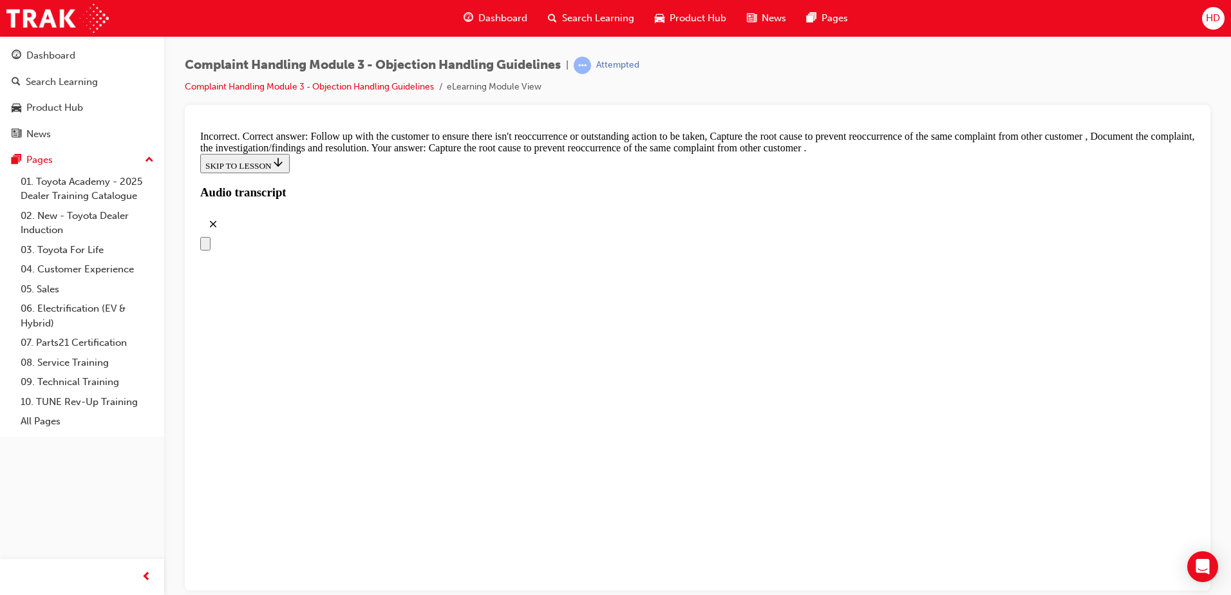
scroll to position [6597, 0]
checkbox input "true"
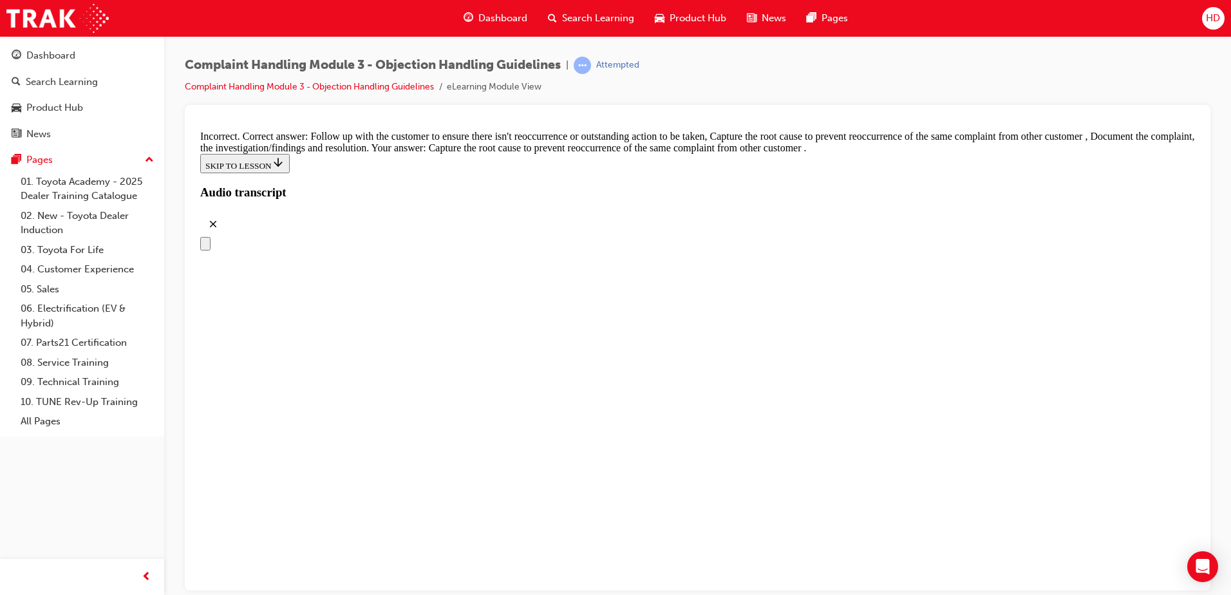
checkbox input "false"
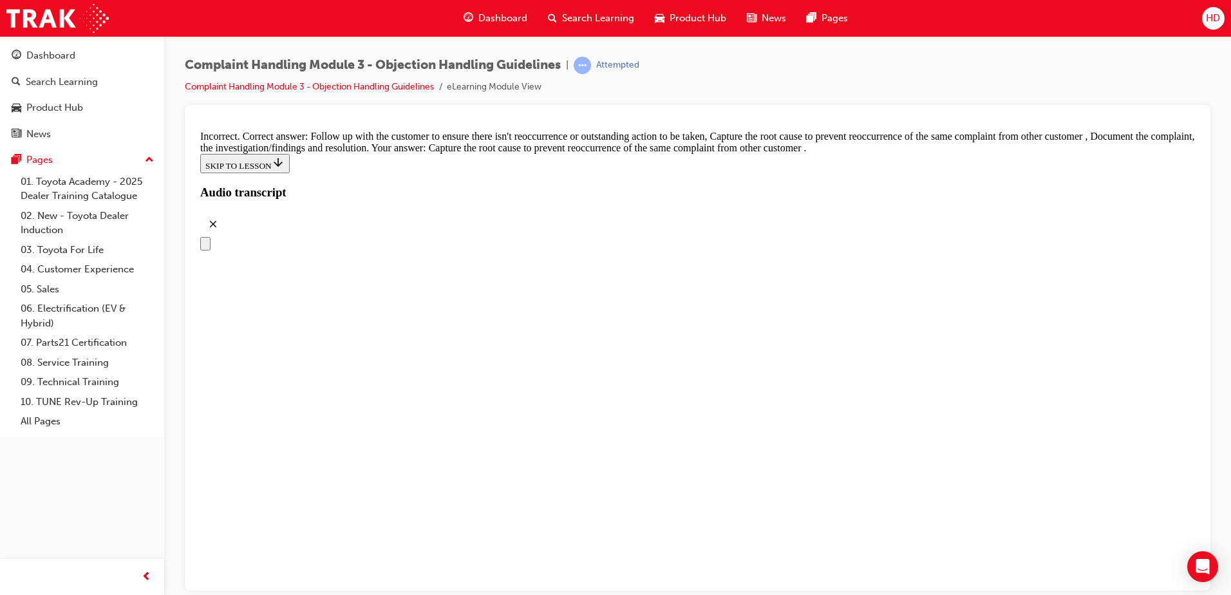
checkbox input "true"
drag, startPoint x: 678, startPoint y: 456, endPoint x: 702, endPoint y: 449, distance: 24.2
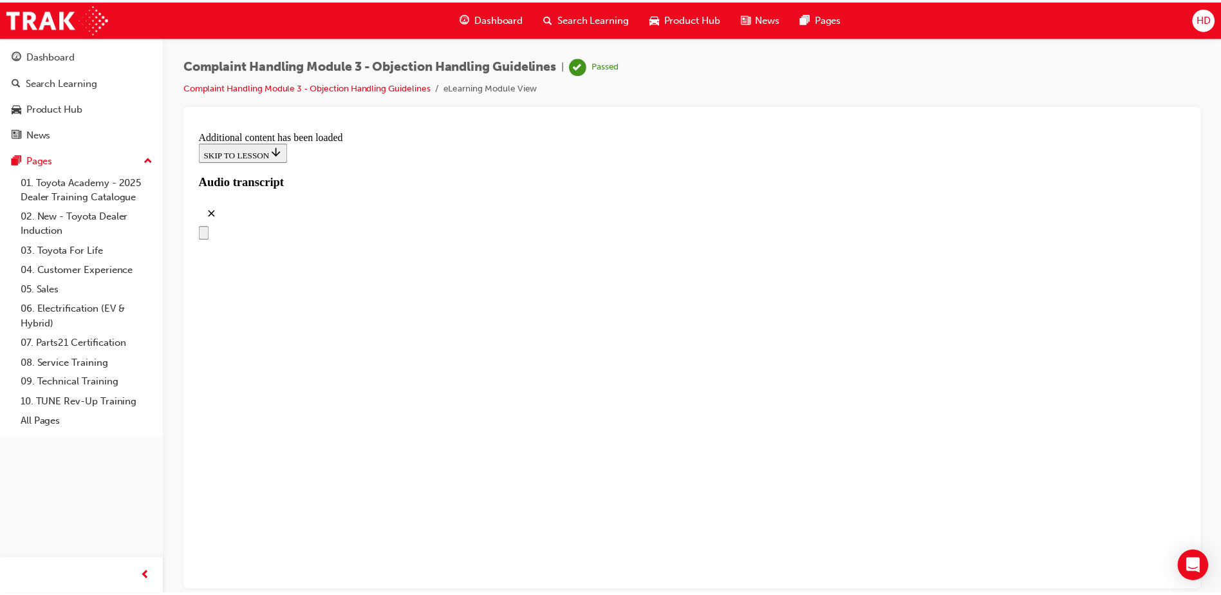
scroll to position [6763, 0]
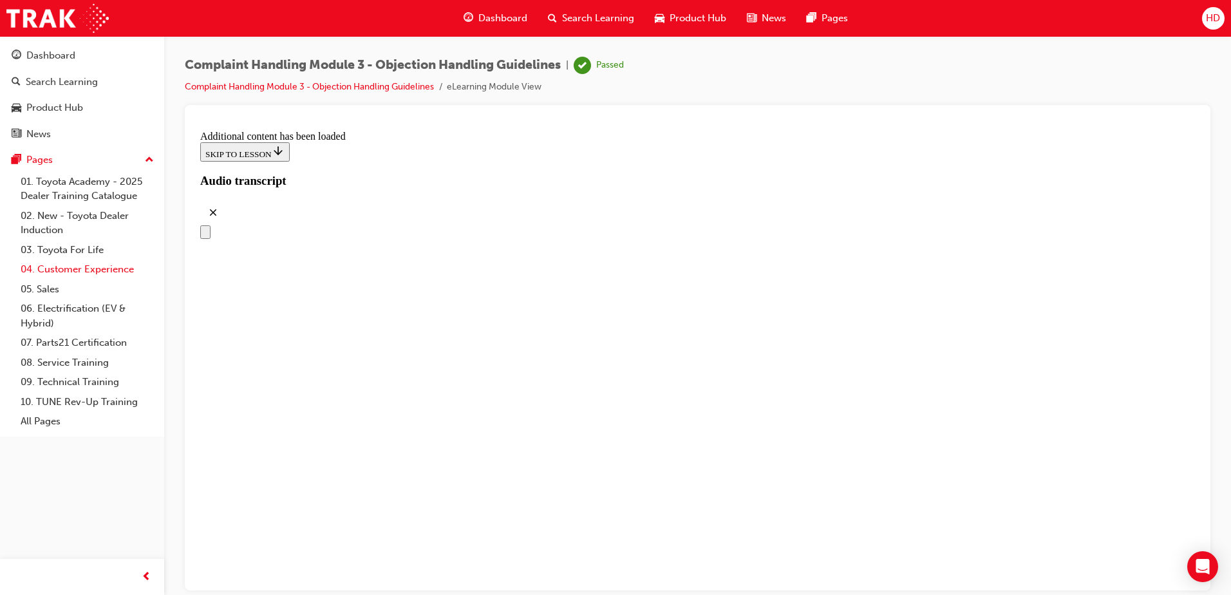
drag, startPoint x: 52, startPoint y: 266, endPoint x: 62, endPoint y: 266, distance: 9.7
click at [52, 266] on link "04. Customer Experience" at bounding box center [87, 269] width 144 height 20
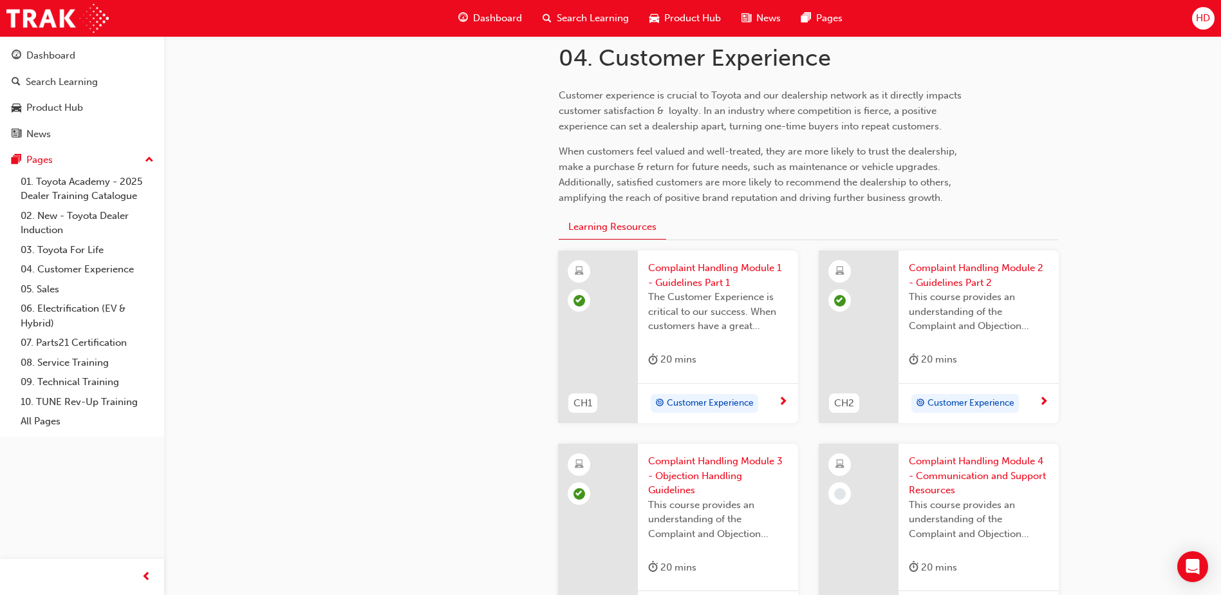
scroll to position [451, 0]
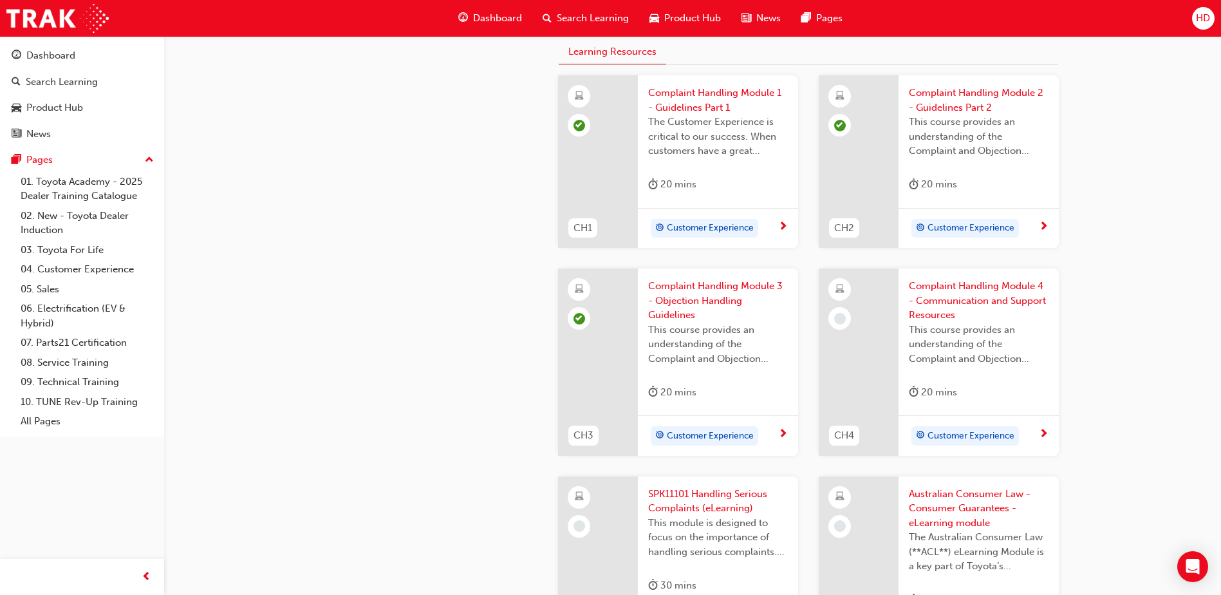
click at [956, 436] on span "Customer Experience" at bounding box center [971, 436] width 87 height 15
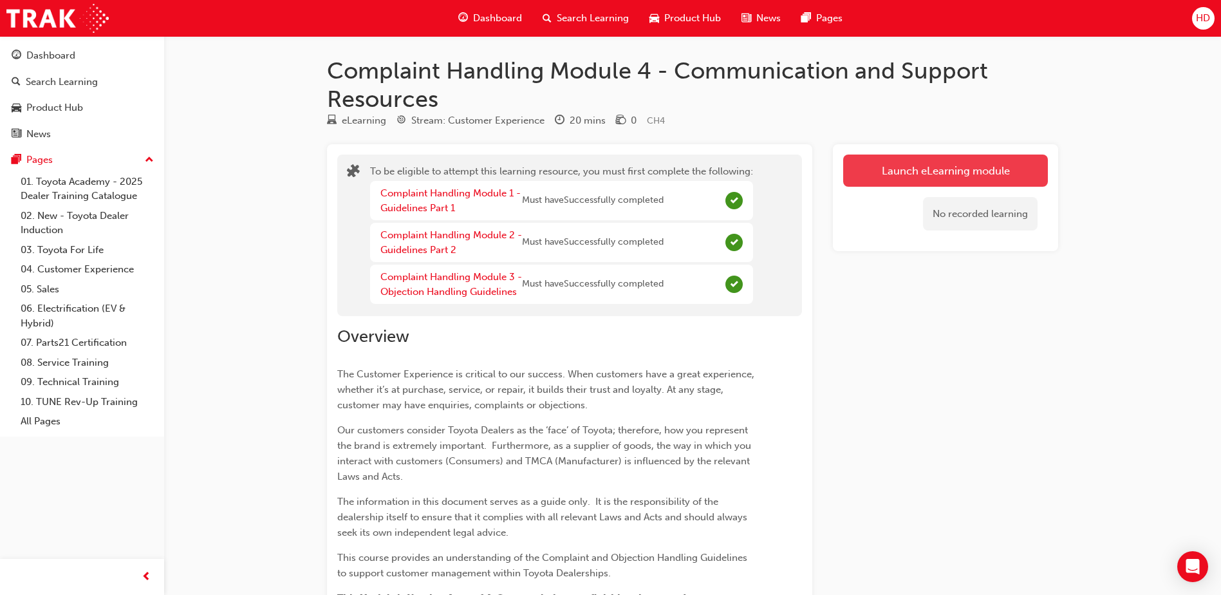
click at [963, 172] on button "Launch eLearning module" at bounding box center [945, 170] width 205 height 32
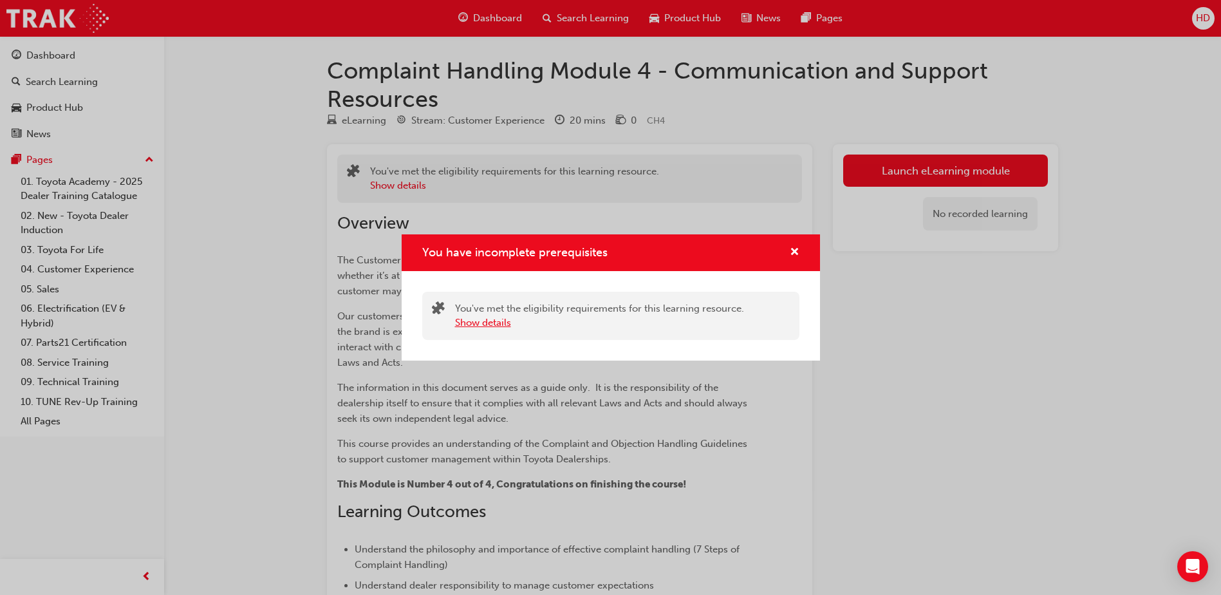
click at [485, 322] on button "Show details" at bounding box center [483, 322] width 56 height 15
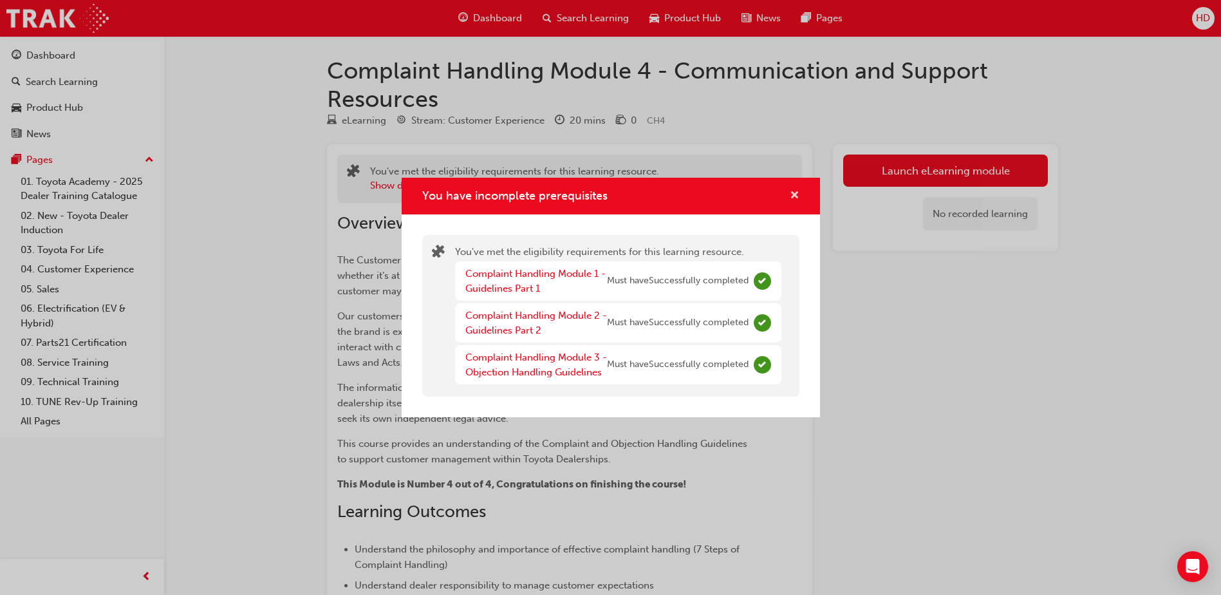
click at [792, 201] on span "cross-icon" at bounding box center [795, 197] width 10 height 12
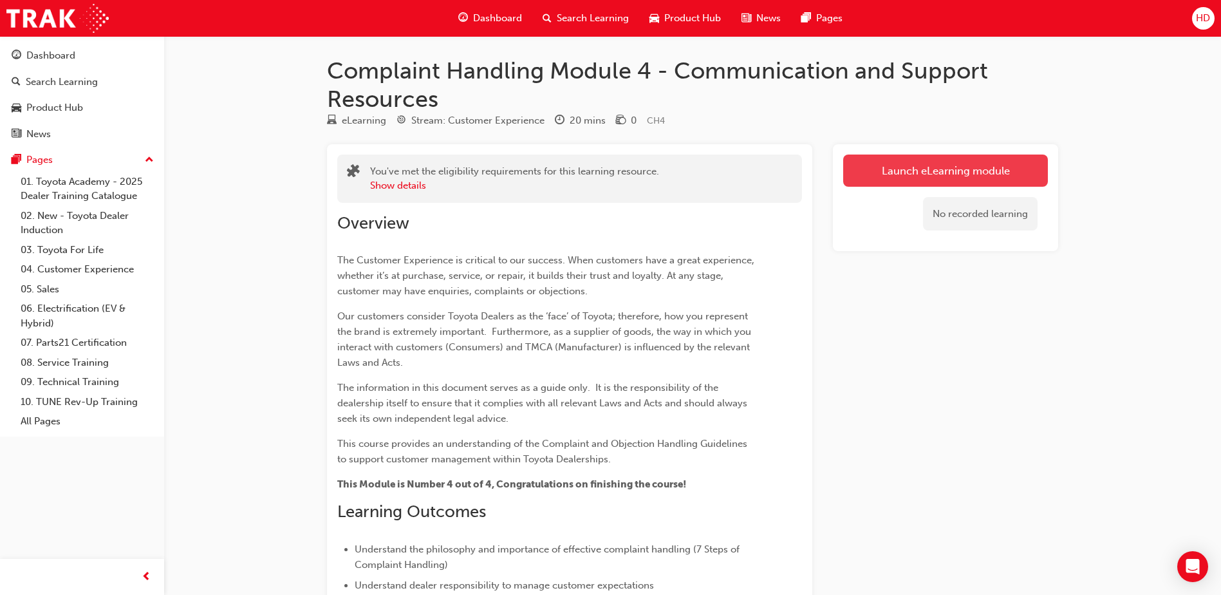
click at [965, 173] on button "Launch eLearning module" at bounding box center [945, 170] width 205 height 32
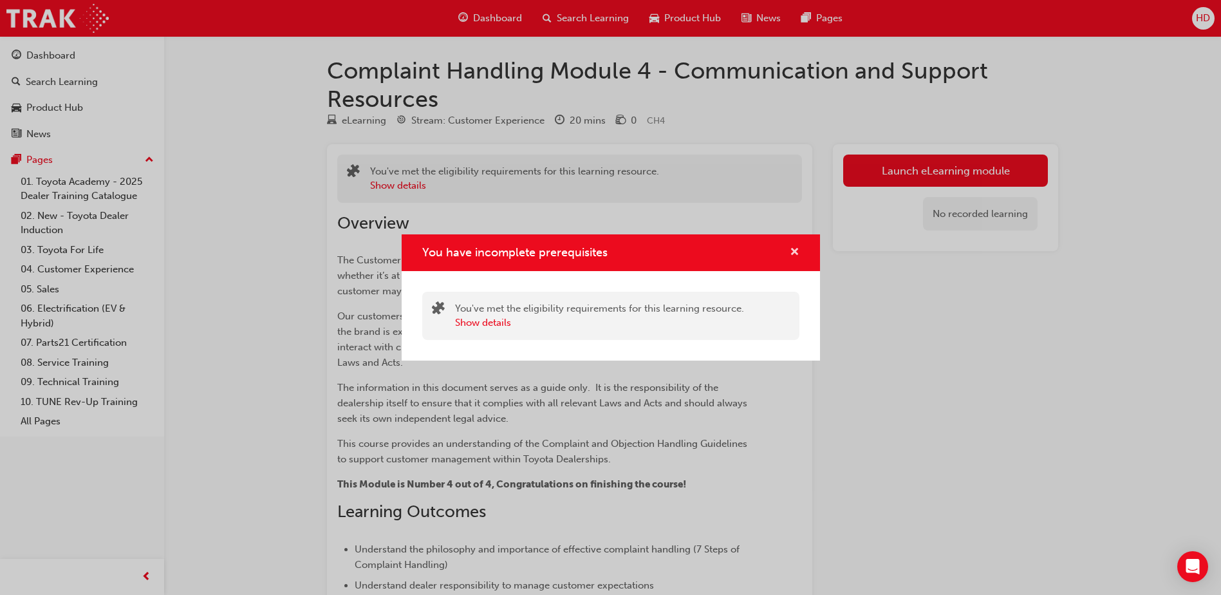
click at [798, 252] on span "cross-icon" at bounding box center [795, 253] width 10 height 12
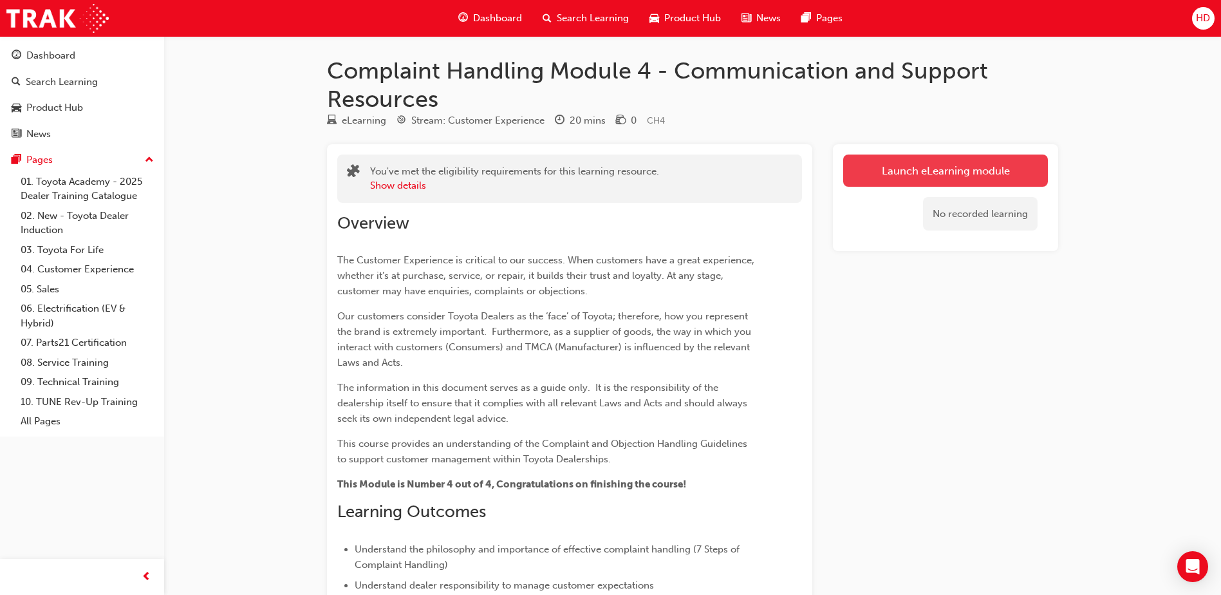
click at [980, 173] on link "Launch eLearning module" at bounding box center [945, 170] width 205 height 32
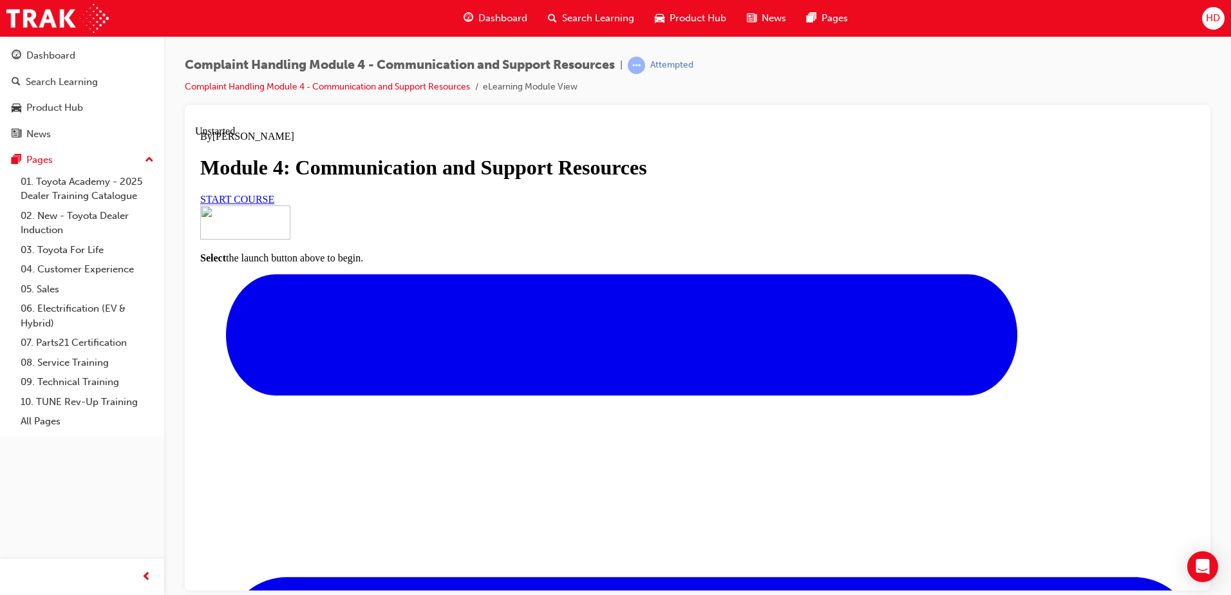
click at [274, 204] on span "START COURSE" at bounding box center [237, 198] width 74 height 11
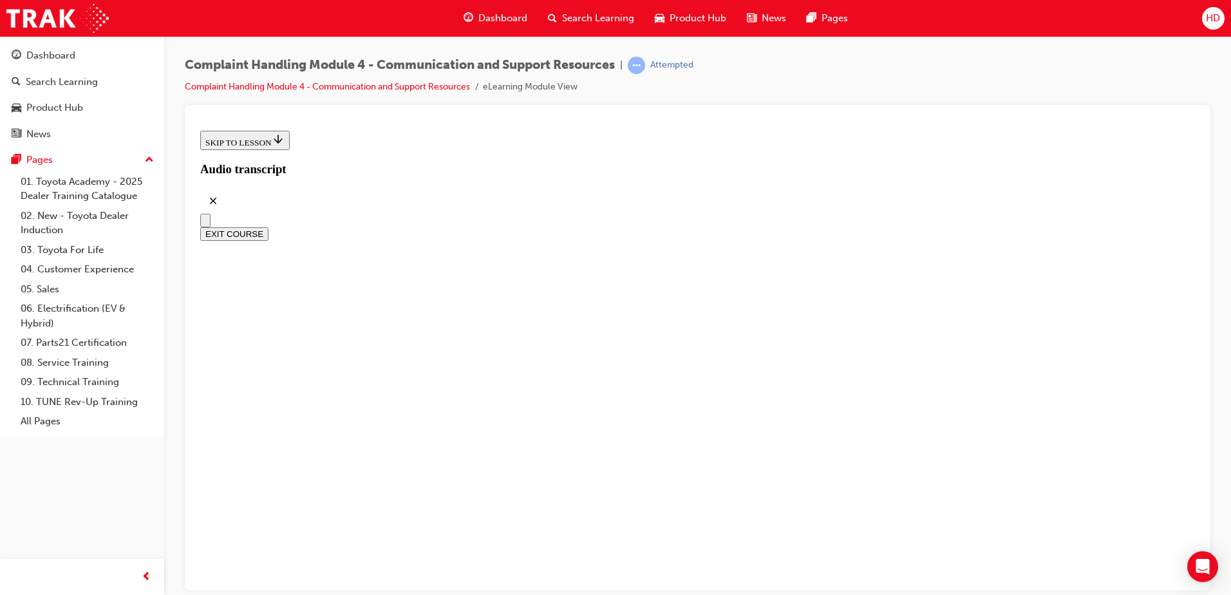
scroll to position [368, 0]
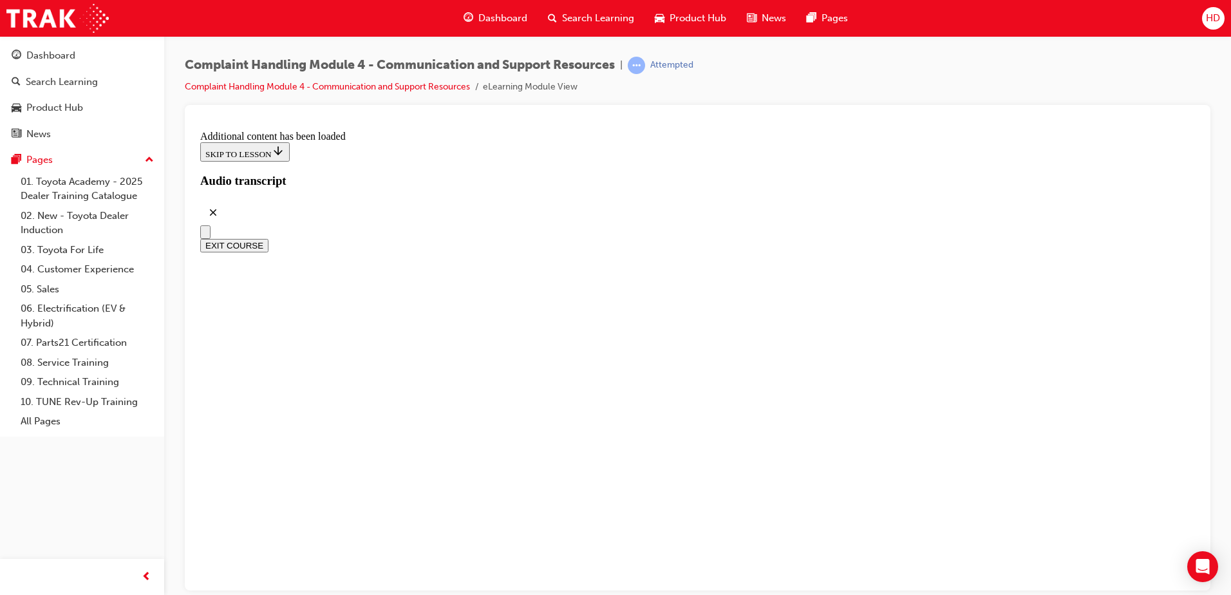
scroll to position [7138, 0]
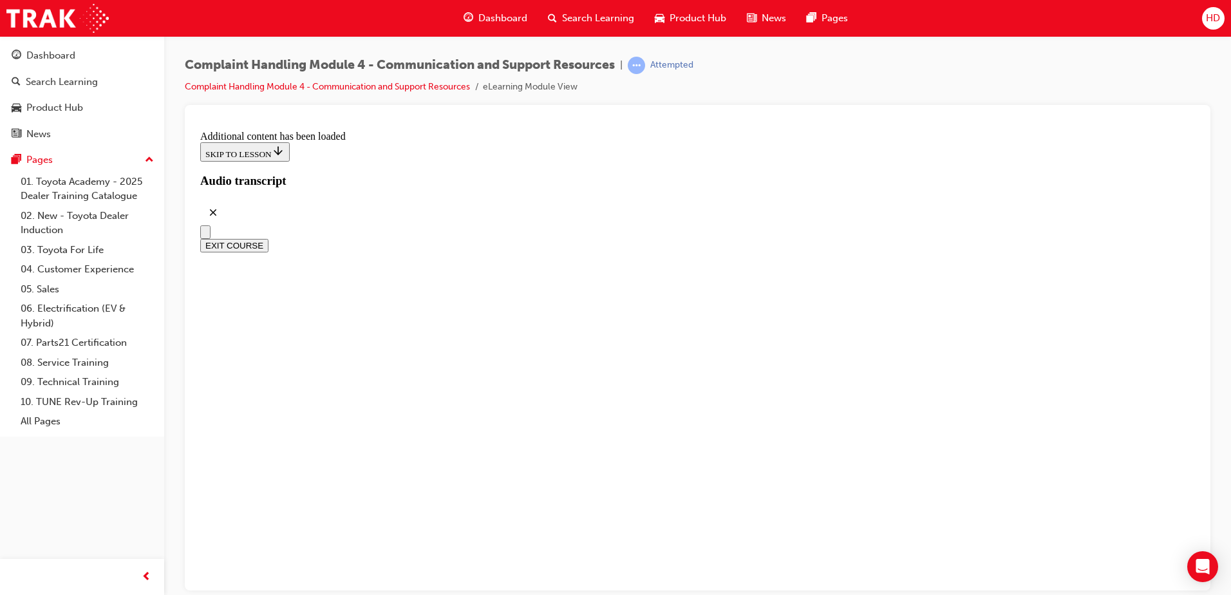
radio input "true"
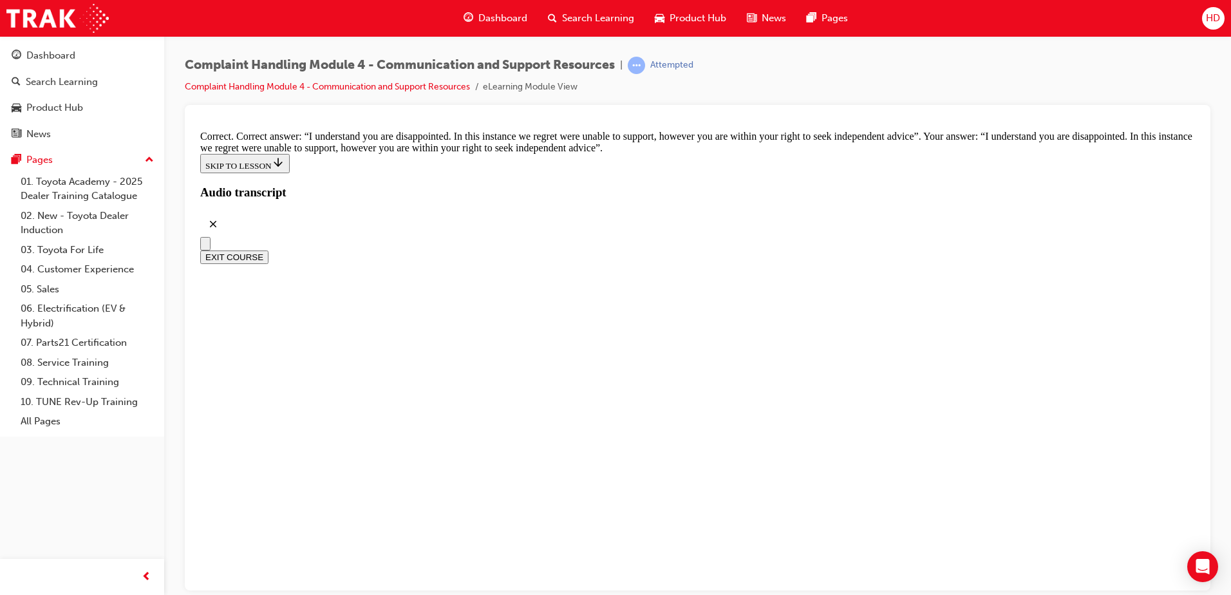
scroll to position [8432, 0]
checkbox input "true"
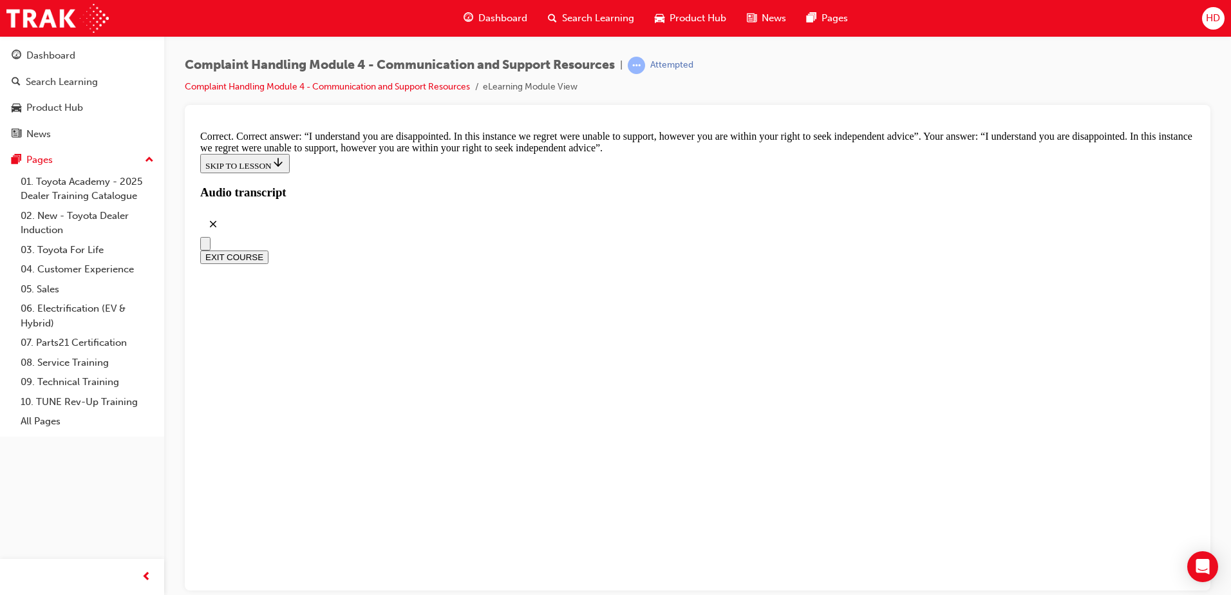
checkbox input "false"
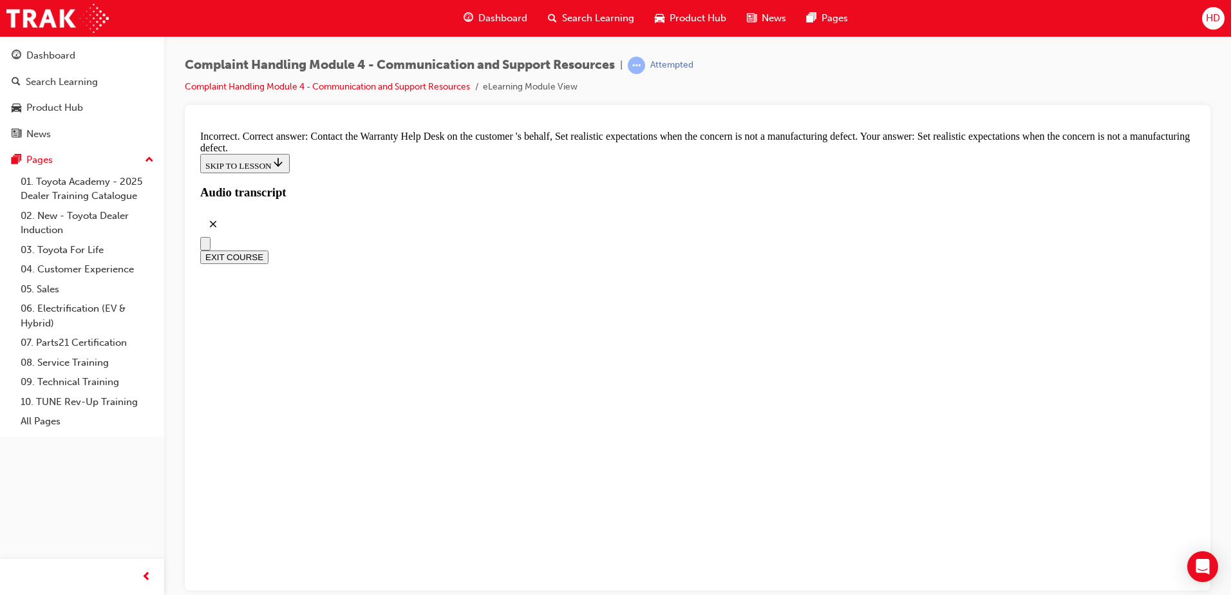
scroll to position [8561, 0]
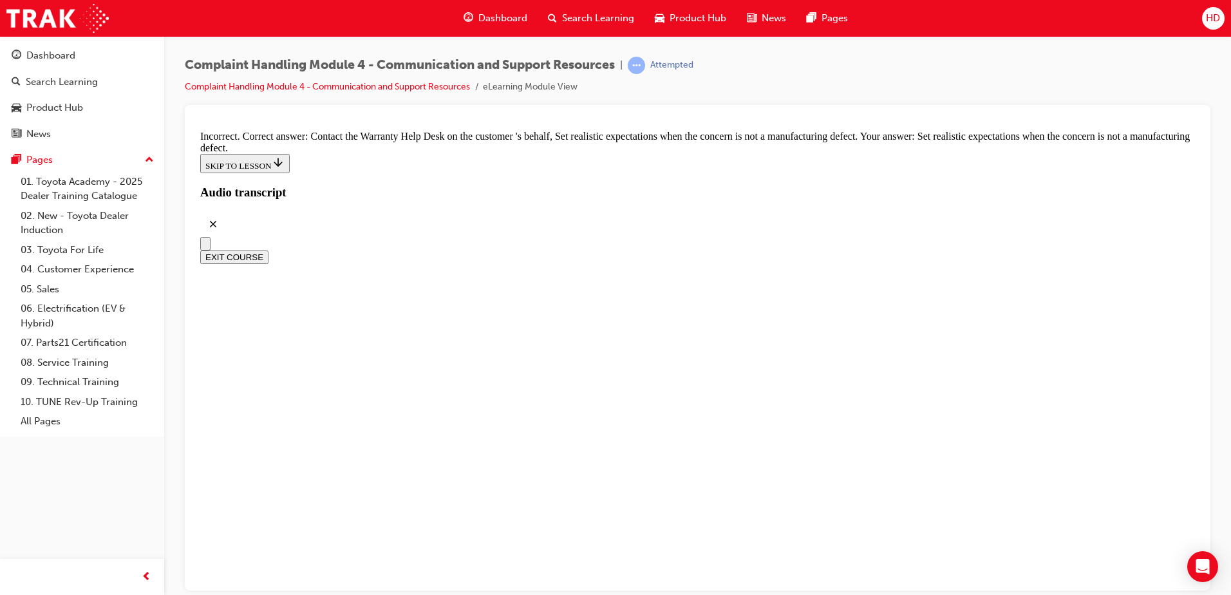
checkbox input "true"
checkbox input "false"
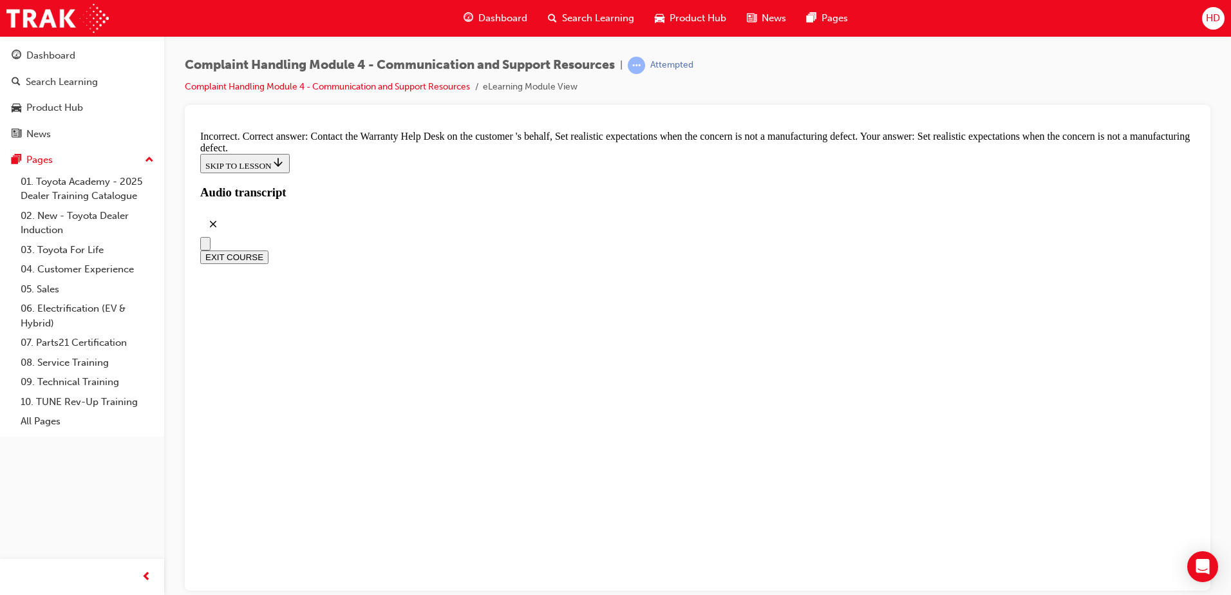
checkbox input "true"
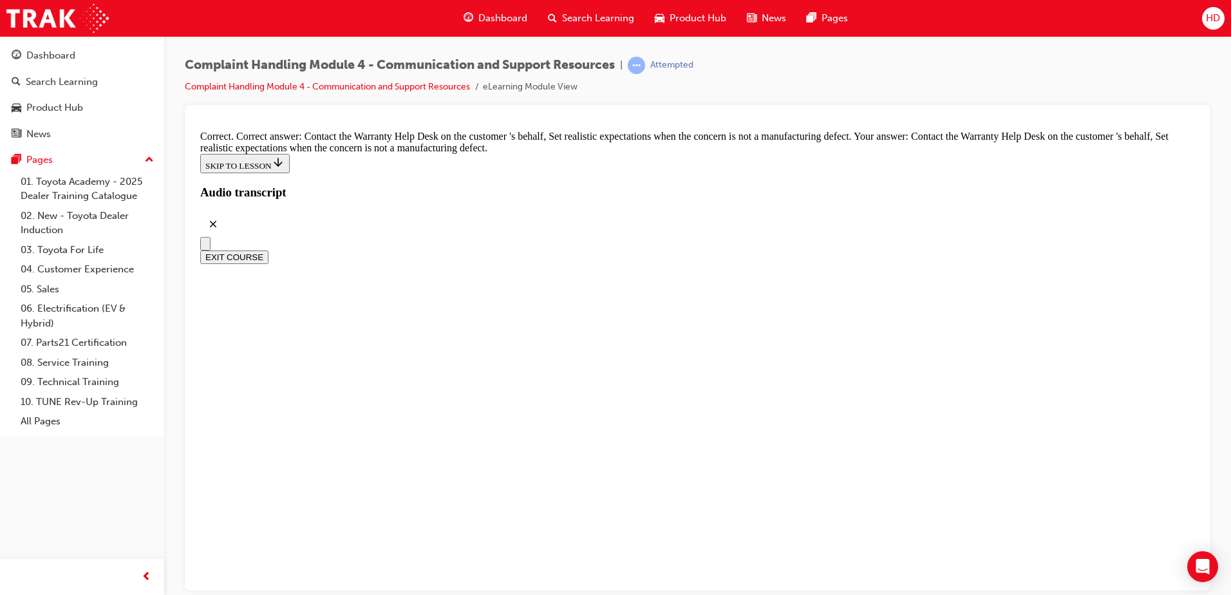
checkbox input "true"
drag, startPoint x: 680, startPoint y: 516, endPoint x: 693, endPoint y: 518, distance: 12.4
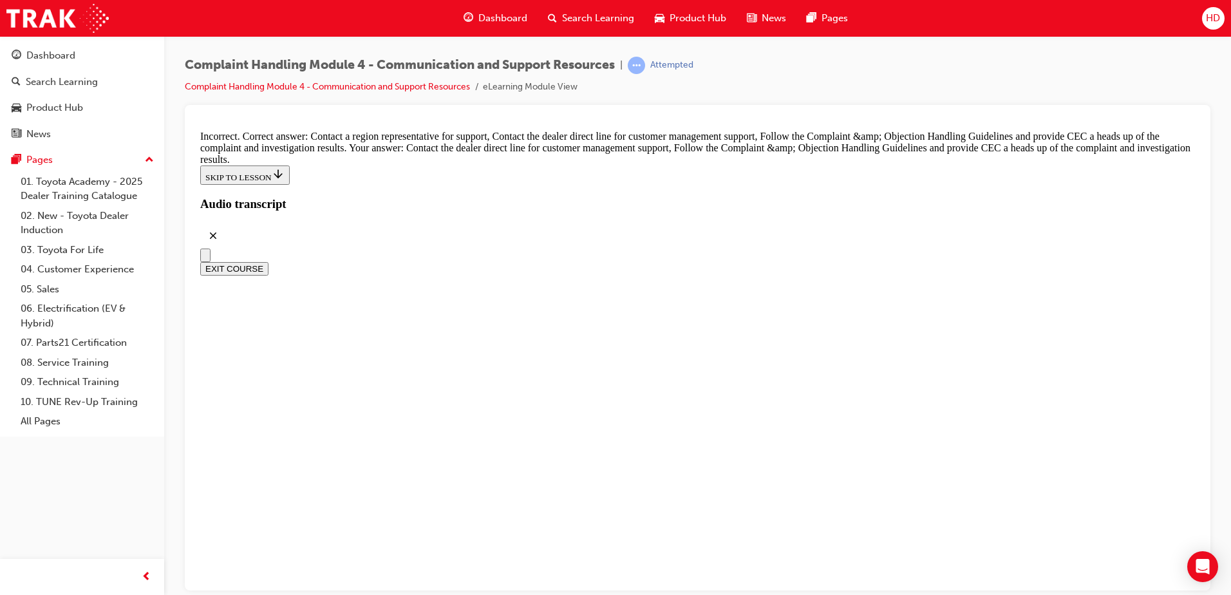
scroll to position [9013, 0]
checkbox input "true"
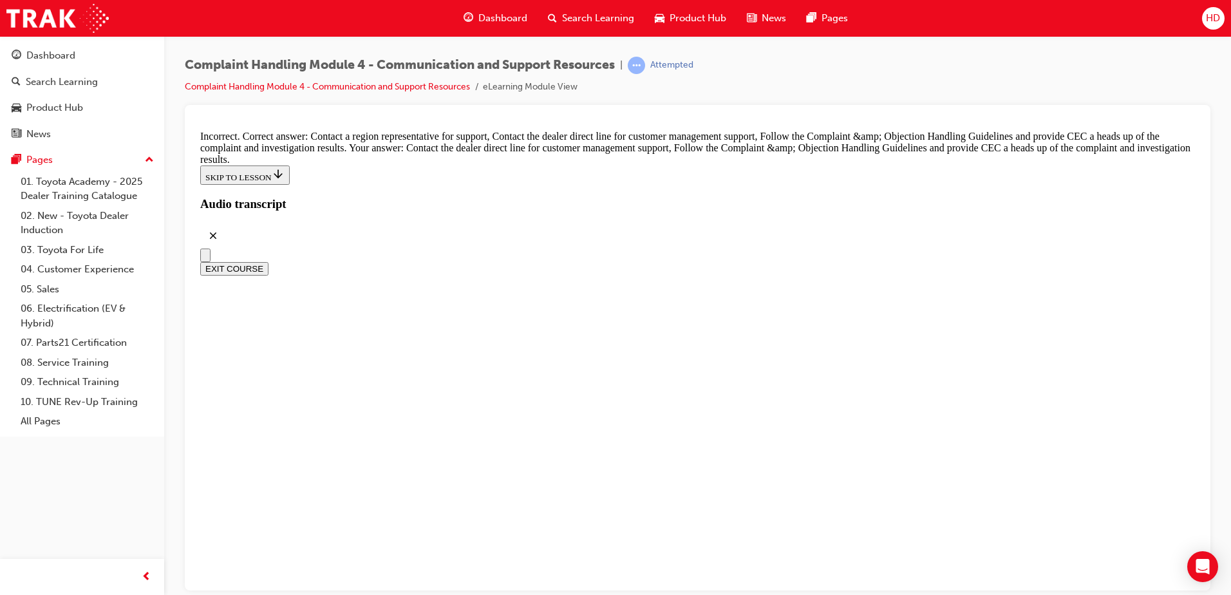
drag, startPoint x: 505, startPoint y: 210, endPoint x: 514, endPoint y: 229, distance: 20.2
checkbox input "false"
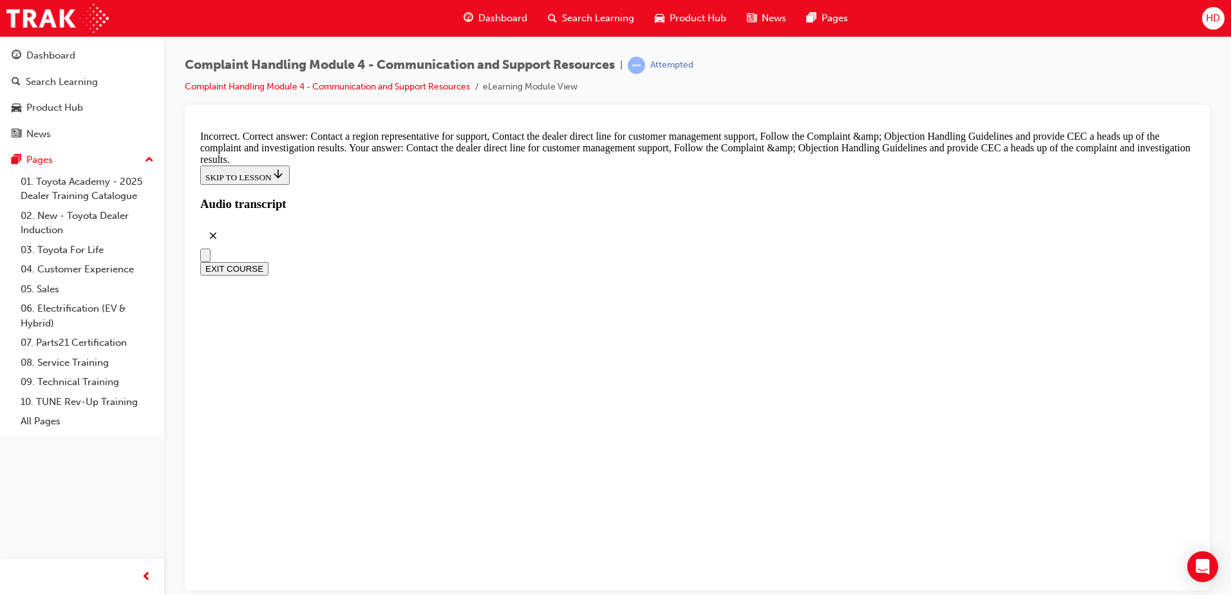
checkbox input "false"
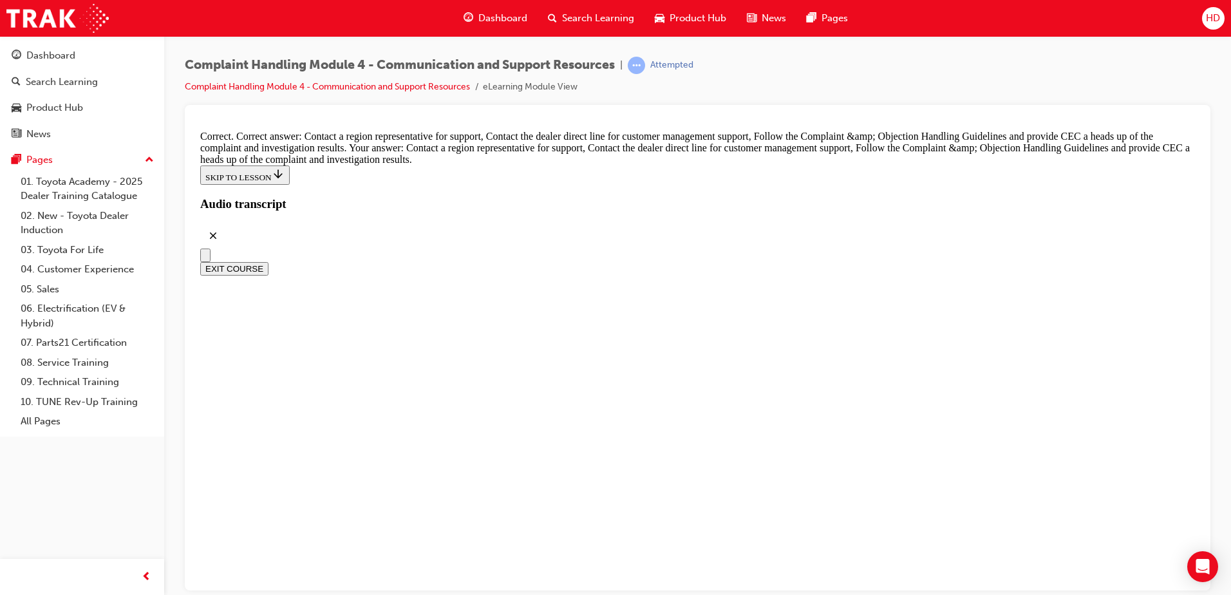
radio input "true"
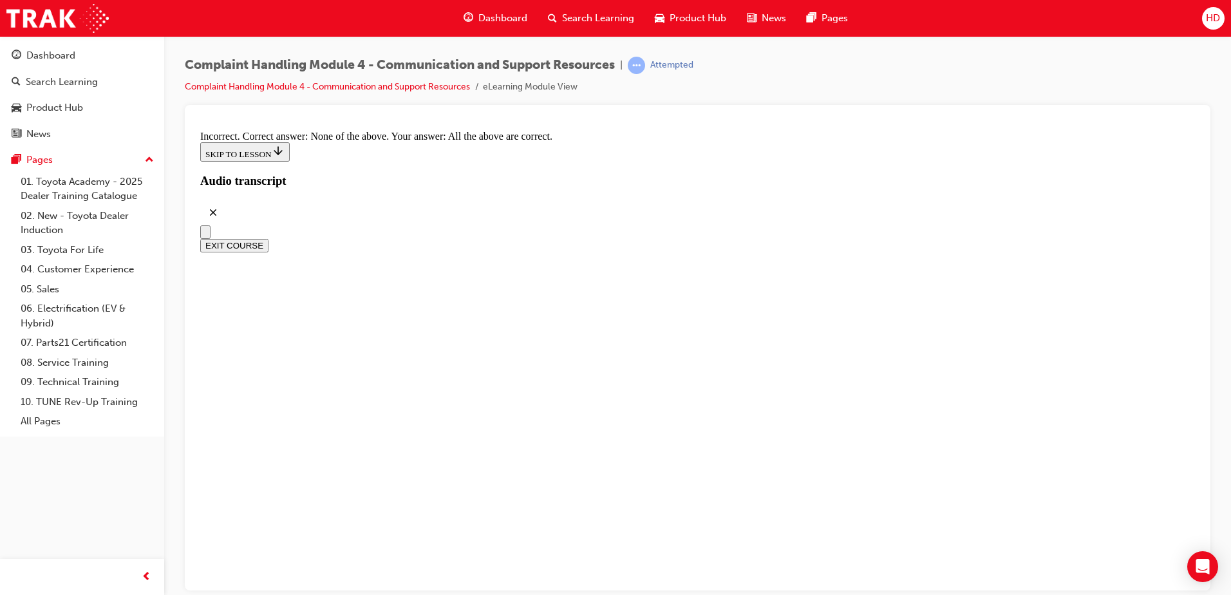
scroll to position [9606, 0]
radio input "true"
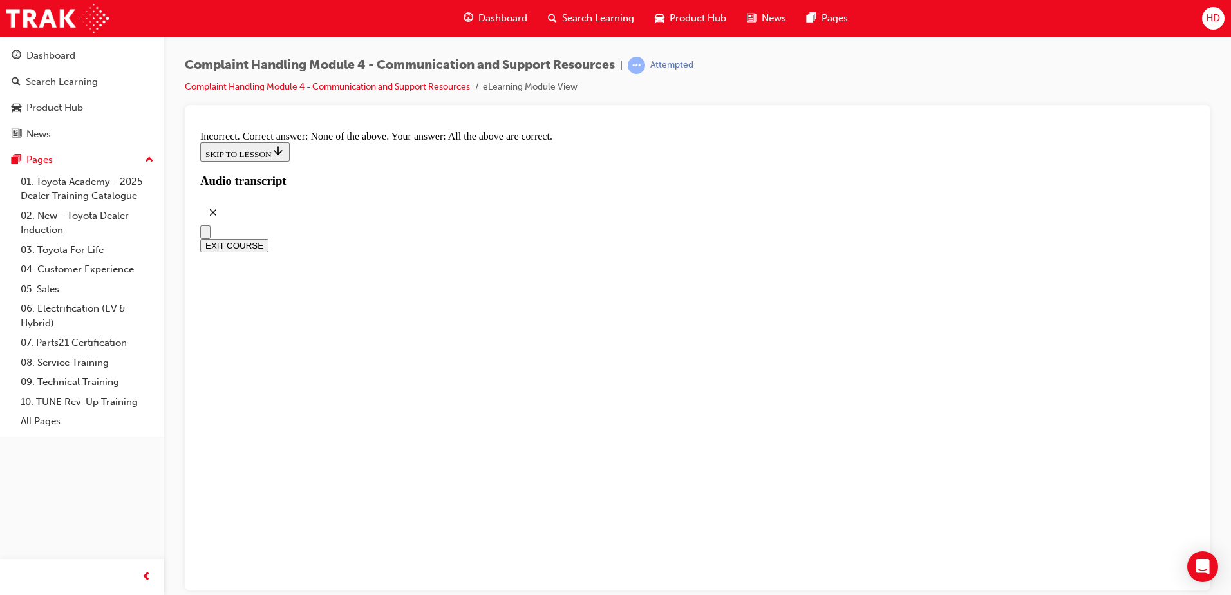
drag, startPoint x: 707, startPoint y: 398, endPoint x: 765, endPoint y: 391, distance: 58.4
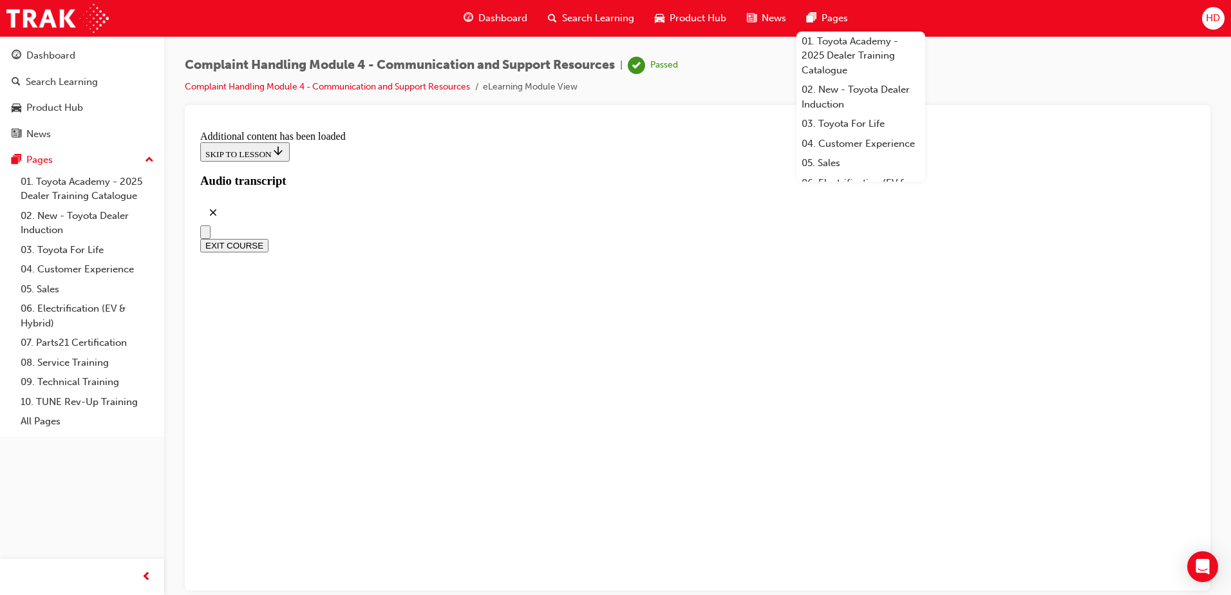
click at [268, 238] on button "EXIT COURSE" at bounding box center [234, 245] width 68 height 14
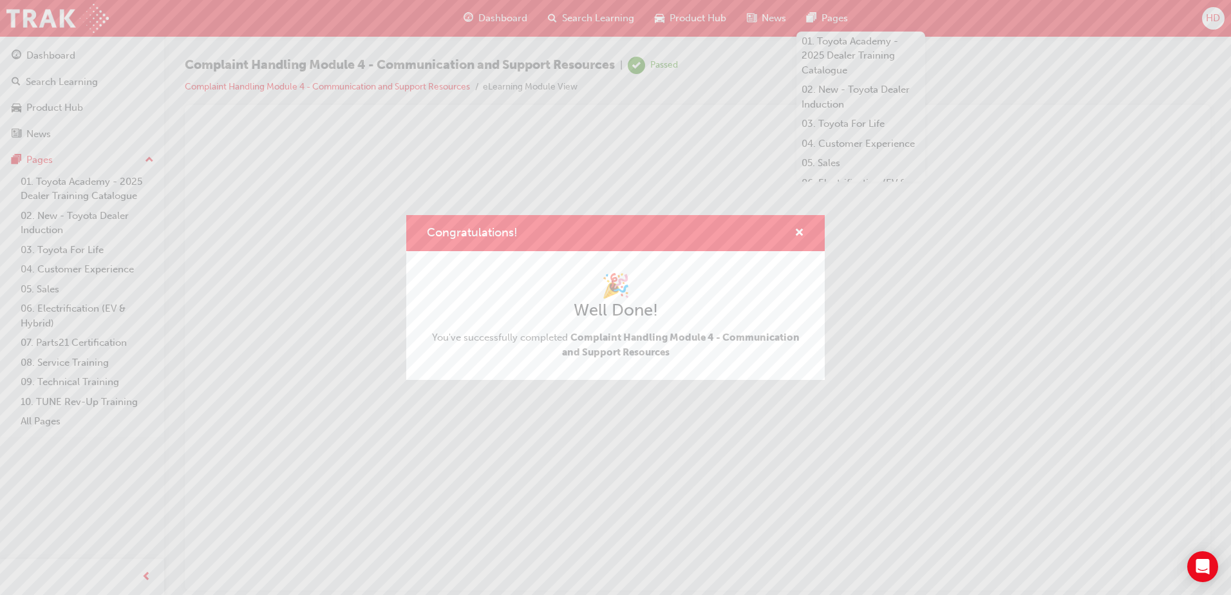
scroll to position [0, 0]
click at [794, 229] on span "cross-icon" at bounding box center [799, 234] width 10 height 12
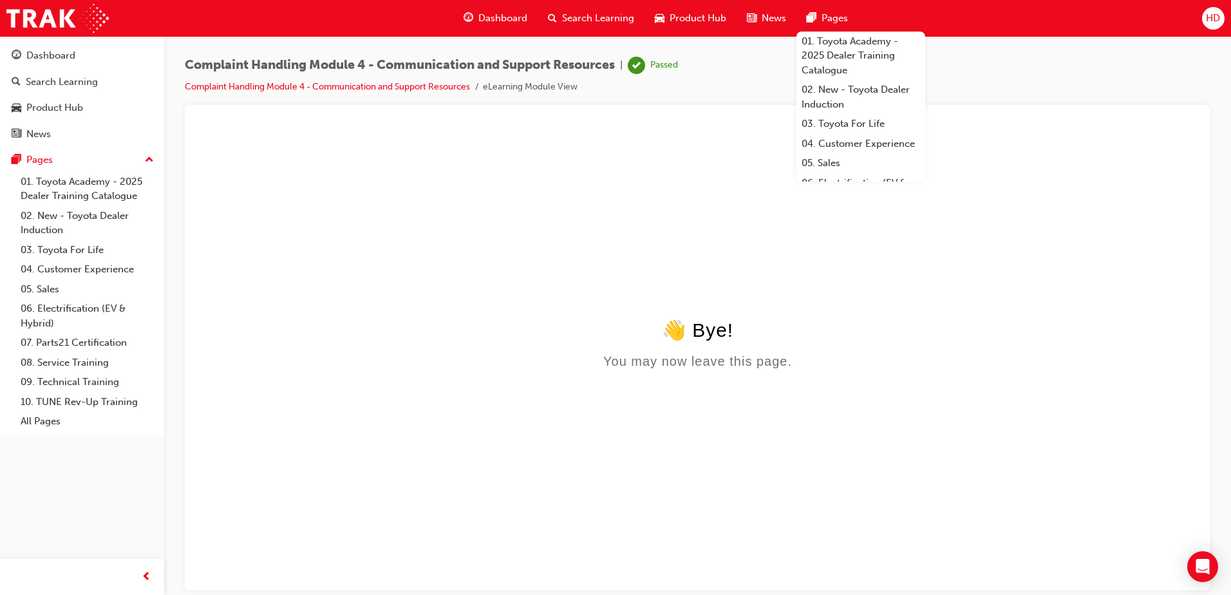
click at [519, 236] on html "👋 Bye! You may now leave this page." at bounding box center [697, 249] width 1005 height 248
click at [1200, 557] on div "Open Intercom Messenger" at bounding box center [1203, 567] width 34 height 34
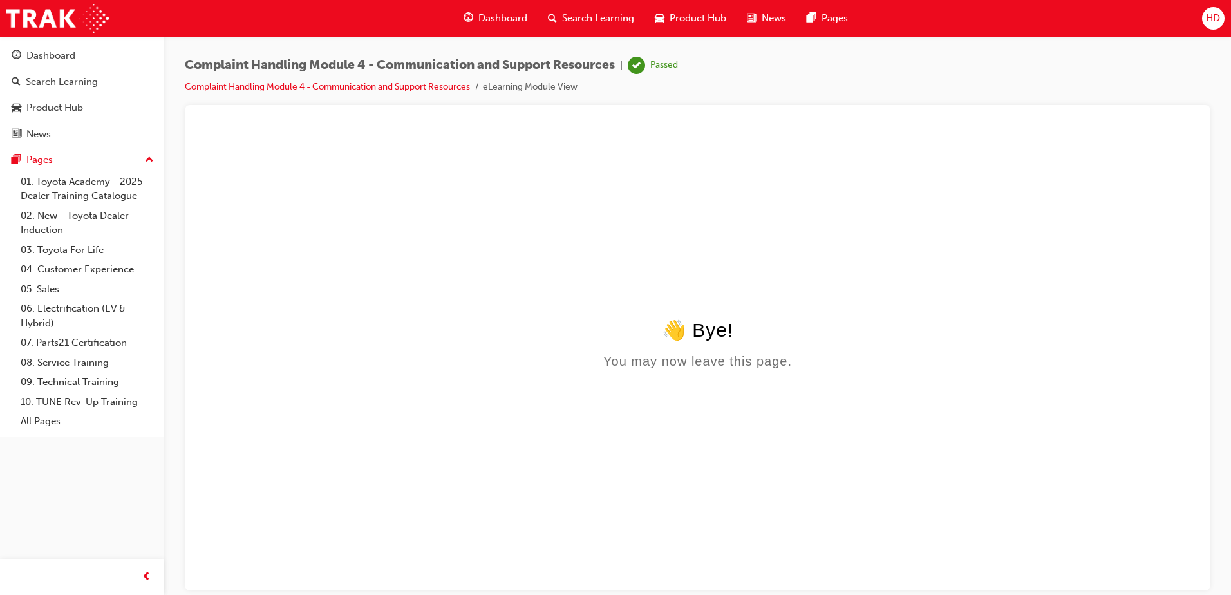
click at [500, 17] on span "Dashboard" at bounding box center [502, 18] width 49 height 15
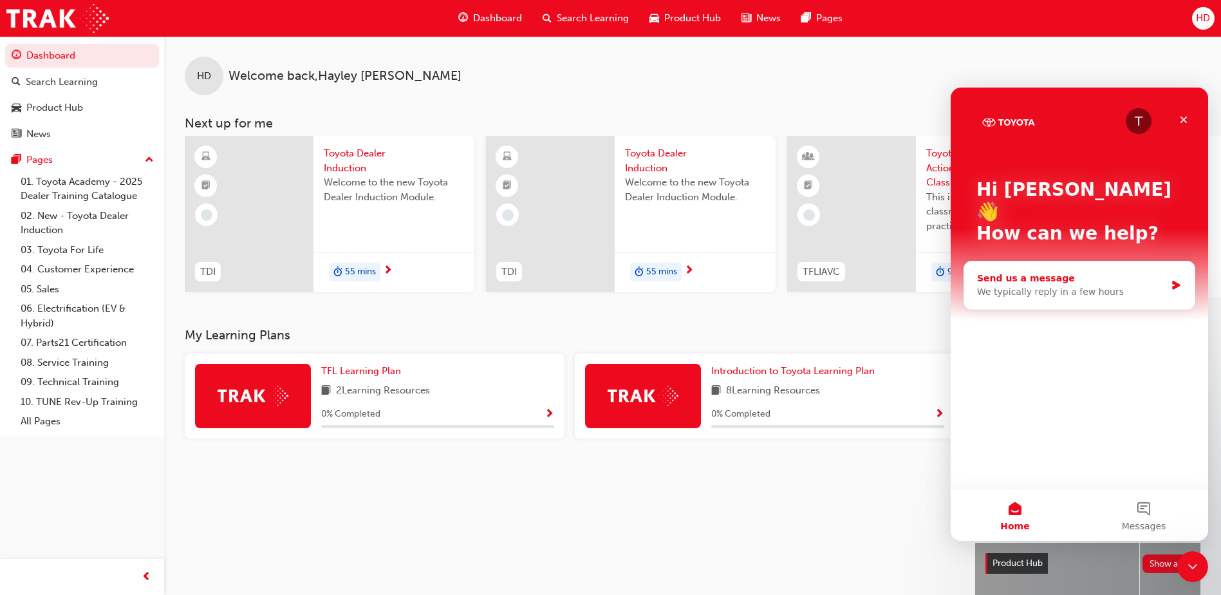
click at [1173, 281] on icon "Intercom messenger" at bounding box center [1176, 285] width 8 height 9
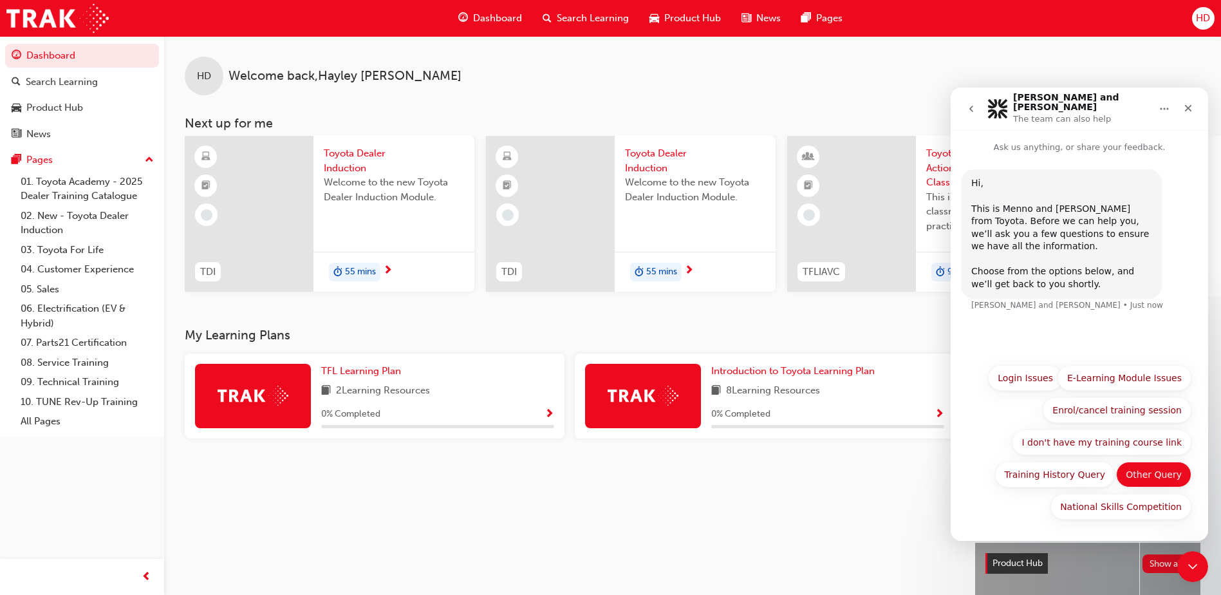
click at [1177, 472] on button "Other Query" at bounding box center [1153, 475] width 75 height 26
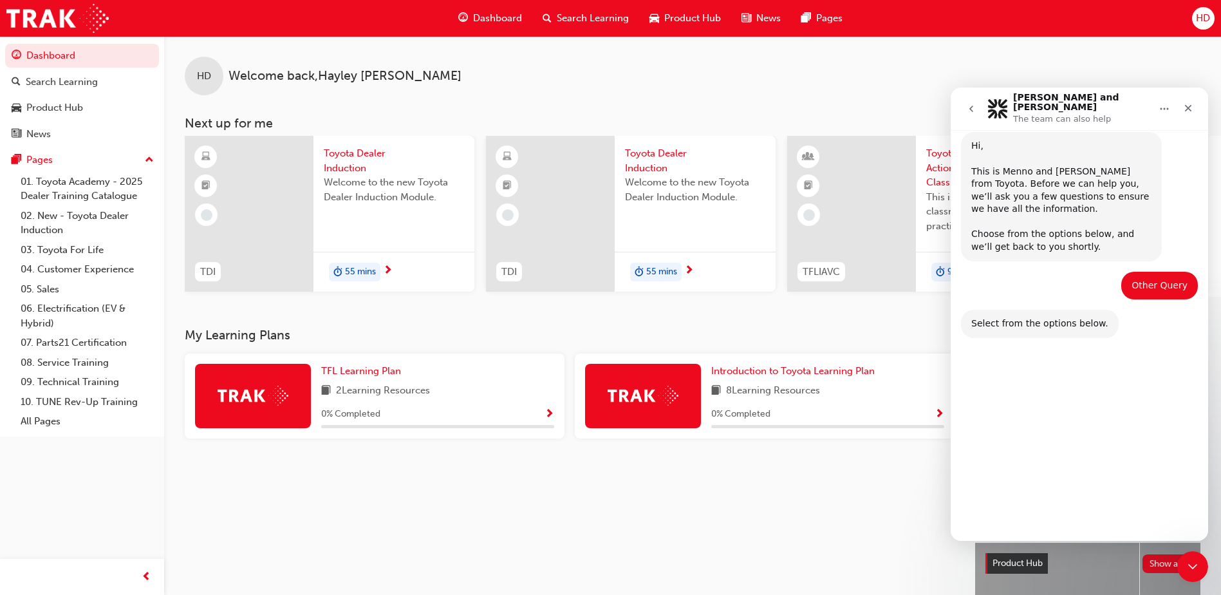
scroll to position [38, 0]
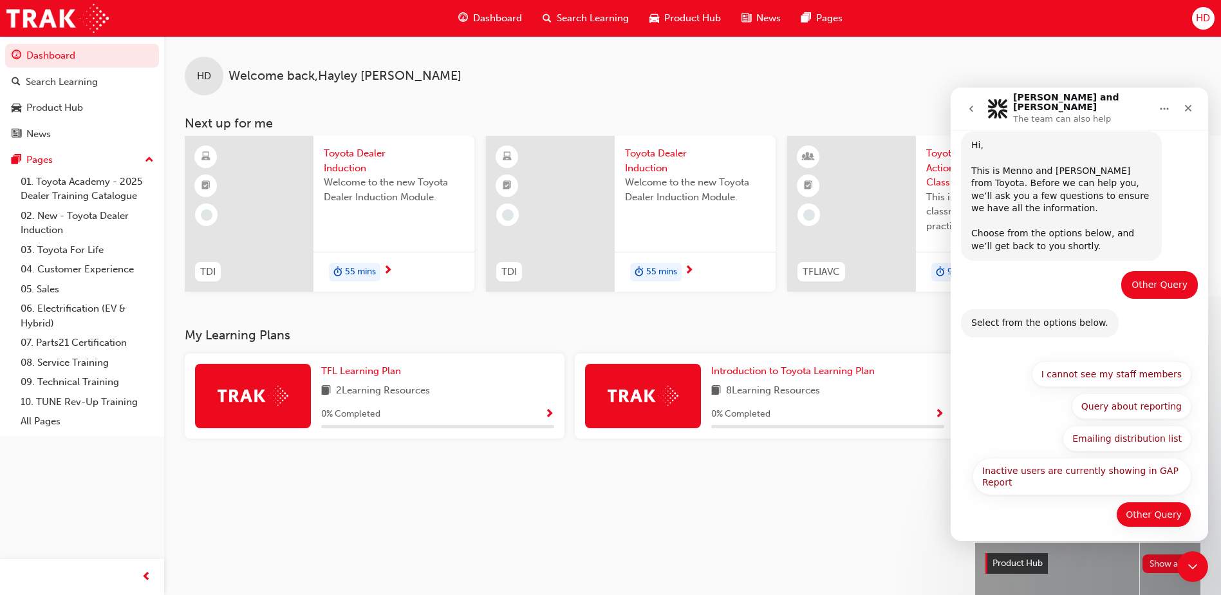
click at [1166, 501] on button "Other Query" at bounding box center [1153, 514] width 75 height 26
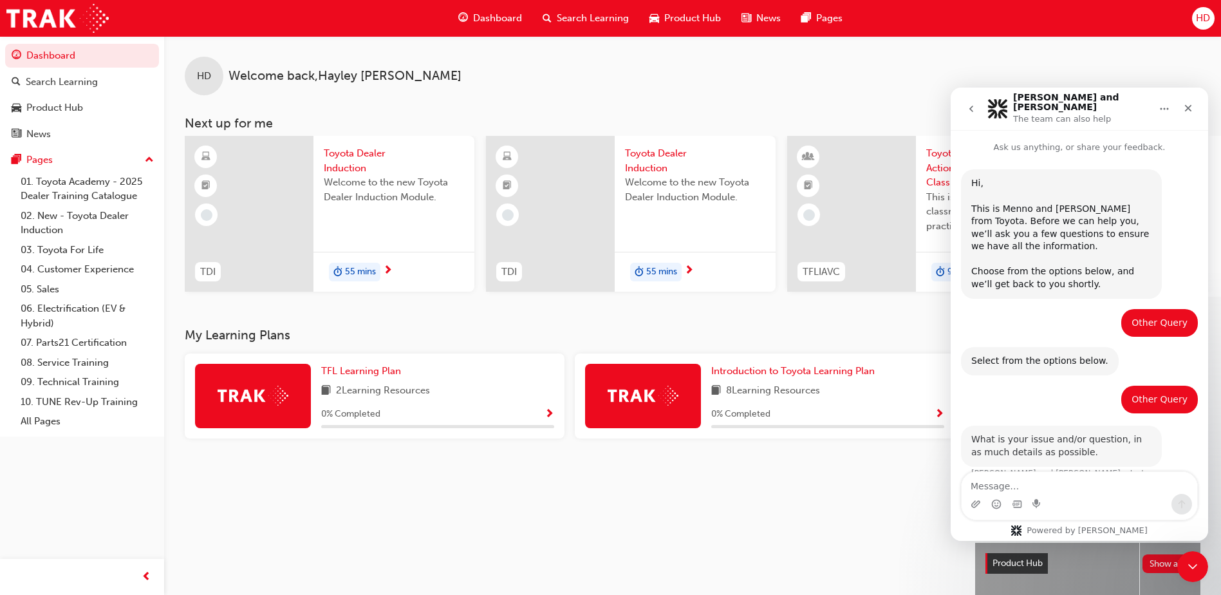
scroll to position [12, 0]
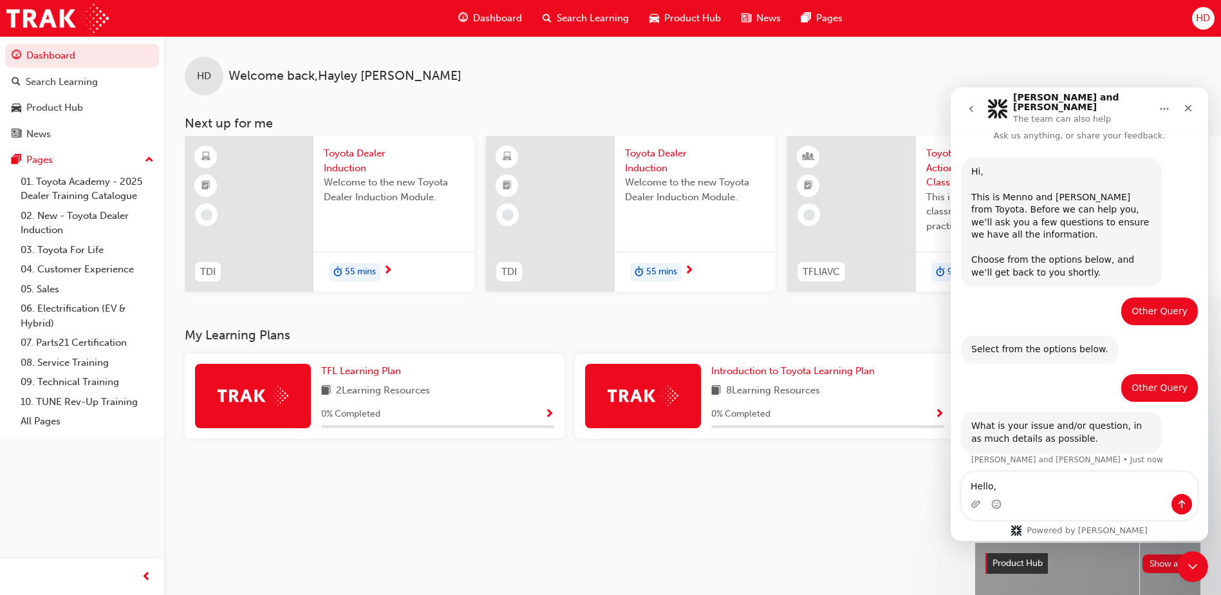
type textarea "Hello,"
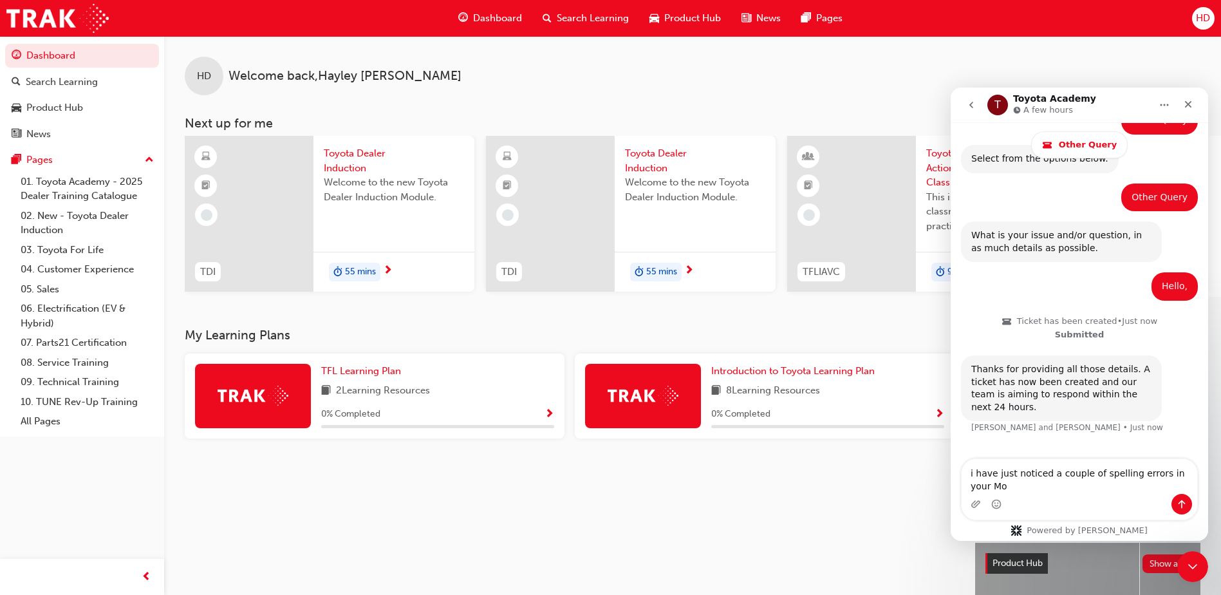
scroll to position [243, 0]
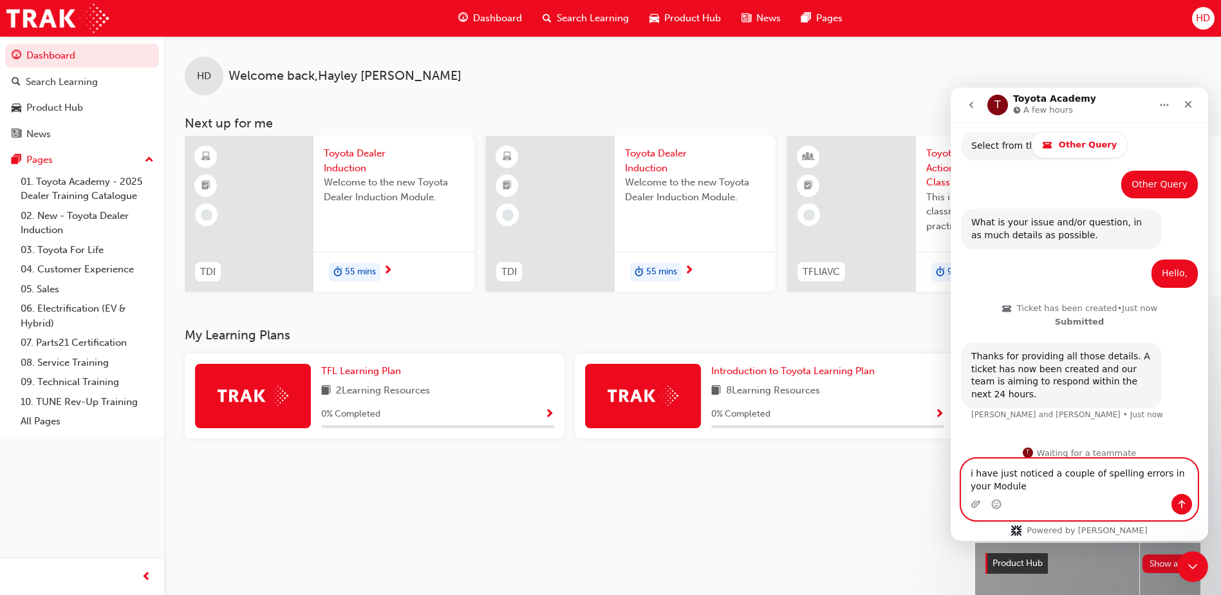
click at [1049, 492] on textarea "i have just noticed a couple of spelling errors in your Module" at bounding box center [1080, 476] width 236 height 35
paste textarea "Complaint Handling Module 1 - Guidelines Part 1 Sharing of Internal Information…"
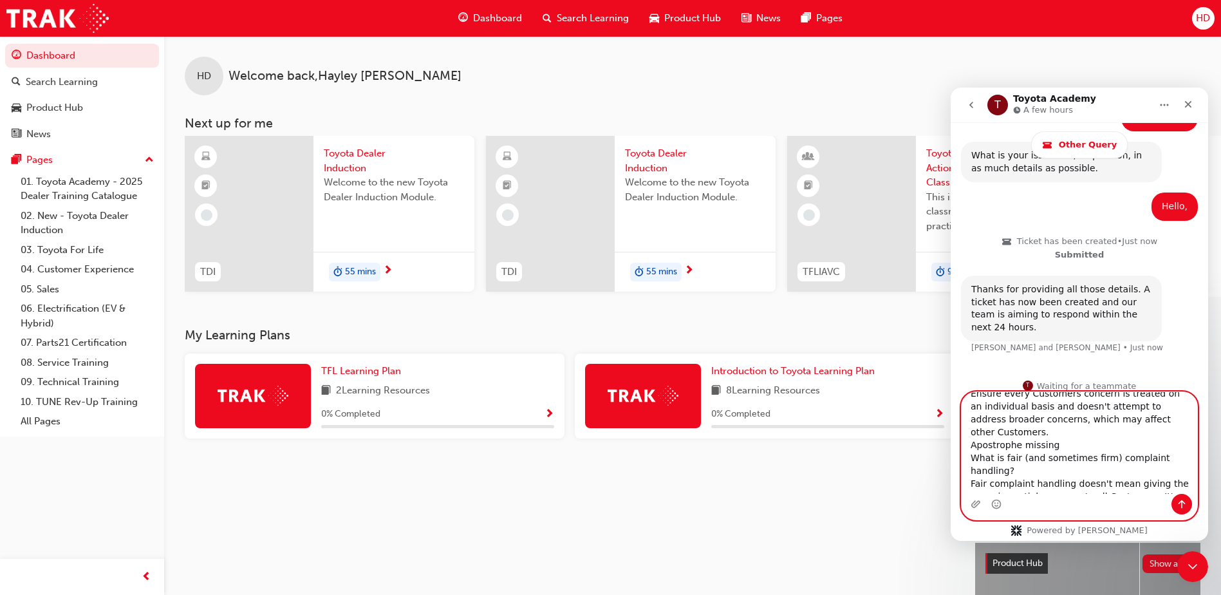
scroll to position [0, 0]
click at [970, 444] on textarea "i have just noticed a couple of spelling errors in your Module Complaint Handli…" at bounding box center [1080, 443] width 236 height 102
click at [1111, 442] on textarea "i have just noticed a couple of spelling errors in your Module Complaint Handli…" at bounding box center [1080, 443] width 236 height 102
click at [1058, 430] on textarea "i have just noticed a couple of spelling errors in your Module Complaint Handli…" at bounding box center [1080, 443] width 236 height 102
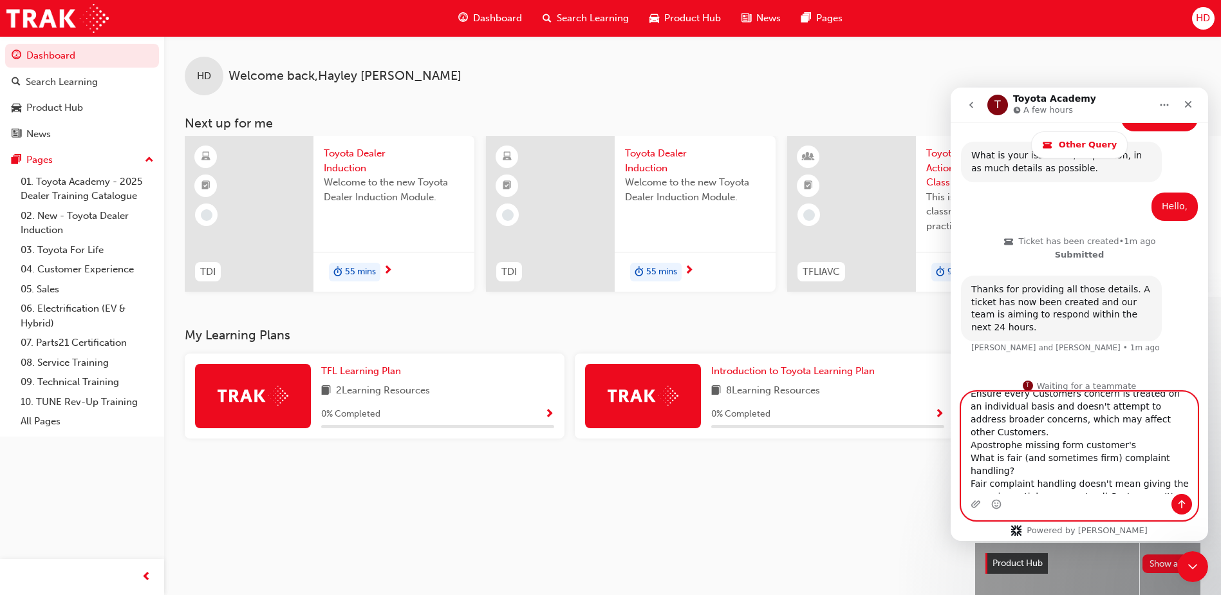
click at [973, 445] on textarea "i have just noticed a couple of spelling errors in your Module Complaint Handli…" at bounding box center [1080, 443] width 236 height 102
click at [1024, 459] on textarea "i have just noticed a couple of spelling errors in your Module Complaint Handli…" at bounding box center [1080, 443] width 236 height 102
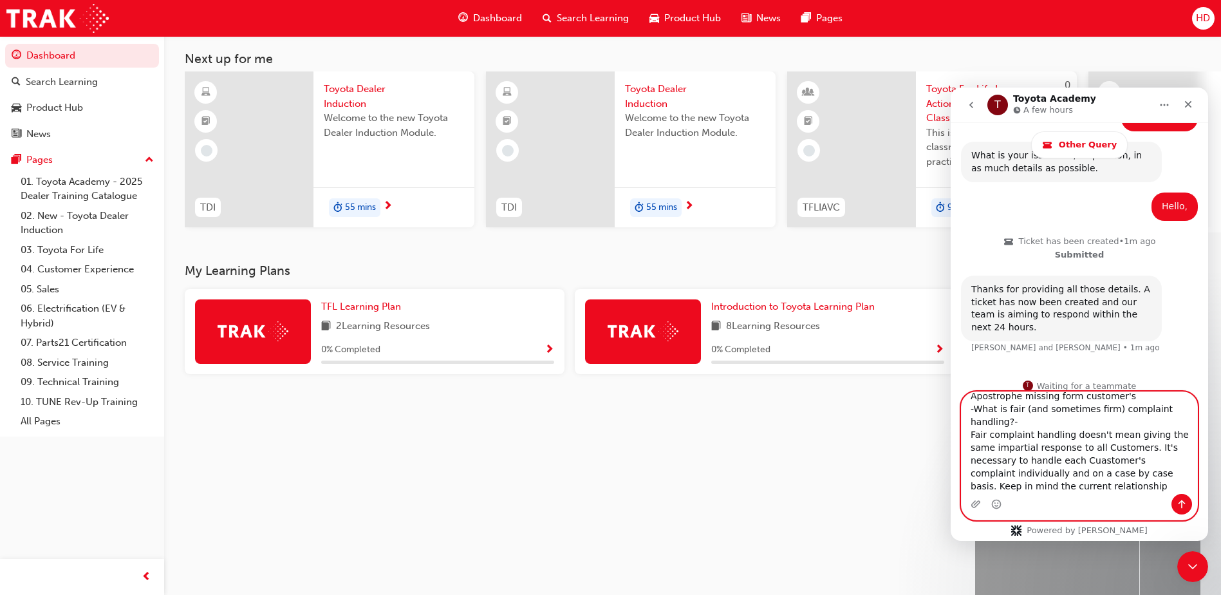
click at [1034, 486] on textarea "i have just noticed a couple of spelling errors in your Module Complaint Handli…" at bounding box center [1080, 443] width 236 height 102
type textarea "i have just noticed a couple of spelling errors in your Module Complaint Handli…"
click at [1185, 501] on icon "Send a message…" at bounding box center [1182, 504] width 10 height 10
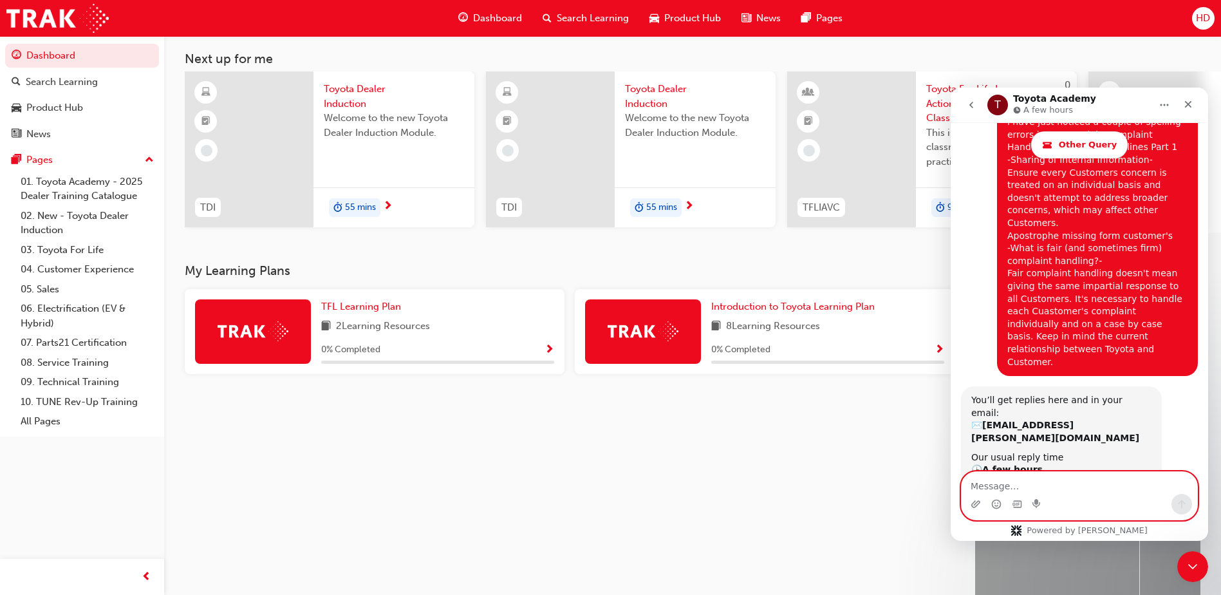
scroll to position [553, 0]
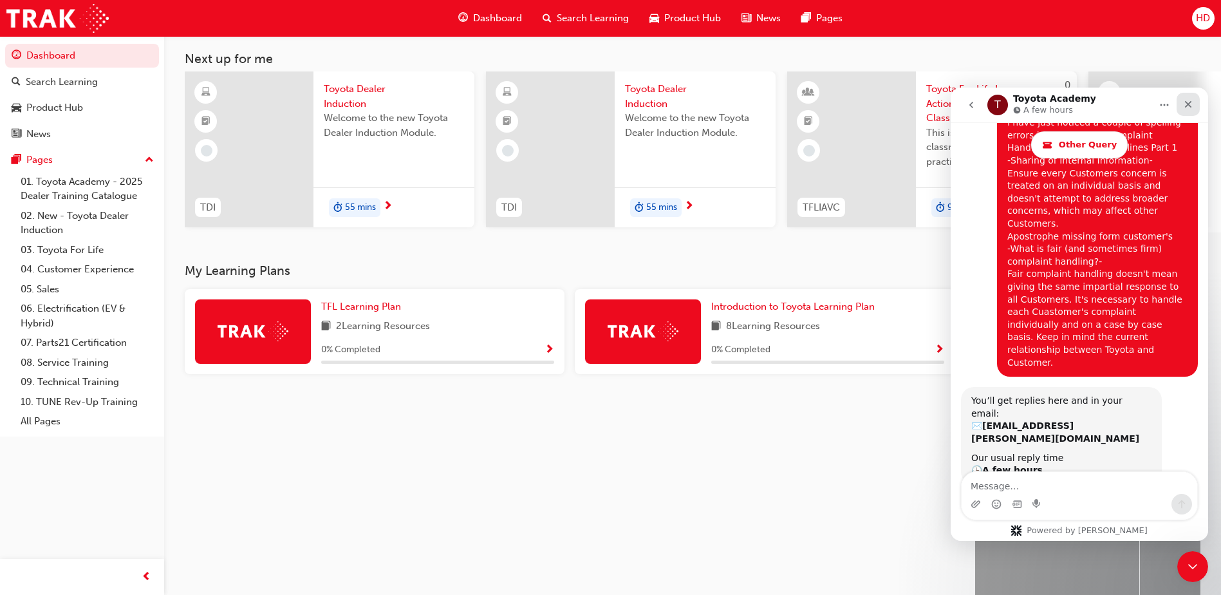
click at [1194, 108] on div "Close" at bounding box center [1188, 104] width 23 height 23
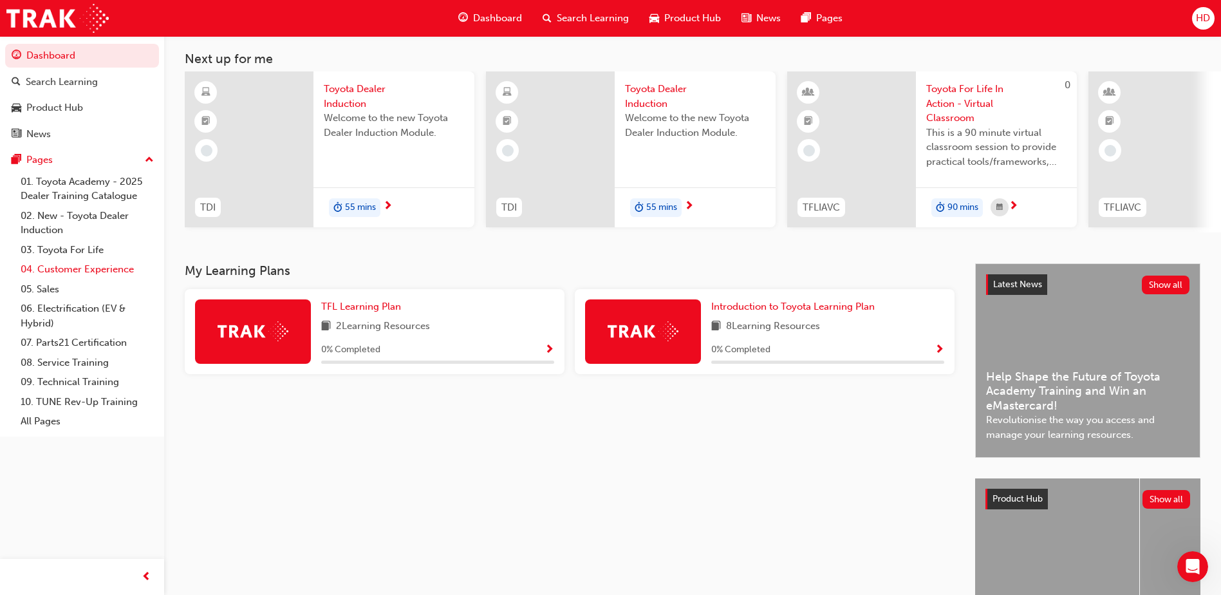
click at [117, 266] on link "04. Customer Experience" at bounding box center [87, 269] width 144 height 20
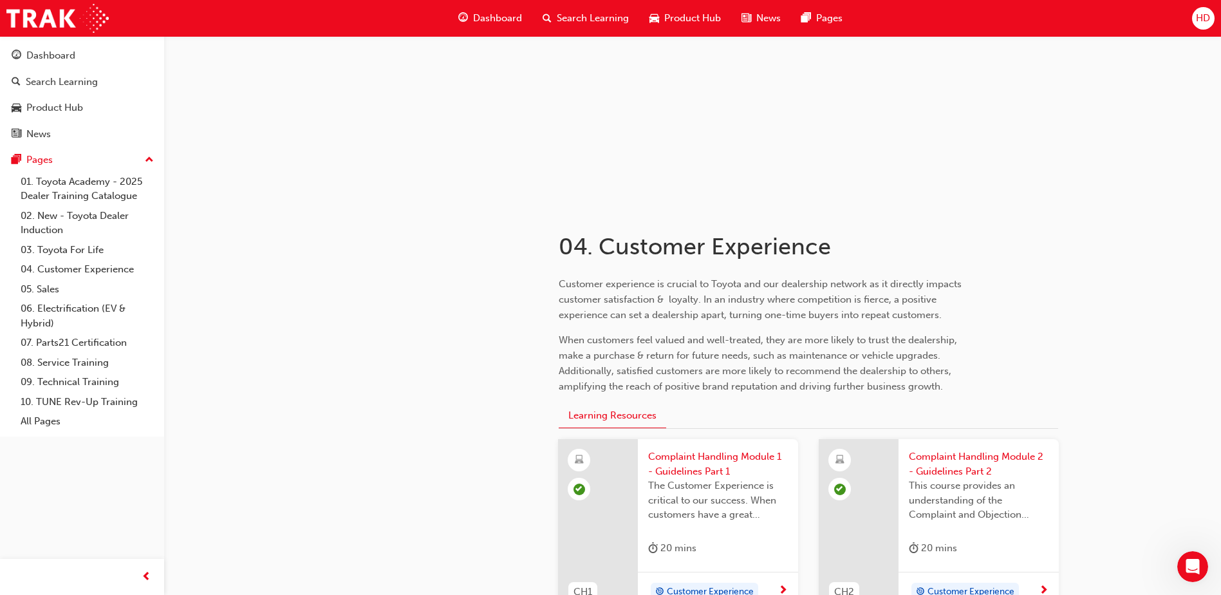
scroll to position [64, 0]
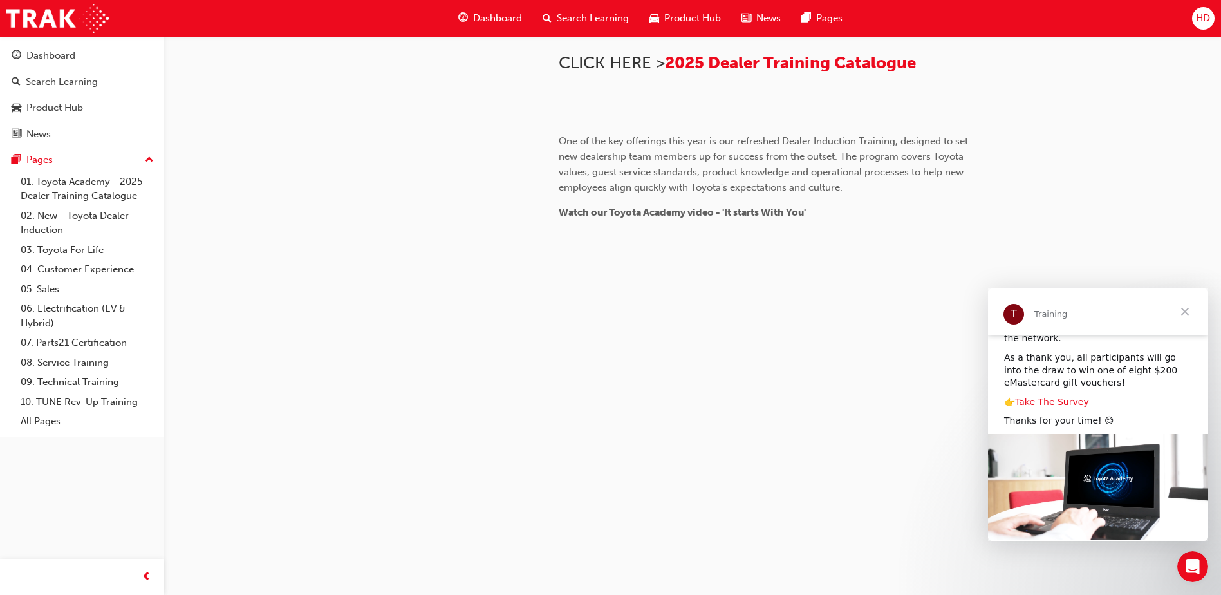
scroll to position [137, 0]
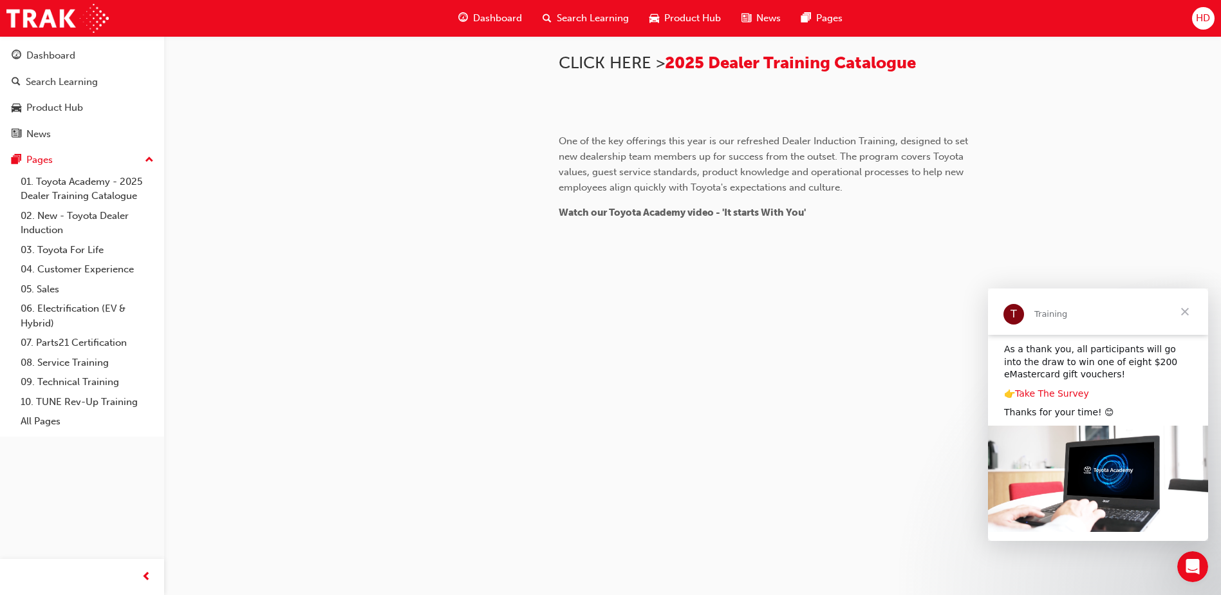
click at [1065, 388] on link "Take The Survey" at bounding box center [1052, 393] width 74 height 10
click at [1182, 312] on span "Close" at bounding box center [1185, 311] width 46 height 46
